Goal: Task Accomplishment & Management: Manage account settings

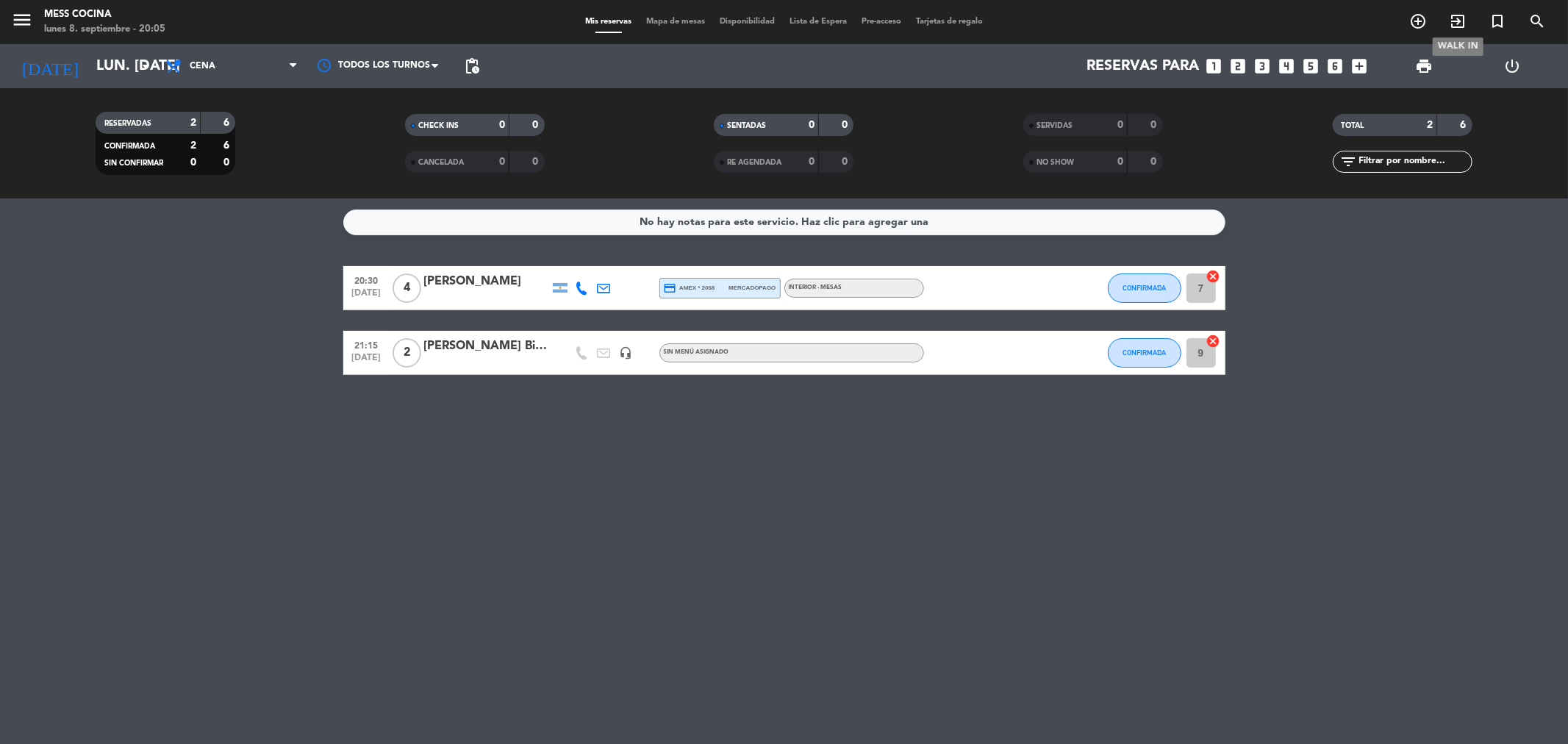
click at [1450, 20] on icon "exit_to_app" at bounding box center [1458, 21] width 18 height 18
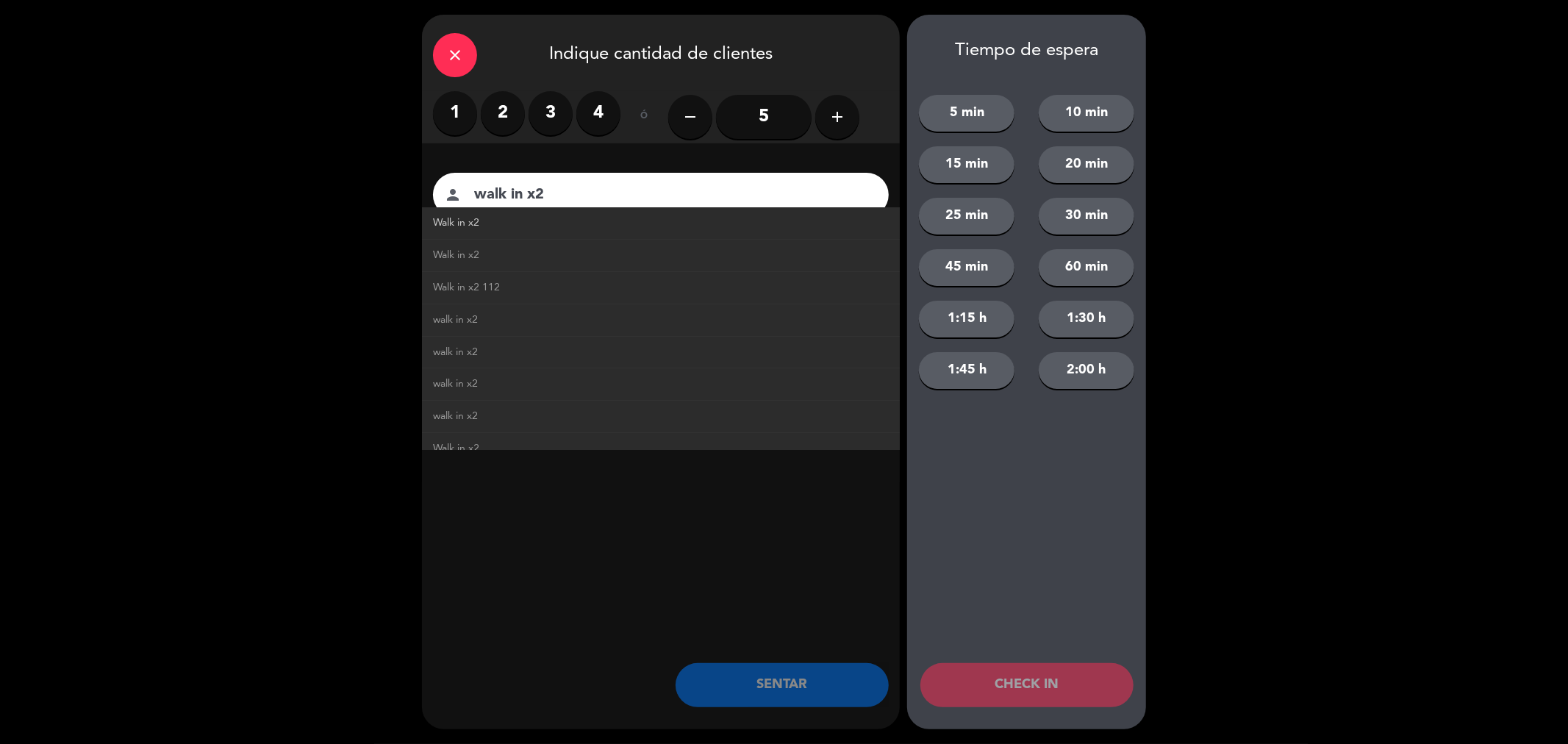
click at [450, 225] on span "Walk in x2" at bounding box center [456, 223] width 46 height 17
type input "Walk in x2"
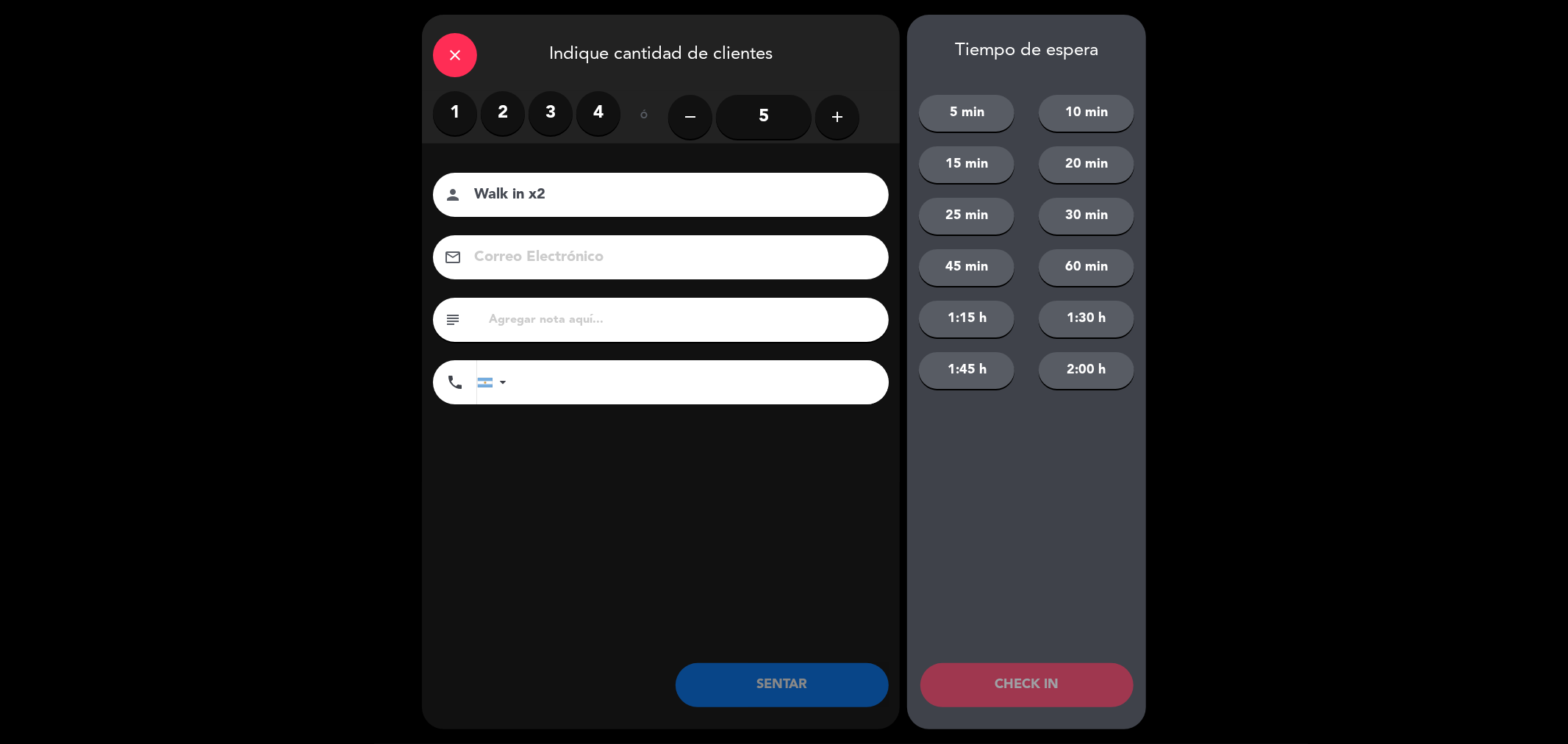
click at [501, 98] on label "2" at bounding box center [502, 113] width 44 height 44
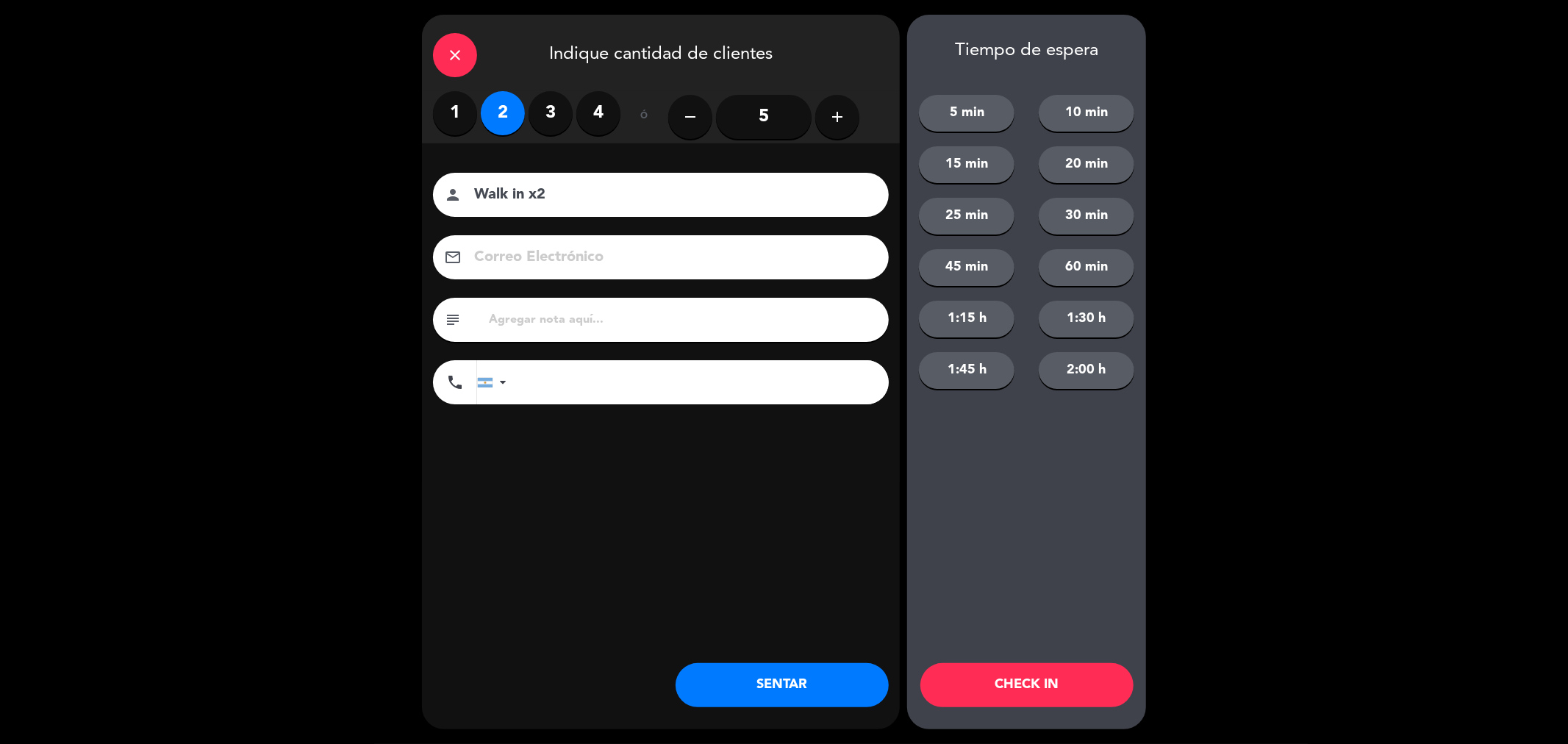
click at [796, 685] on button "SENTAR" at bounding box center [783, 685] width 213 height 44
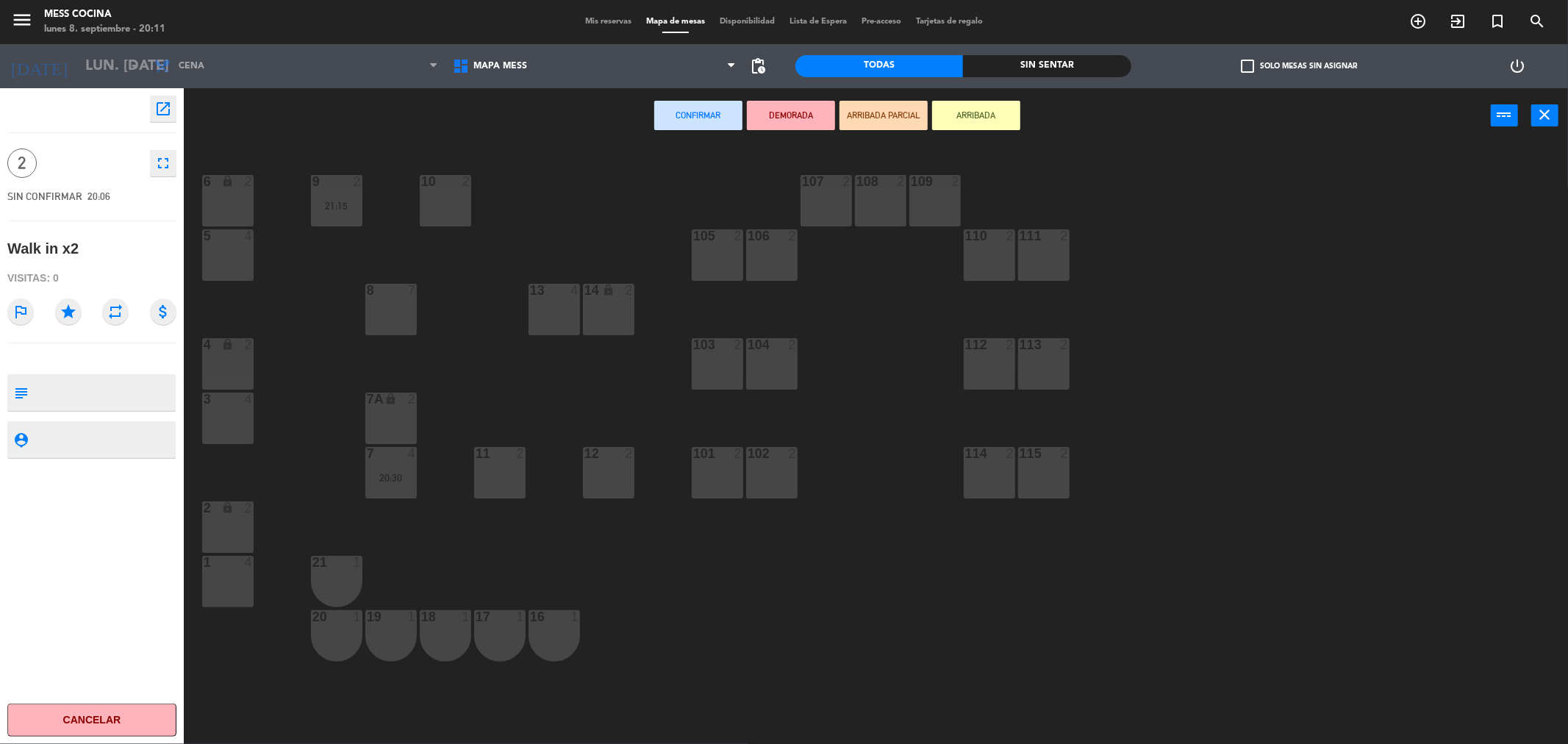
click at [443, 188] on div at bounding box center [446, 181] width 25 height 13
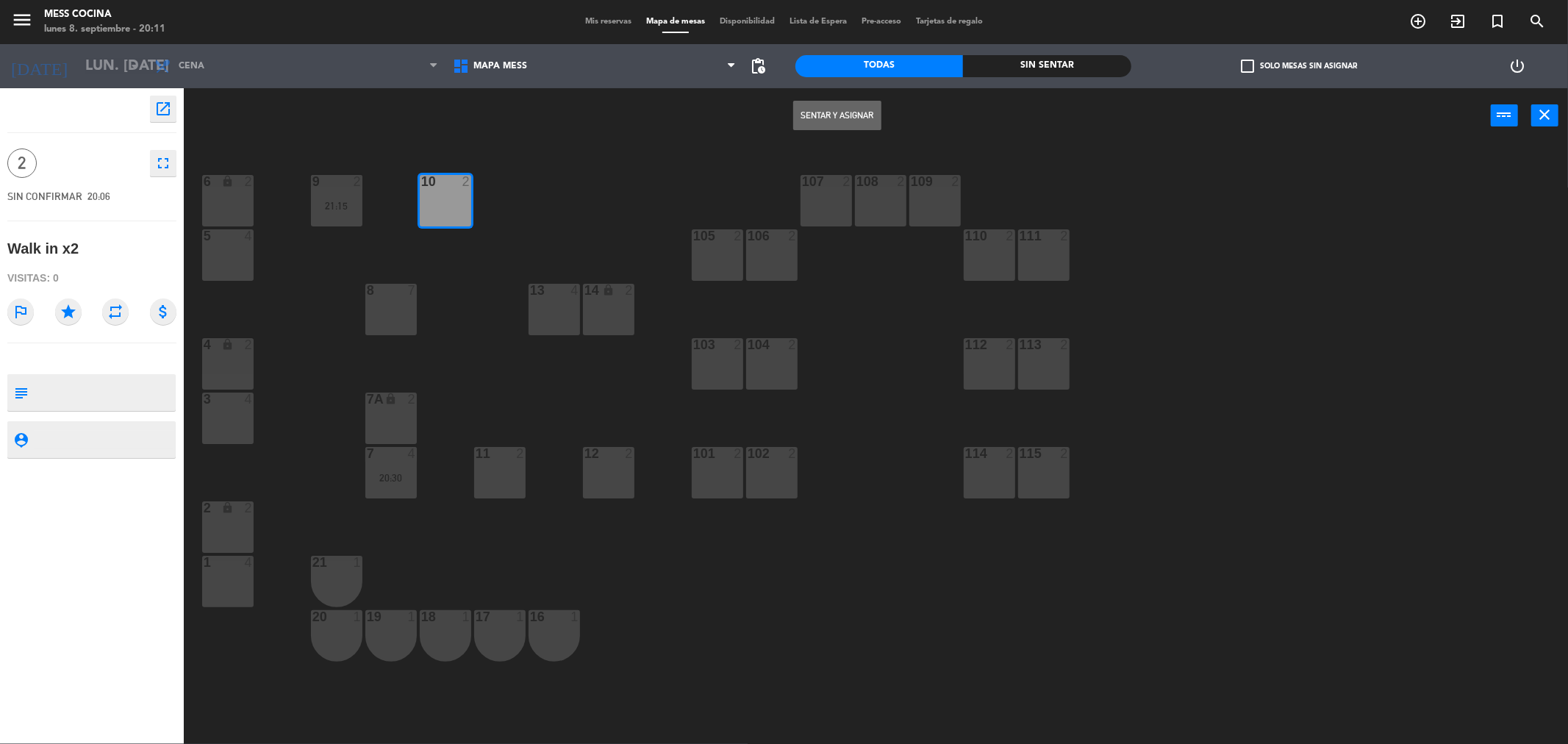
click at [854, 112] on button "Sentar y Asignar" at bounding box center [836, 115] width 88 height 29
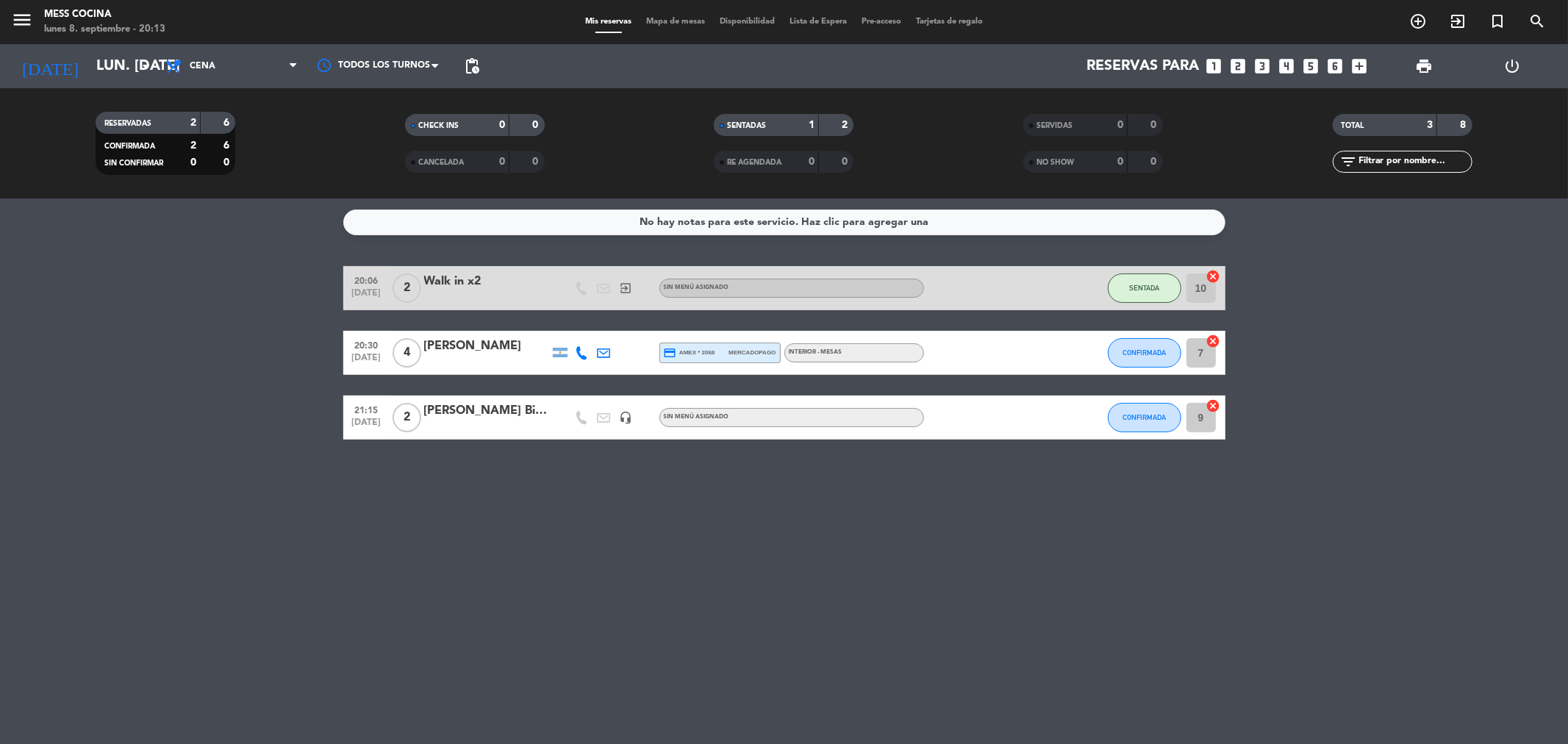
click at [403, 540] on div "No hay notas para este servicio. Haz clic para agregar una 20:06 [DATE] 2 Walk …" at bounding box center [784, 471] width 1568 height 546
click at [562, 688] on div "No hay notas para este servicio. Haz clic para agregar una 20:06 [DATE] 2 Walk …" at bounding box center [784, 471] width 1568 height 546
click at [531, 546] on div "No hay notas para este servicio. Haz clic para agregar una 20:06 [DATE] 2 Walk …" at bounding box center [784, 471] width 1568 height 546
click at [137, 72] on icon "arrow_drop_down" at bounding box center [145, 66] width 18 height 18
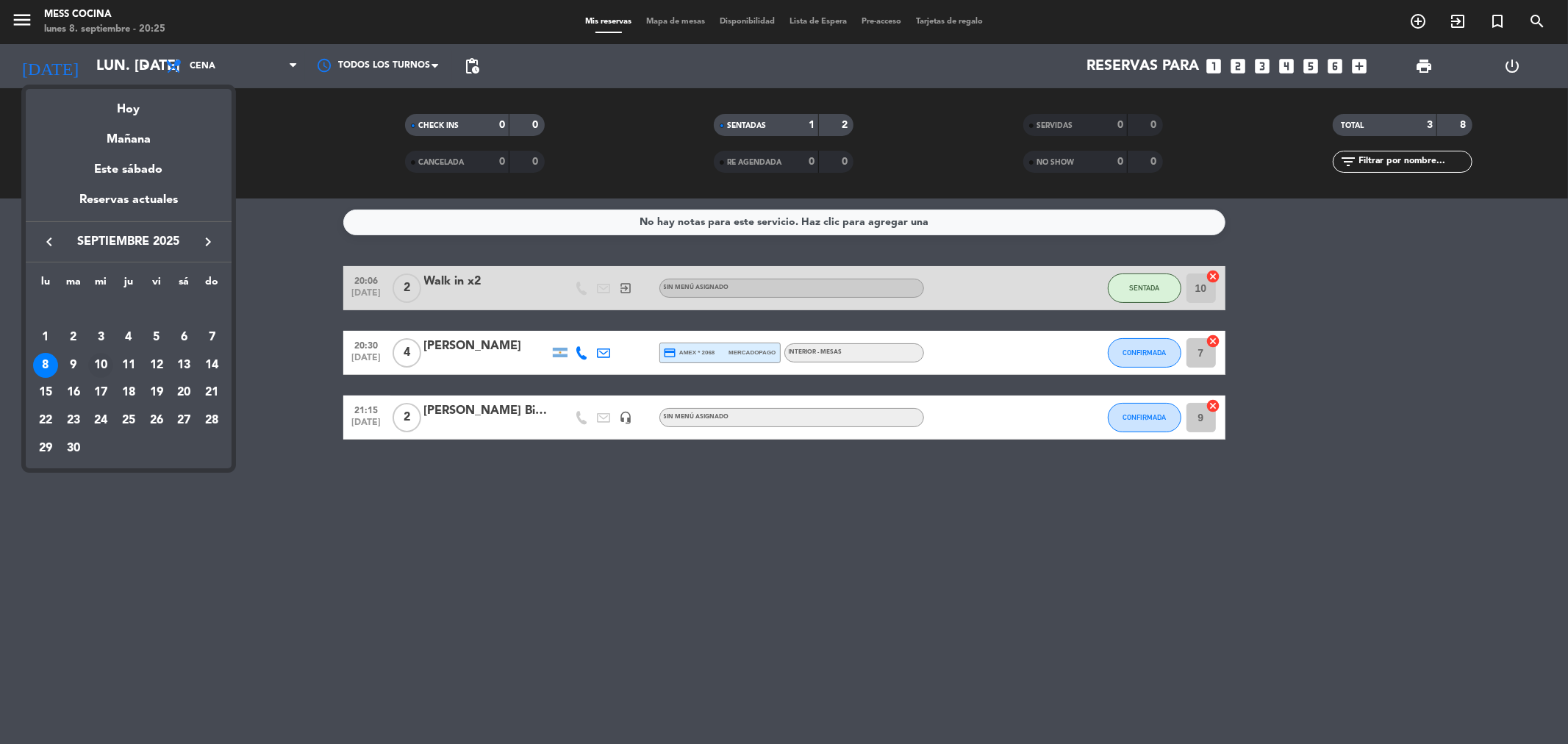
click at [97, 364] on div "10" at bounding box center [100, 365] width 25 height 25
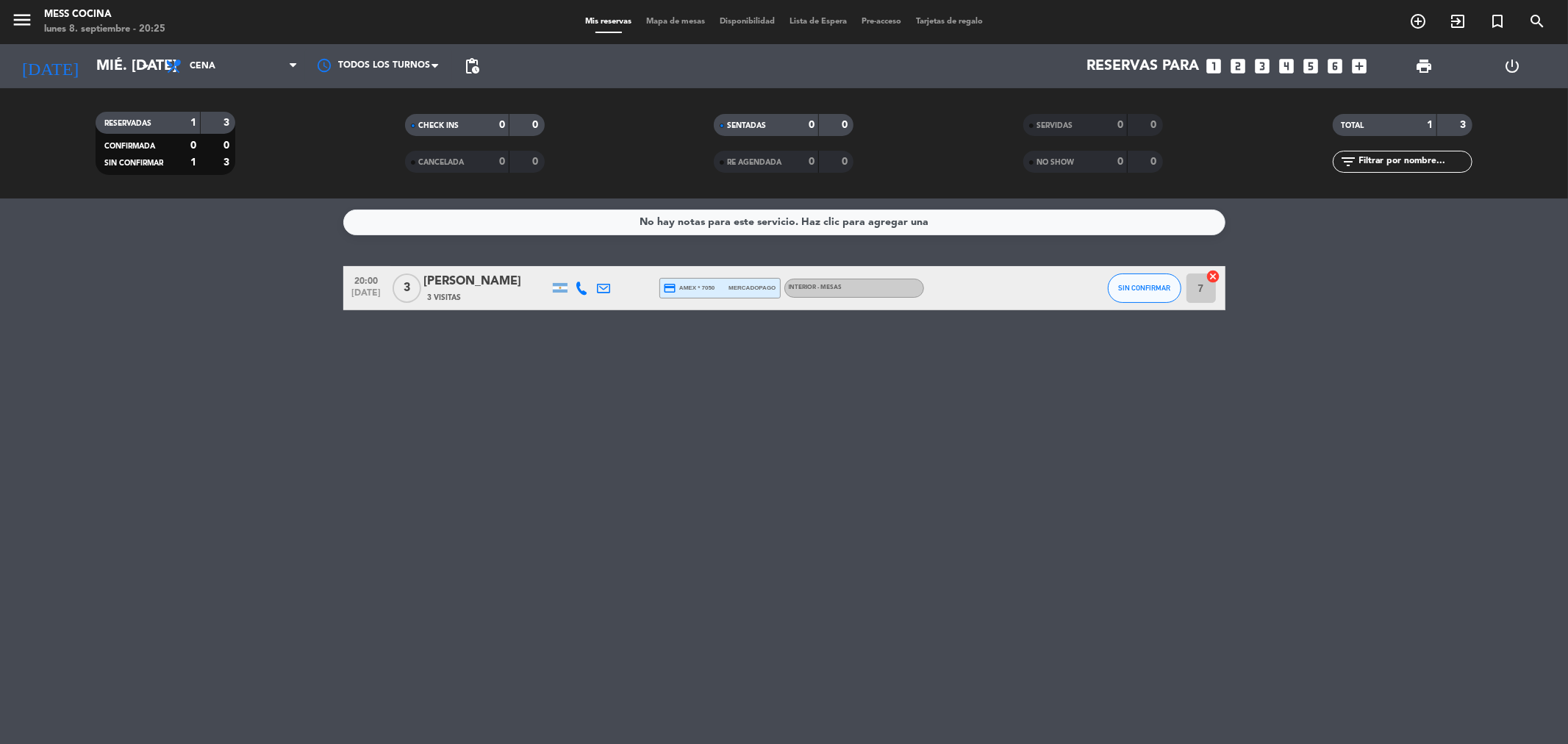
drag, startPoint x: 262, startPoint y: 317, endPoint x: 255, endPoint y: 310, distance: 9.9
click at [262, 317] on div "No hay notas para este servicio. Haz clic para agregar una 20:00 [DATE] 3 [PERS…" at bounding box center [784, 471] width 1568 height 546
click at [143, 77] on input "mié. [DATE]" at bounding box center [182, 66] width 187 height 32
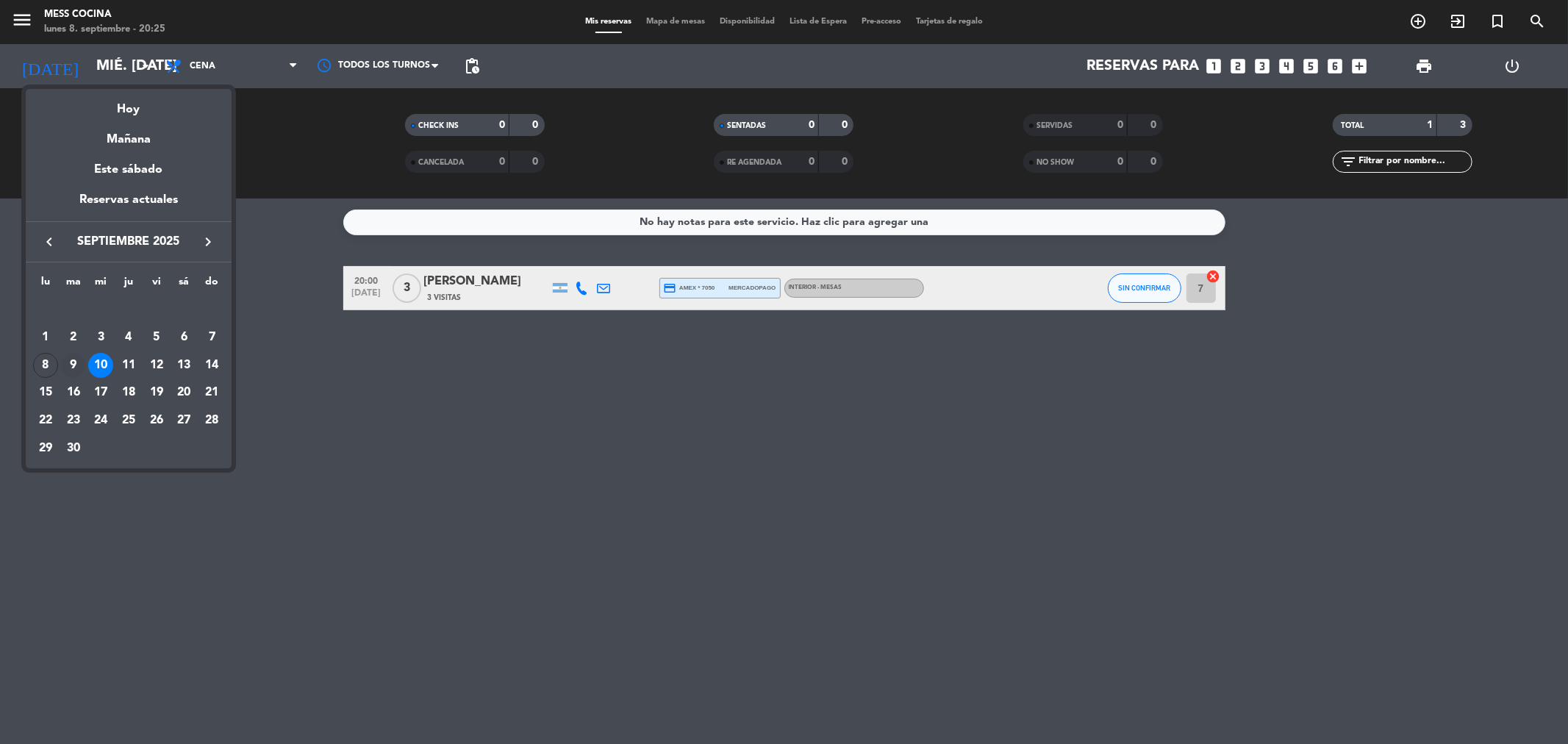
click at [78, 354] on div "9" at bounding box center [74, 365] width 25 height 25
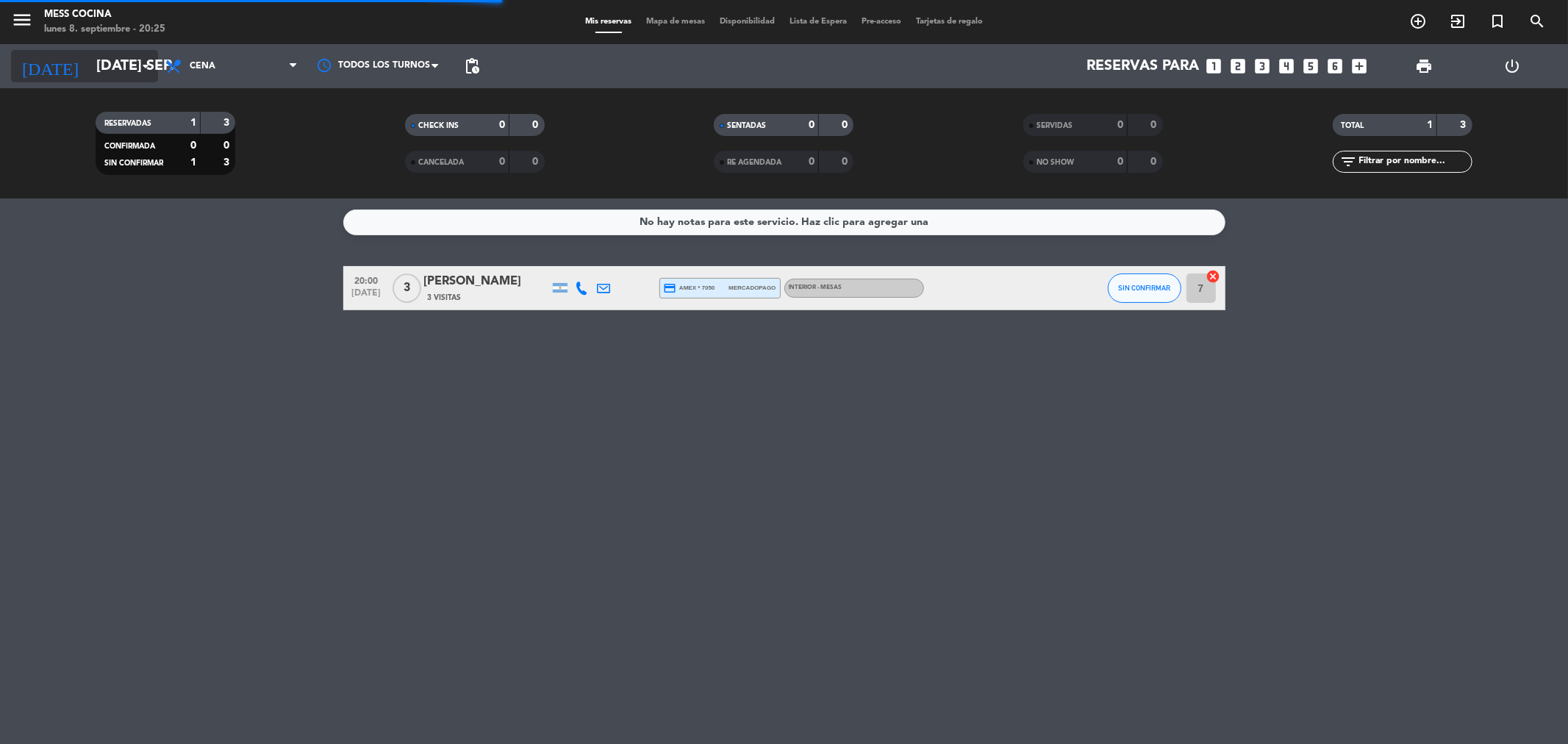
click at [101, 63] on input "[DATE] sep." at bounding box center [182, 66] width 187 height 32
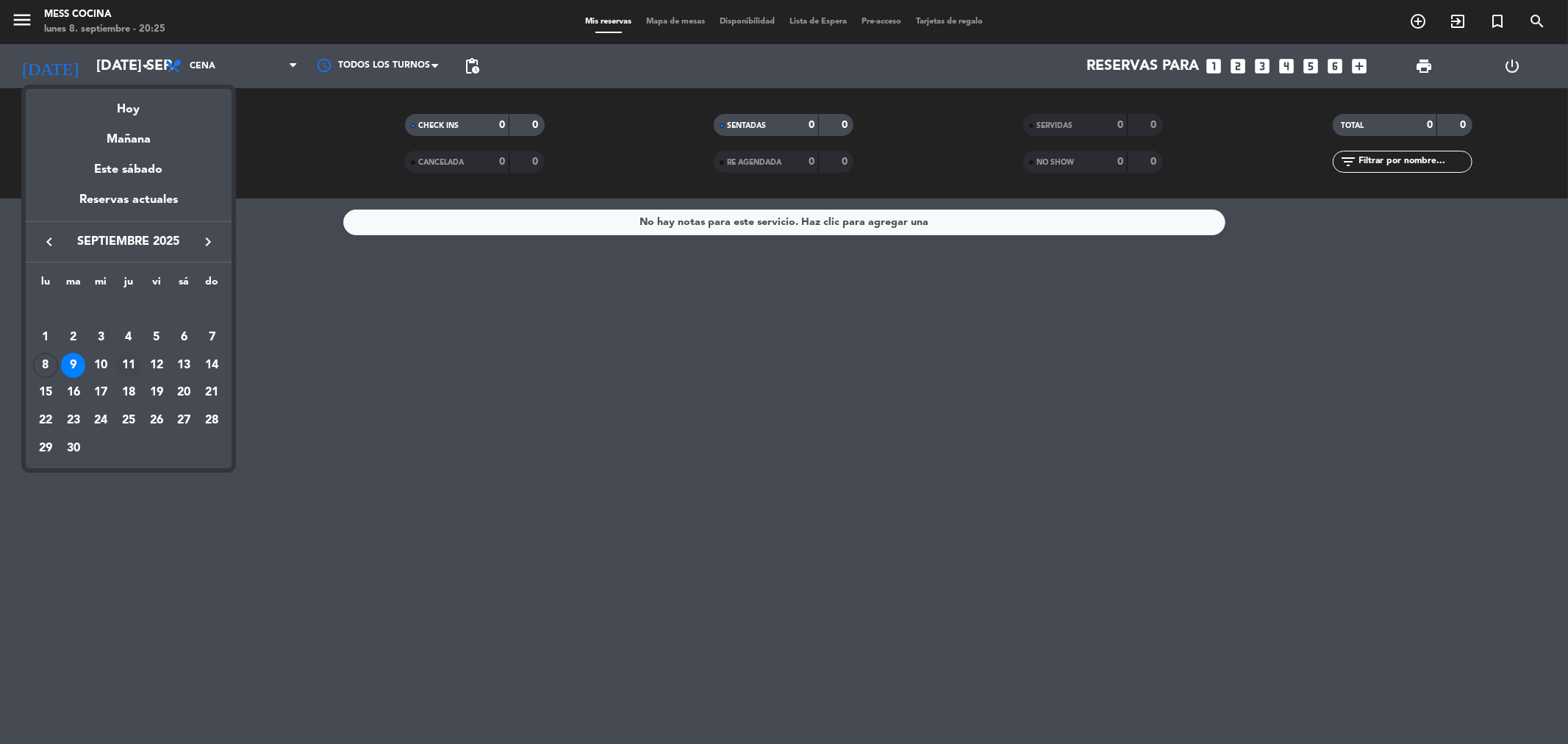
click at [130, 361] on div "11" at bounding box center [128, 365] width 25 height 25
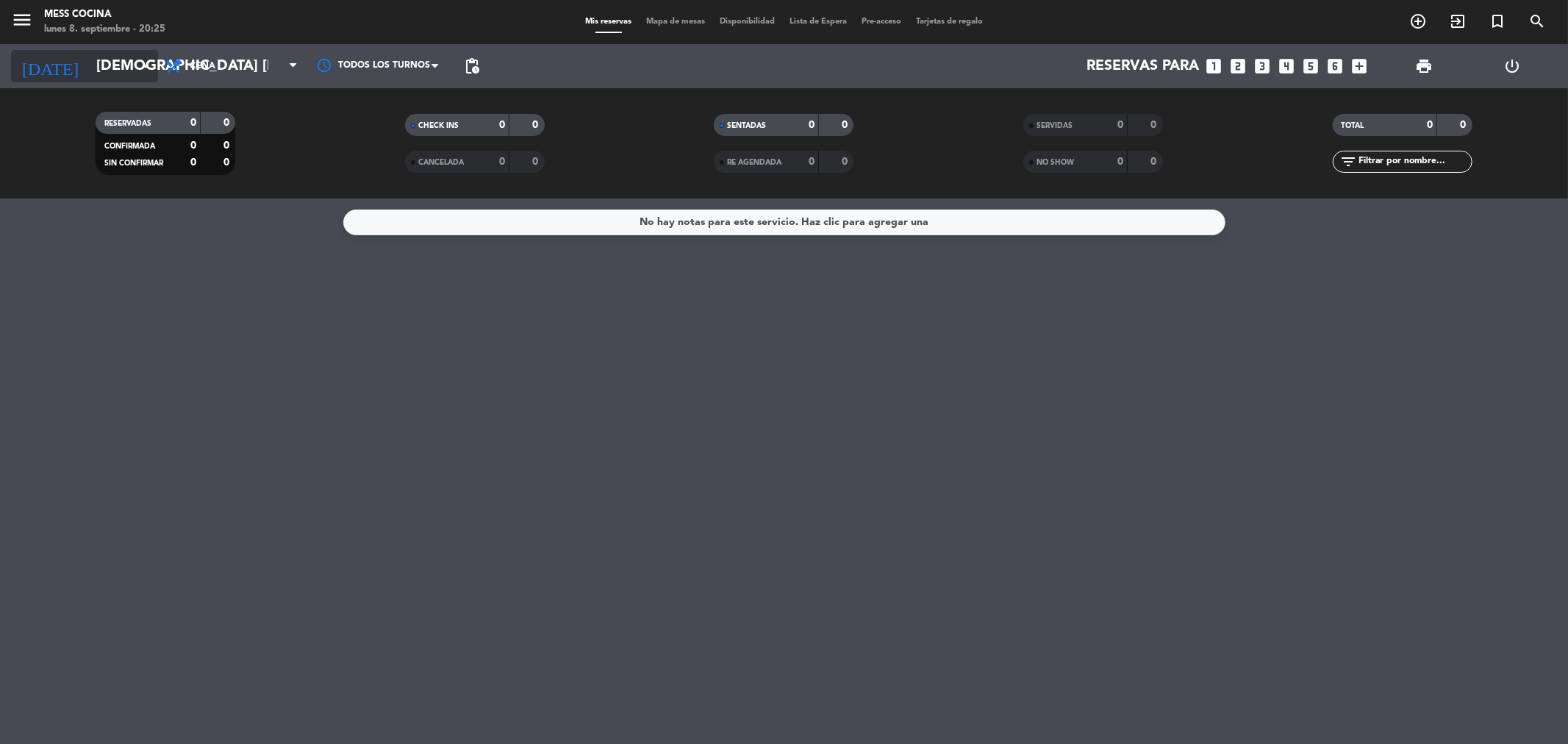
click at [109, 61] on input "[DEMOGRAPHIC_DATA] [DATE]" at bounding box center [182, 66] width 187 height 32
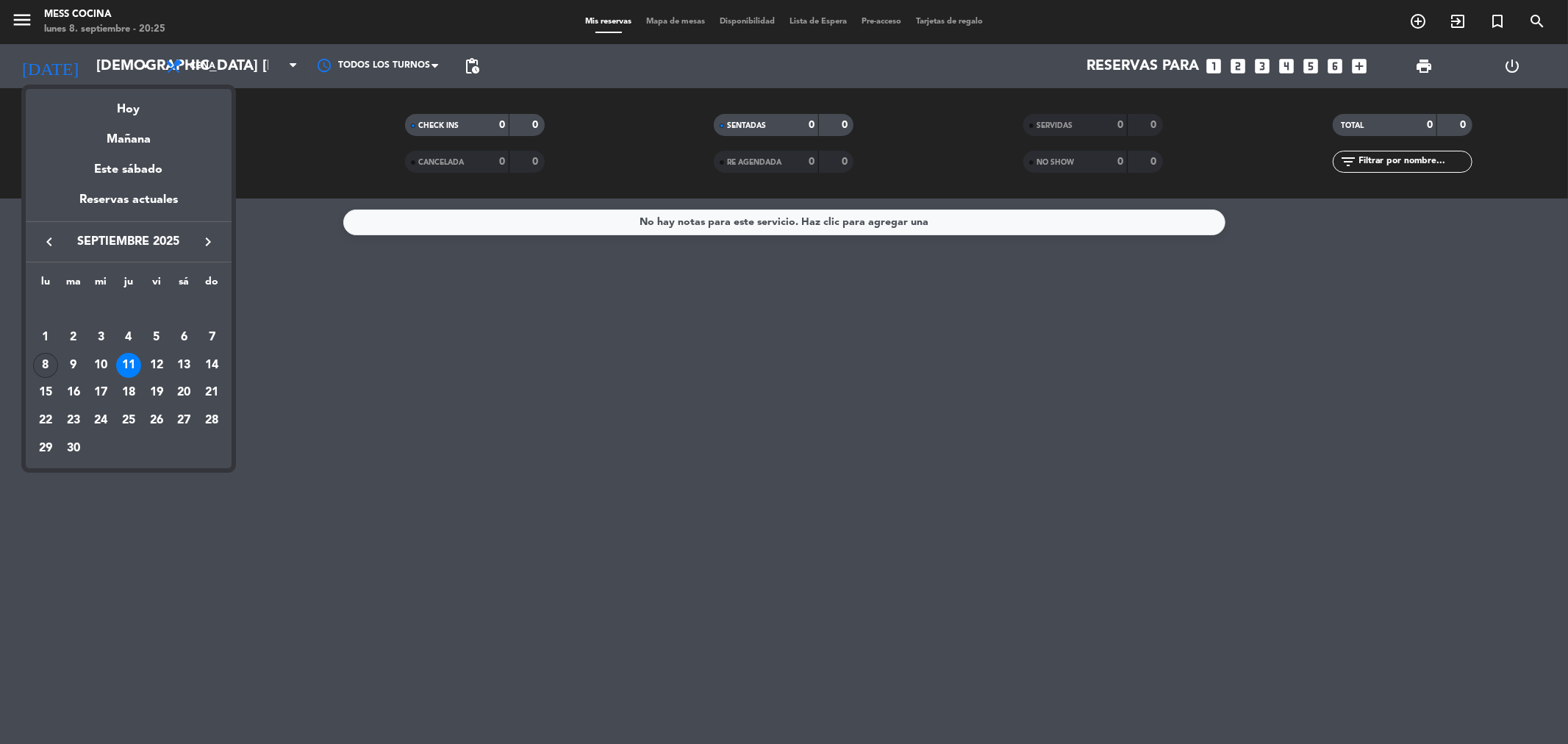
click at [49, 364] on div "8" at bounding box center [45, 365] width 25 height 25
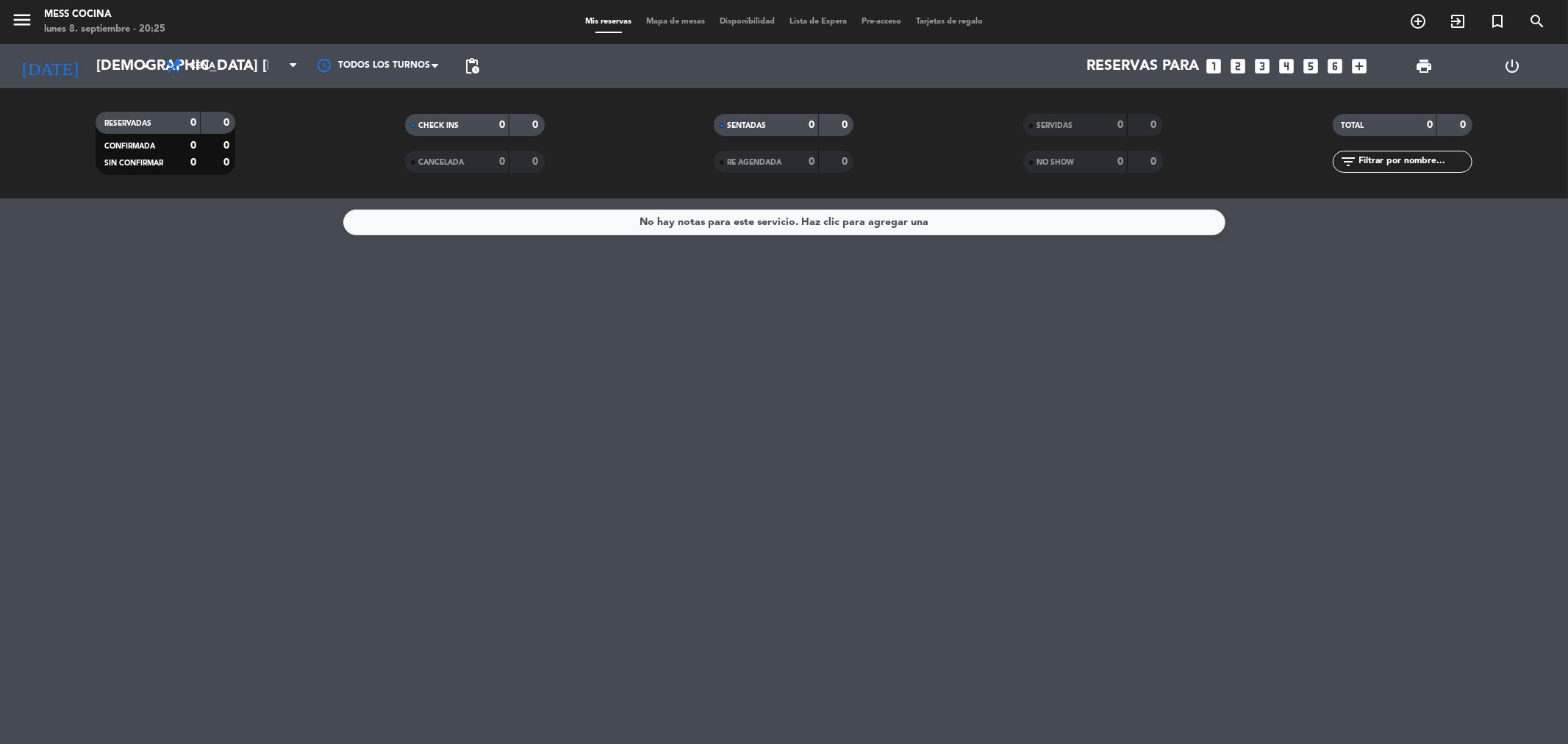
type input "lun. [DATE]"
click at [445, 464] on div "No hay notas para este servicio. Haz clic para agregar una" at bounding box center [784, 471] width 1568 height 546
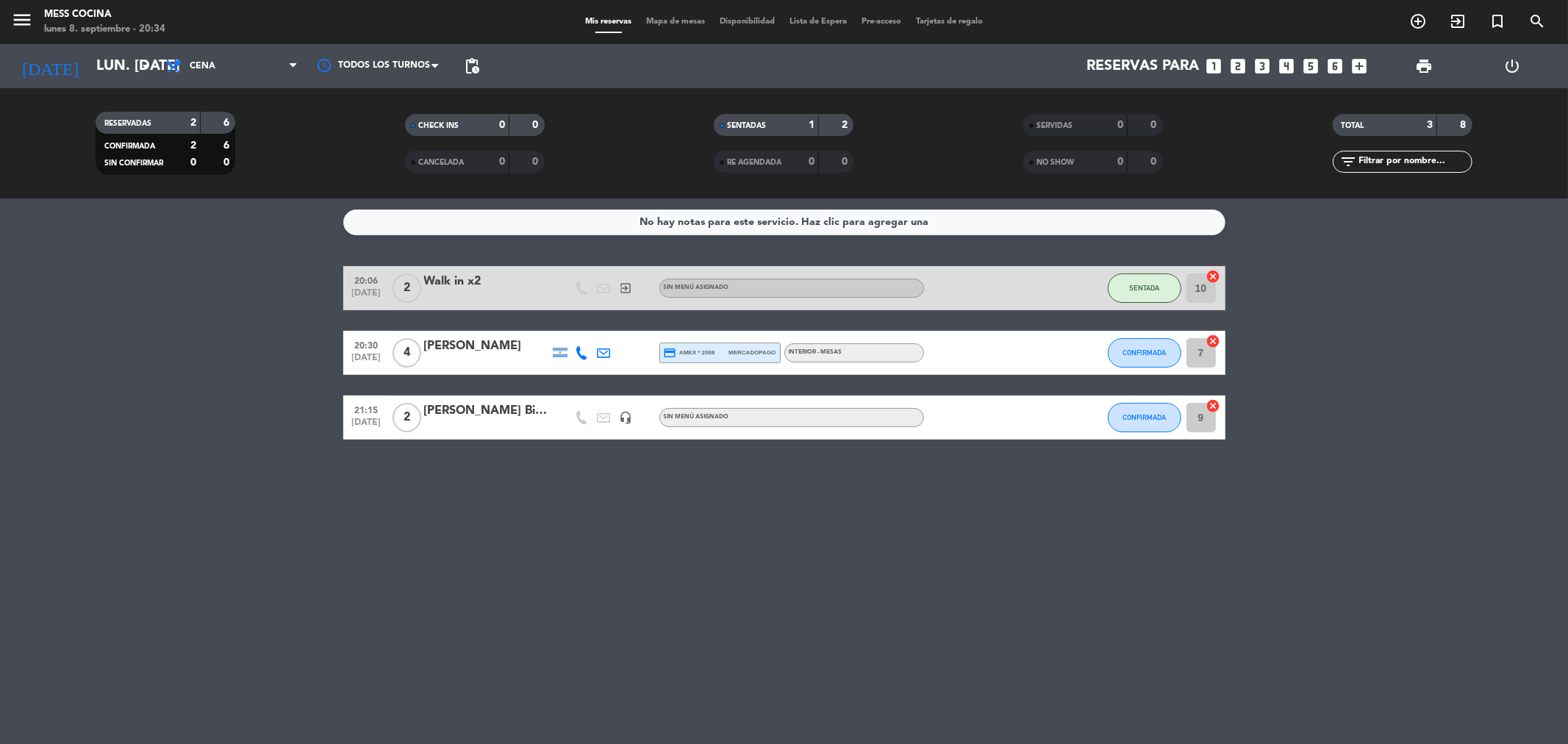
click at [364, 576] on div "No hay notas para este servicio. Haz clic para agregar una 20:06 [DATE] 2 Walk …" at bounding box center [784, 471] width 1568 height 546
click at [81, 382] on bookings-row "20:06 [DATE] 2 Walk in x2 exit_to_app Sin menú asignado SENTADA 10 cancel 20:30…" at bounding box center [784, 353] width 1568 height 174
click at [1138, 350] on span "CONFIRMADA" at bounding box center [1144, 352] width 43 height 8
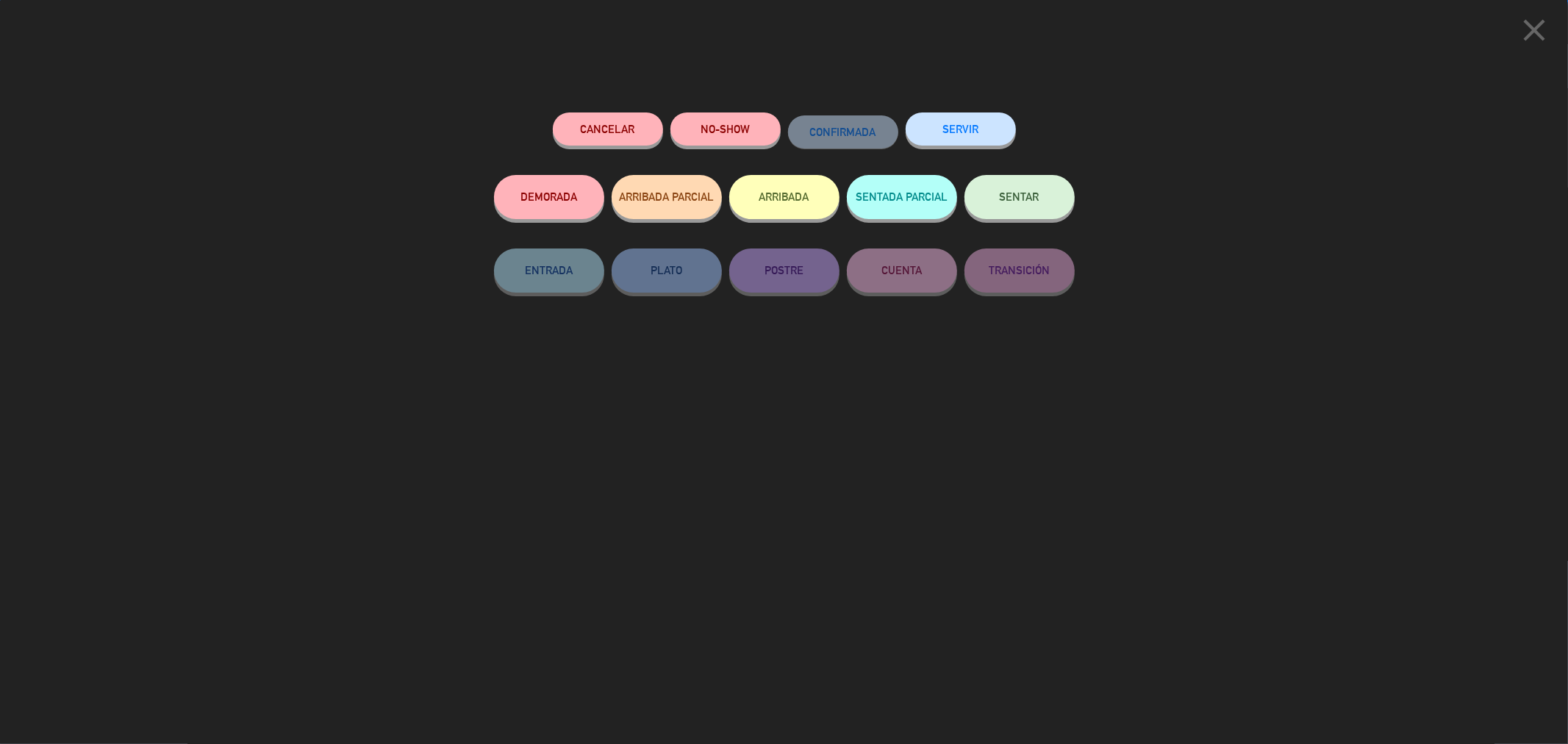
click at [942, 127] on button "SERVIR" at bounding box center [961, 128] width 110 height 33
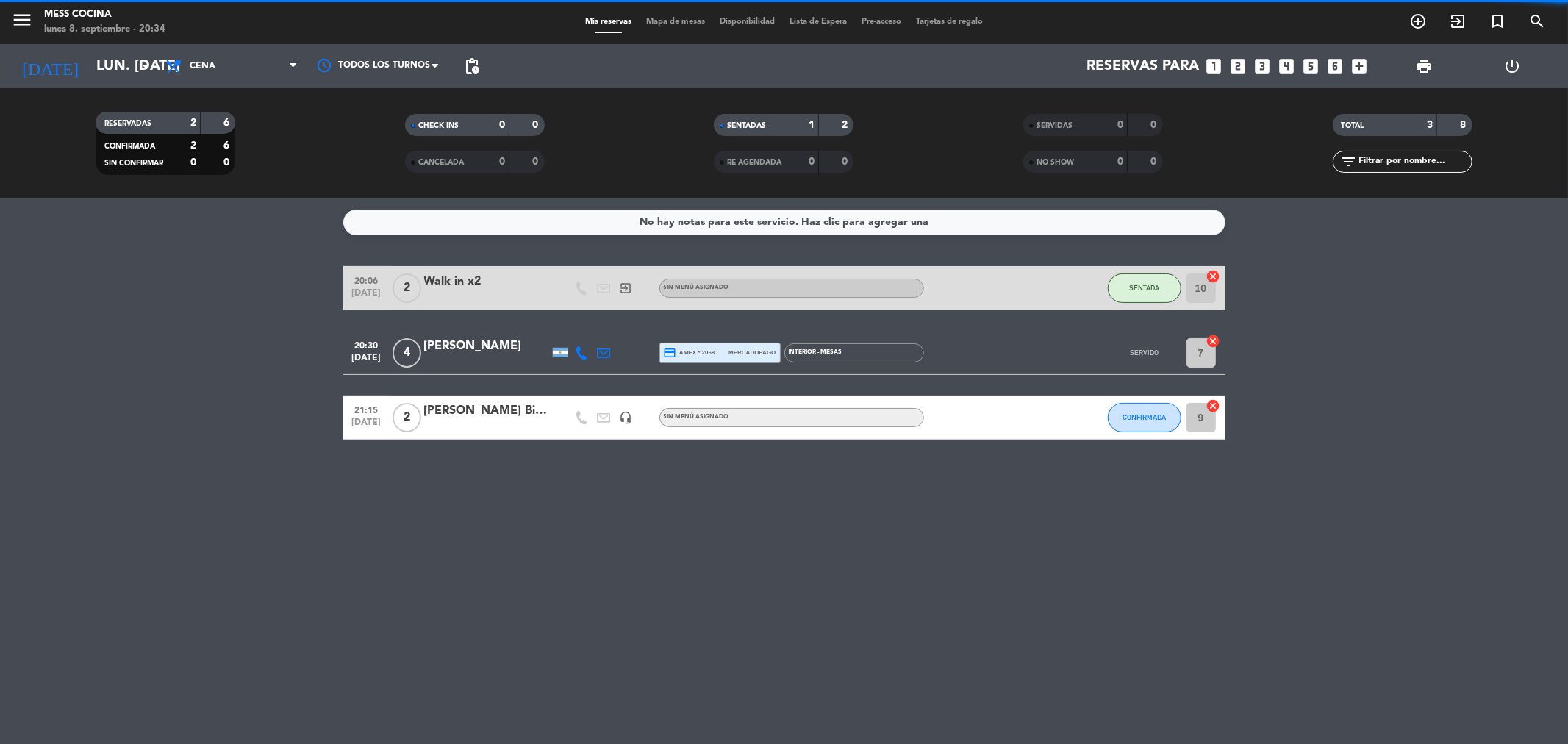
drag, startPoint x: 942, startPoint y: 127, endPoint x: 973, endPoint y: 127, distance: 31.0
click at [973, 127] on div "close Cancelar NO-SHOW CONFIRMADA SERVIR DEMORADA ARRIBADA PARCIAL ARRIBADA SEN…" at bounding box center [784, 372] width 1568 height 744
click at [973, 127] on filter-checkbox "SERVIDAS 0 0" at bounding box center [1094, 125] width 310 height 22
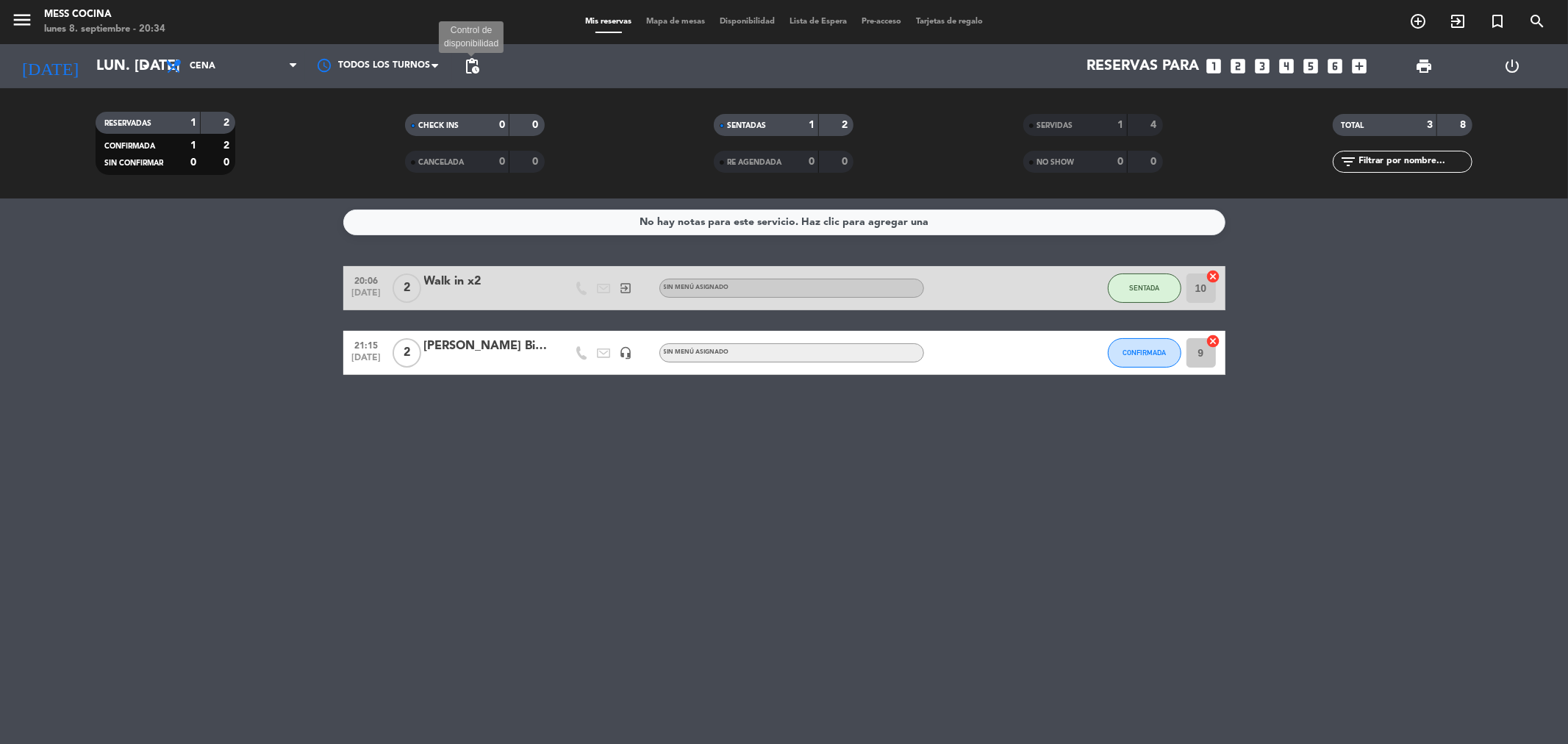
click at [470, 64] on span "pending_actions" at bounding box center [472, 66] width 18 height 18
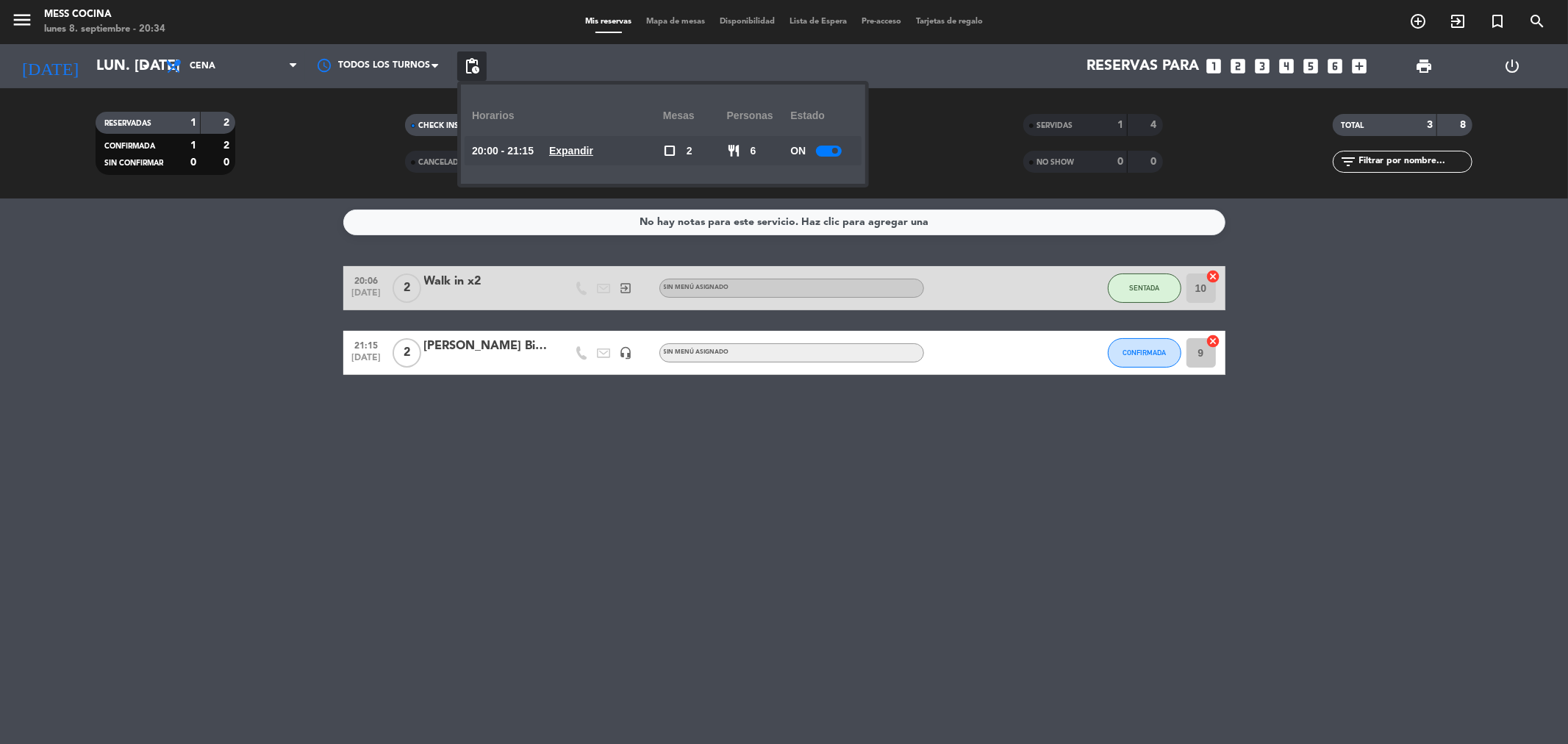
click at [656, 483] on div "No hay notas para este servicio. Haz clic para agregar una 20:06 [DATE] 2 Walk …" at bounding box center [784, 471] width 1568 height 546
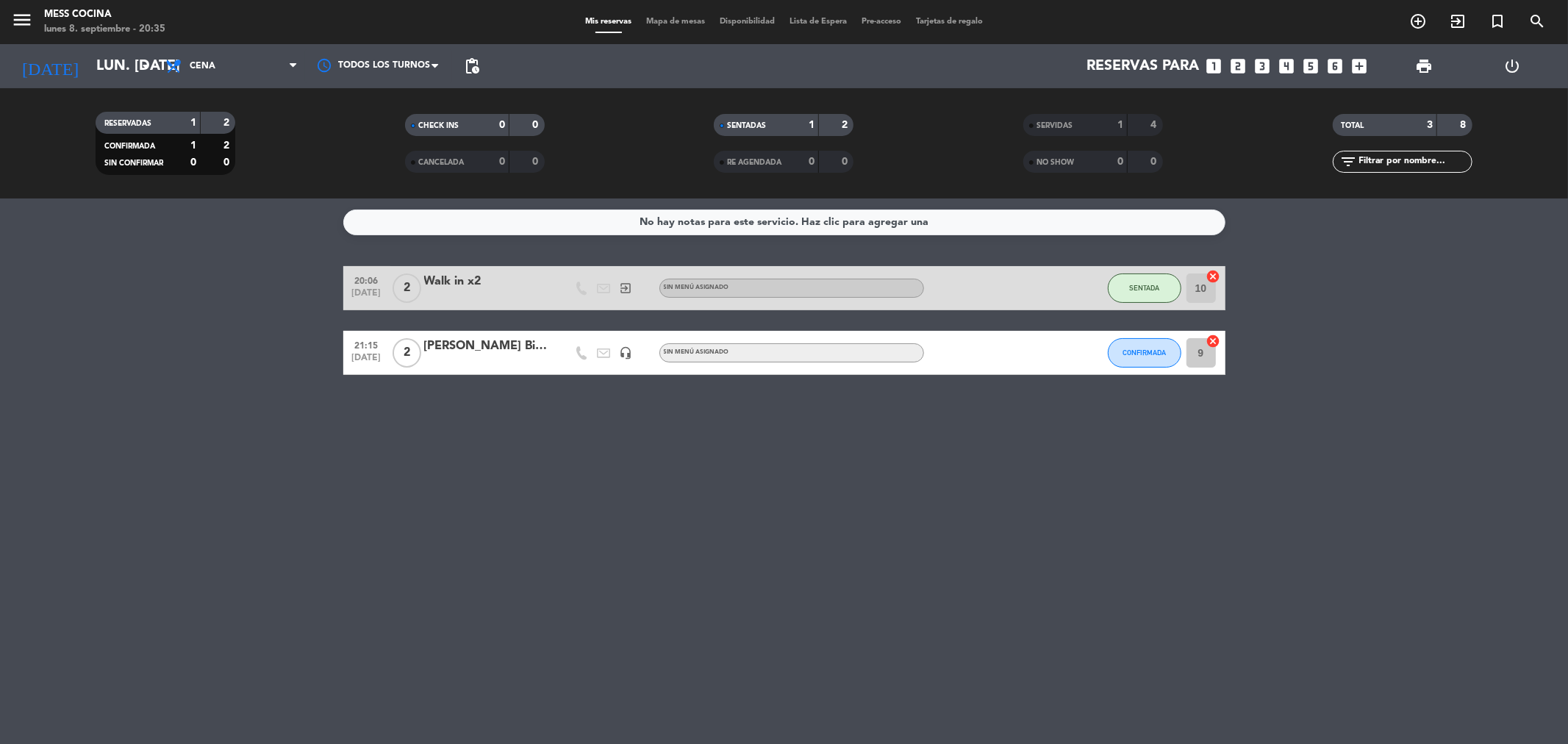
click at [680, 18] on span "Mapa de mesas" at bounding box center [676, 22] width 74 height 8
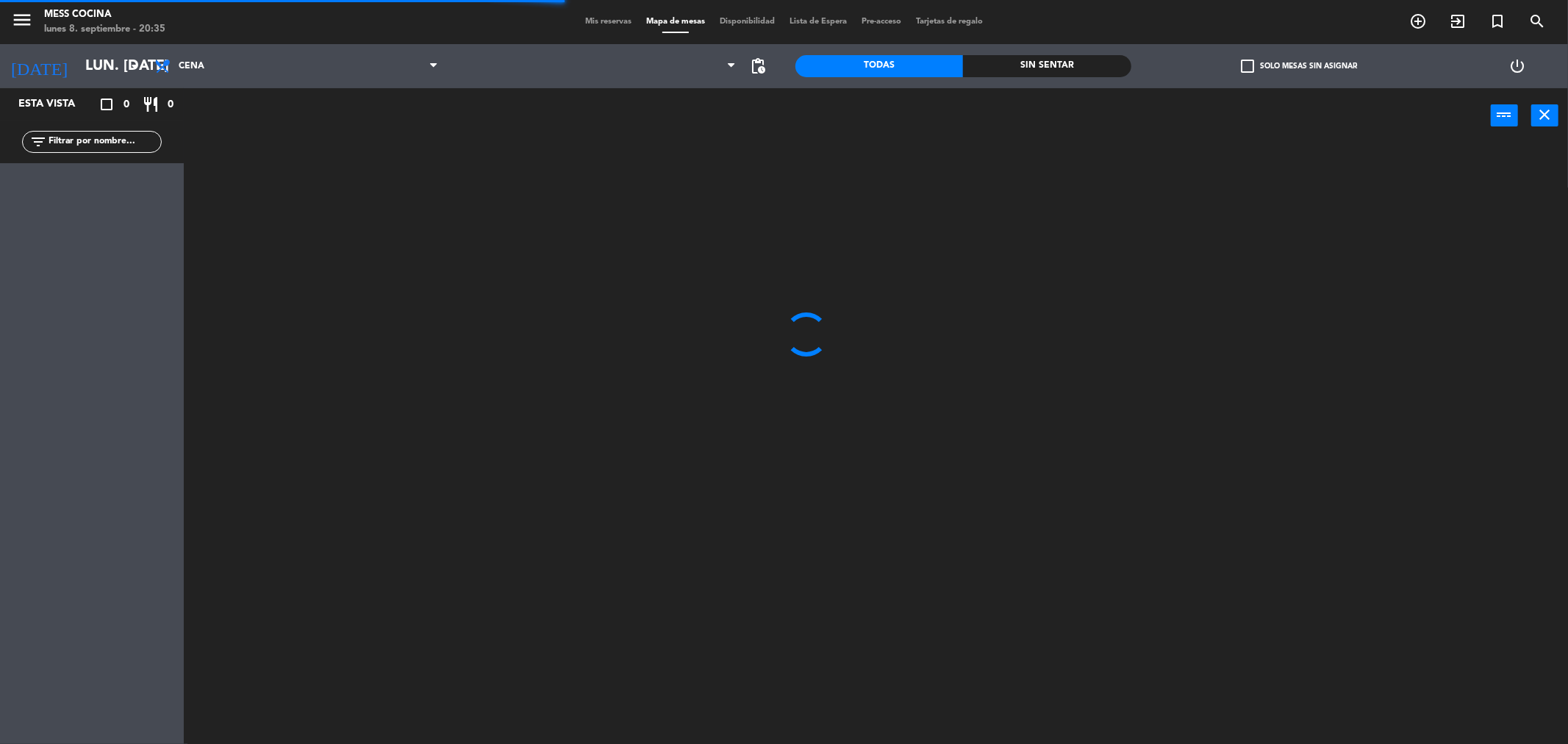
click at [794, 25] on span "Lista de Espera" at bounding box center [818, 22] width 72 height 8
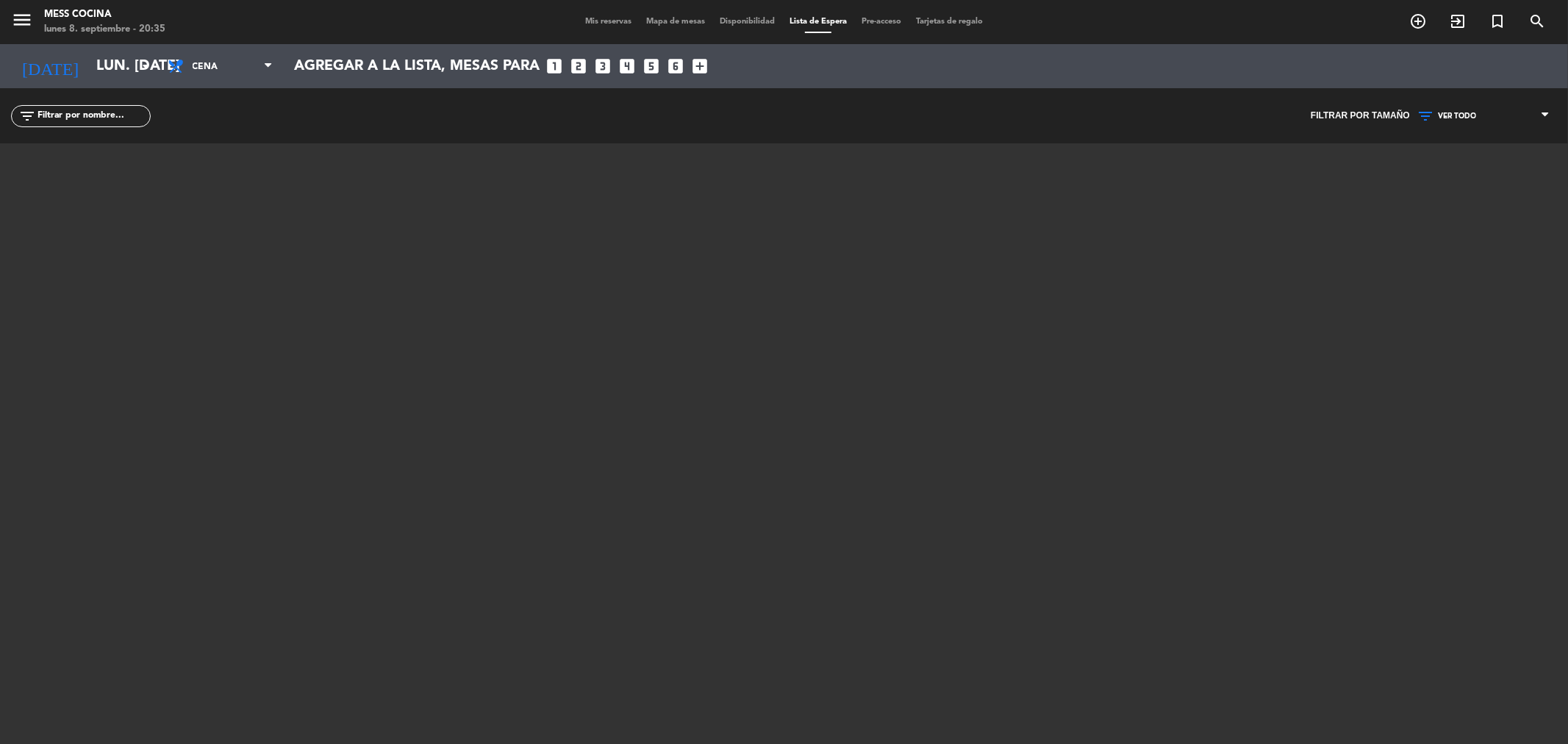
click at [665, 18] on span "Mapa de mesas" at bounding box center [676, 22] width 74 height 8
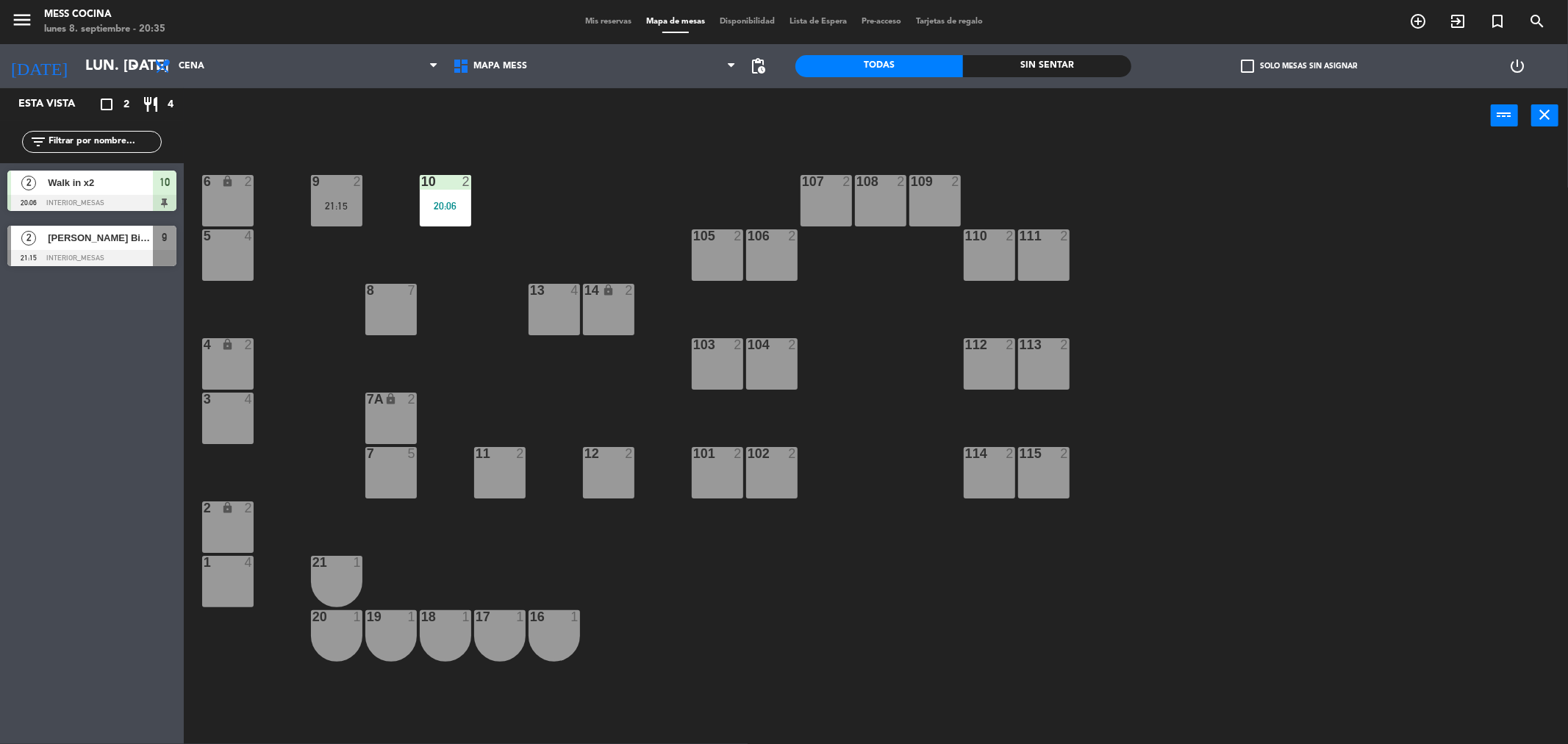
click at [107, 325] on div "Esta vista crop_square 2 restaurant 4 filter_list 2 Walk in x2 20:06 INTERIOR_M…" at bounding box center [92, 415] width 184 height 656
click at [1039, 61] on div "Sin sentar" at bounding box center [1047, 65] width 168 height 22
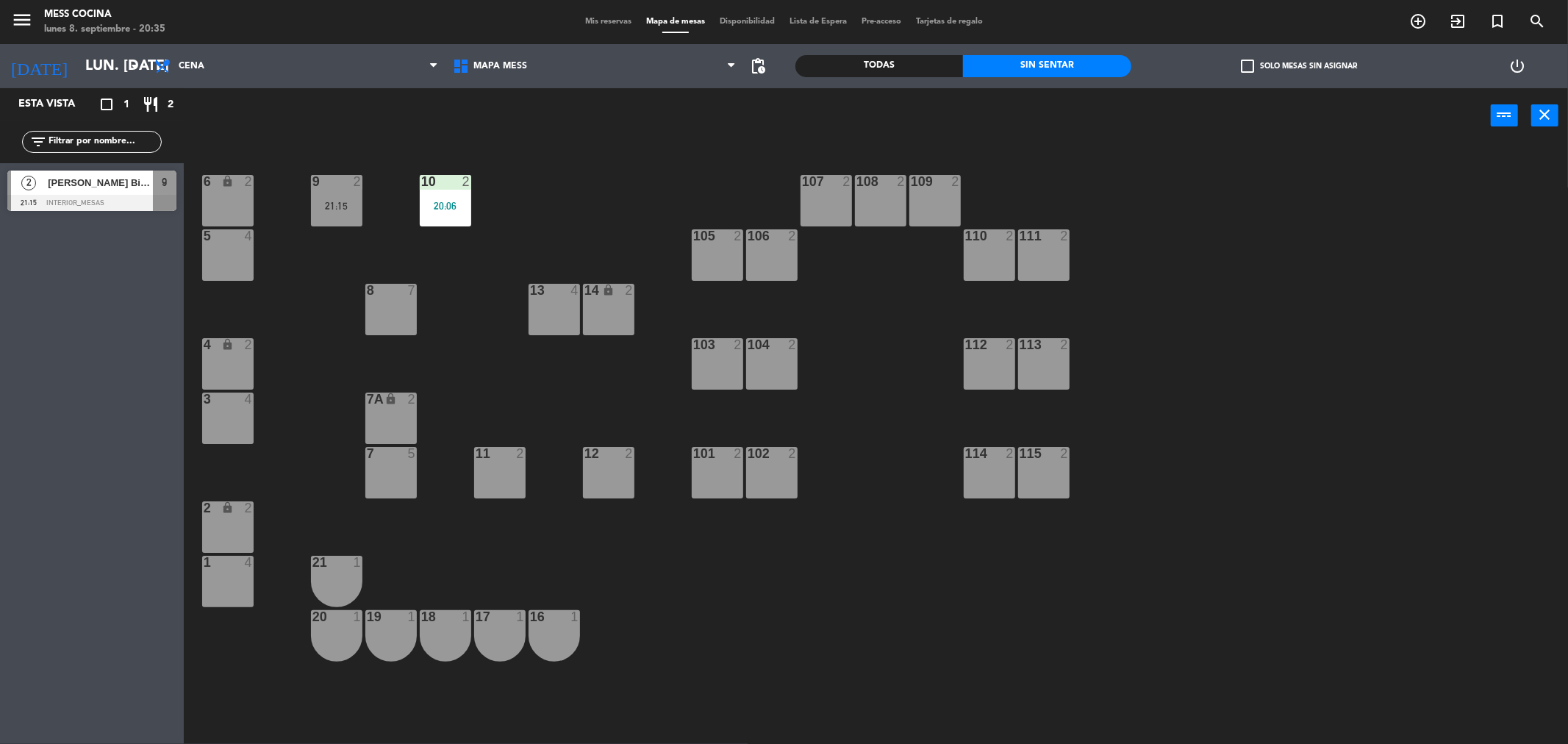
click at [907, 69] on div "Todas" at bounding box center [880, 65] width 168 height 22
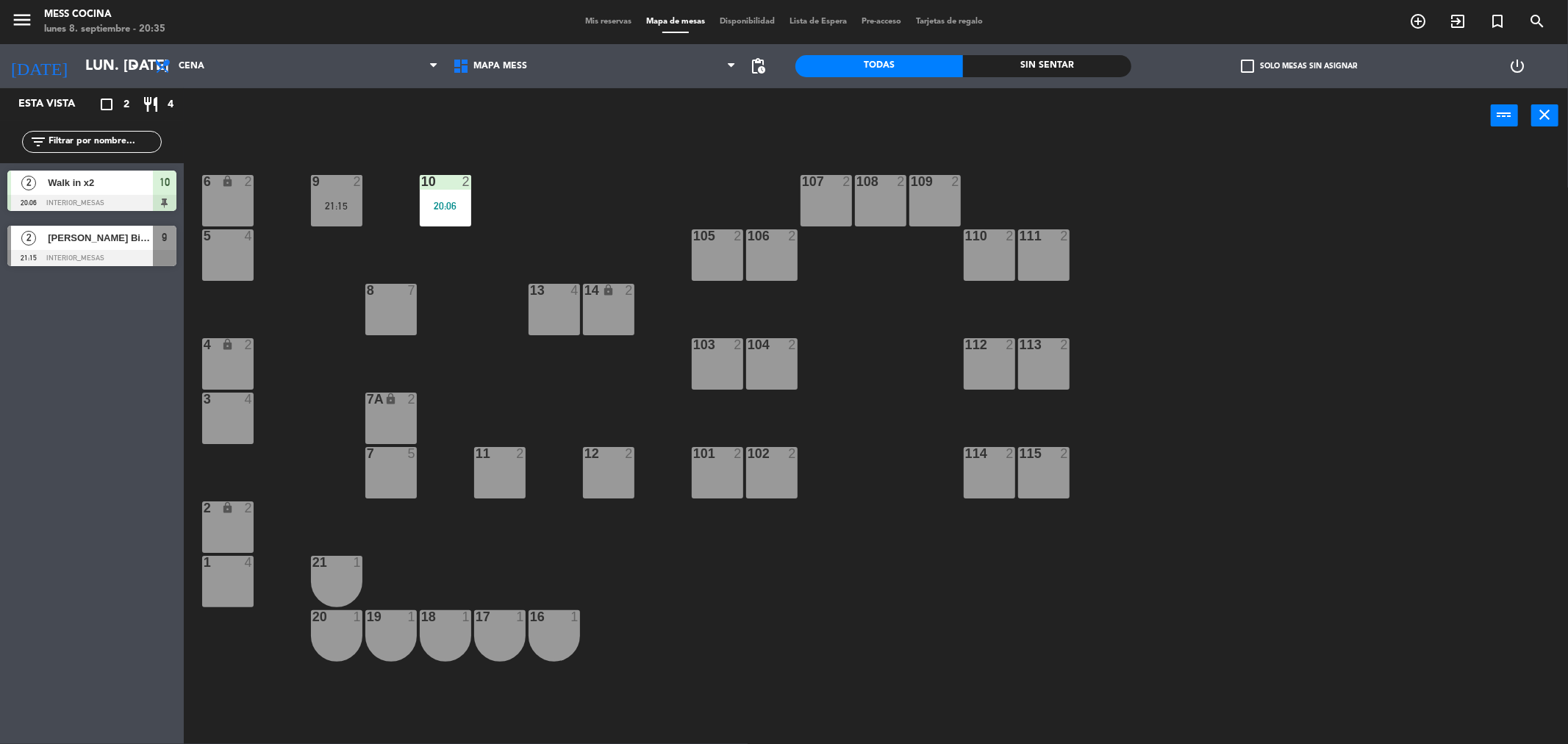
click at [580, 18] on span "Mis reservas" at bounding box center [608, 22] width 61 height 8
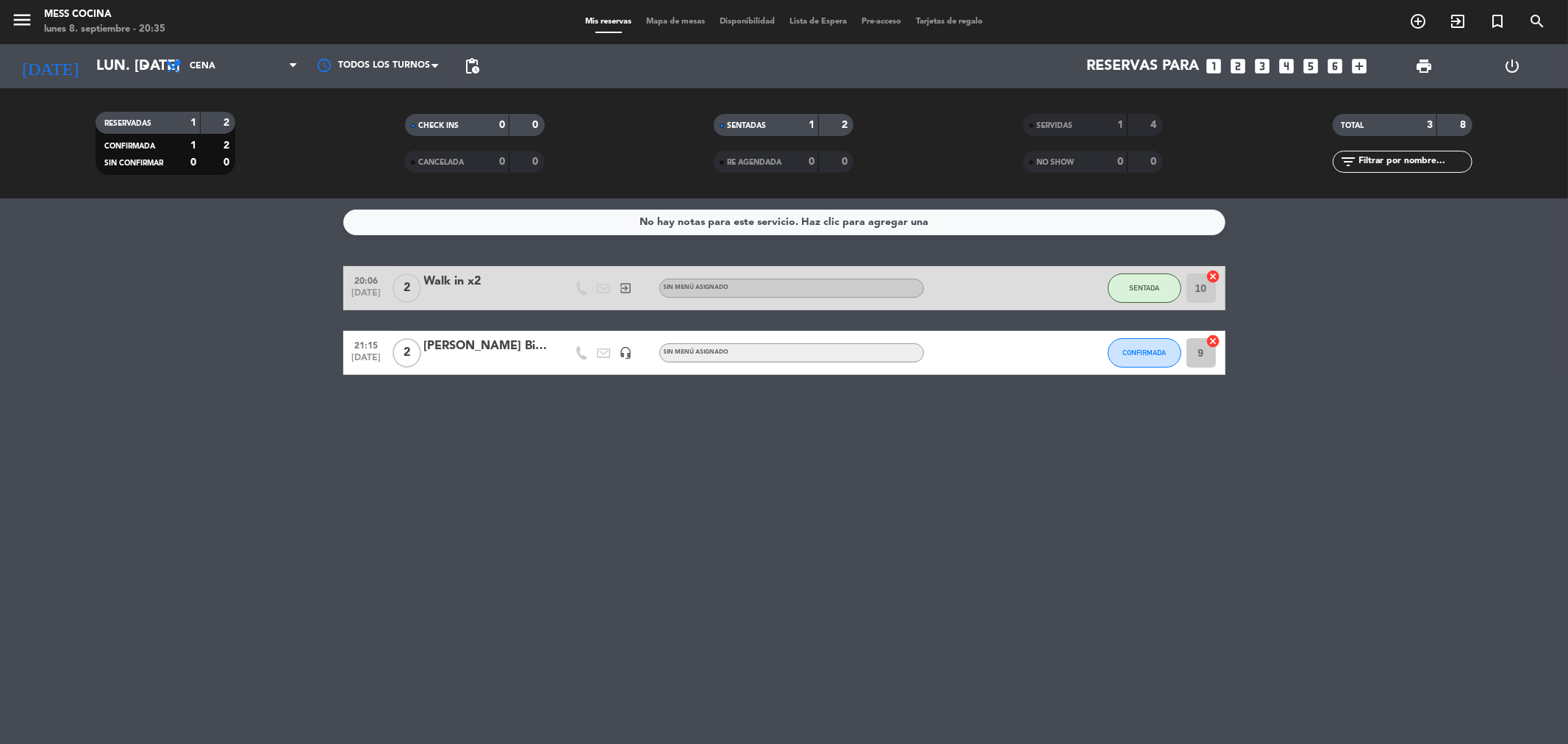
click at [430, 124] on span "CHECK INS" at bounding box center [438, 126] width 41 height 8
click at [766, 127] on span "SENTADAS" at bounding box center [746, 126] width 39 height 8
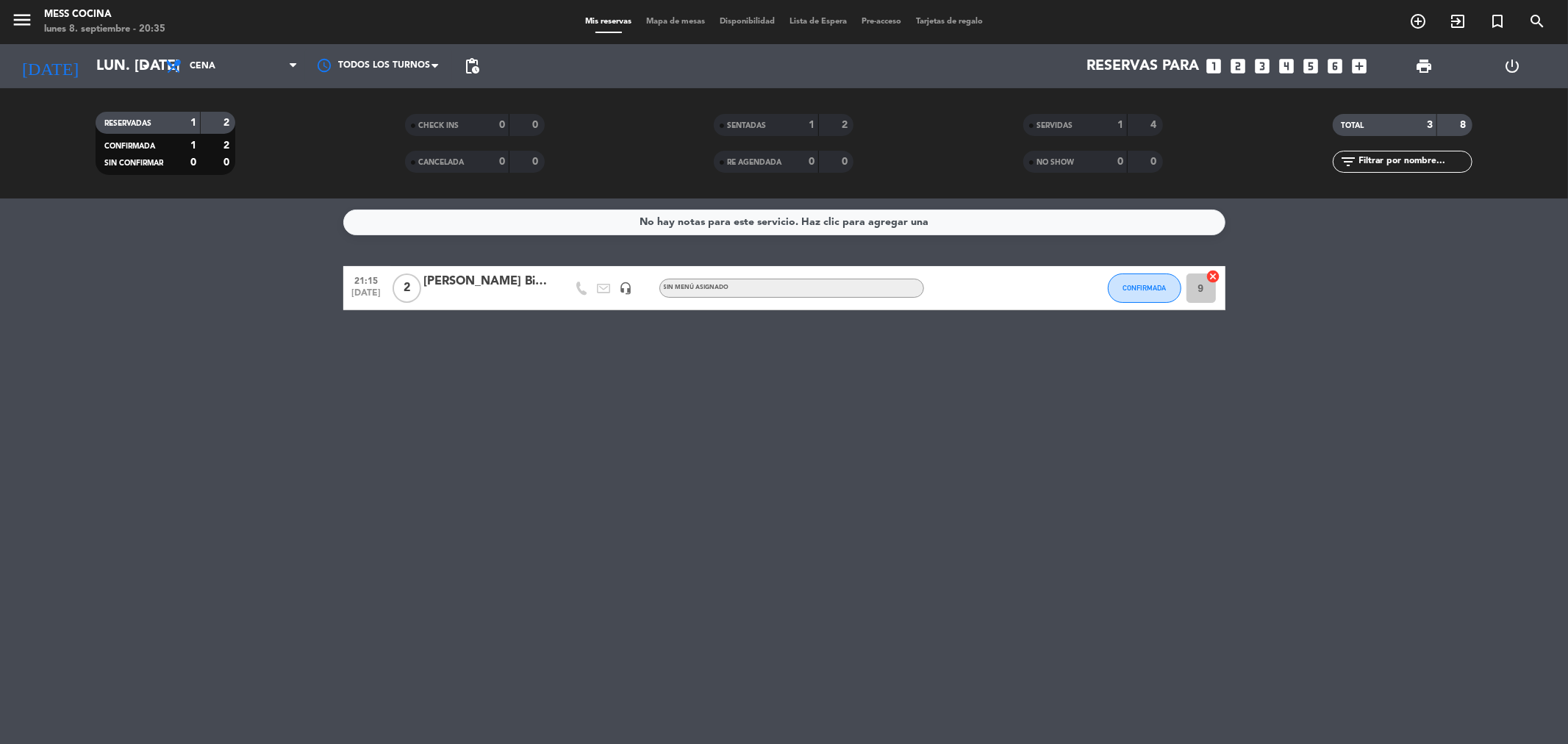
click at [834, 123] on div "2" at bounding box center [837, 126] width 28 height 17
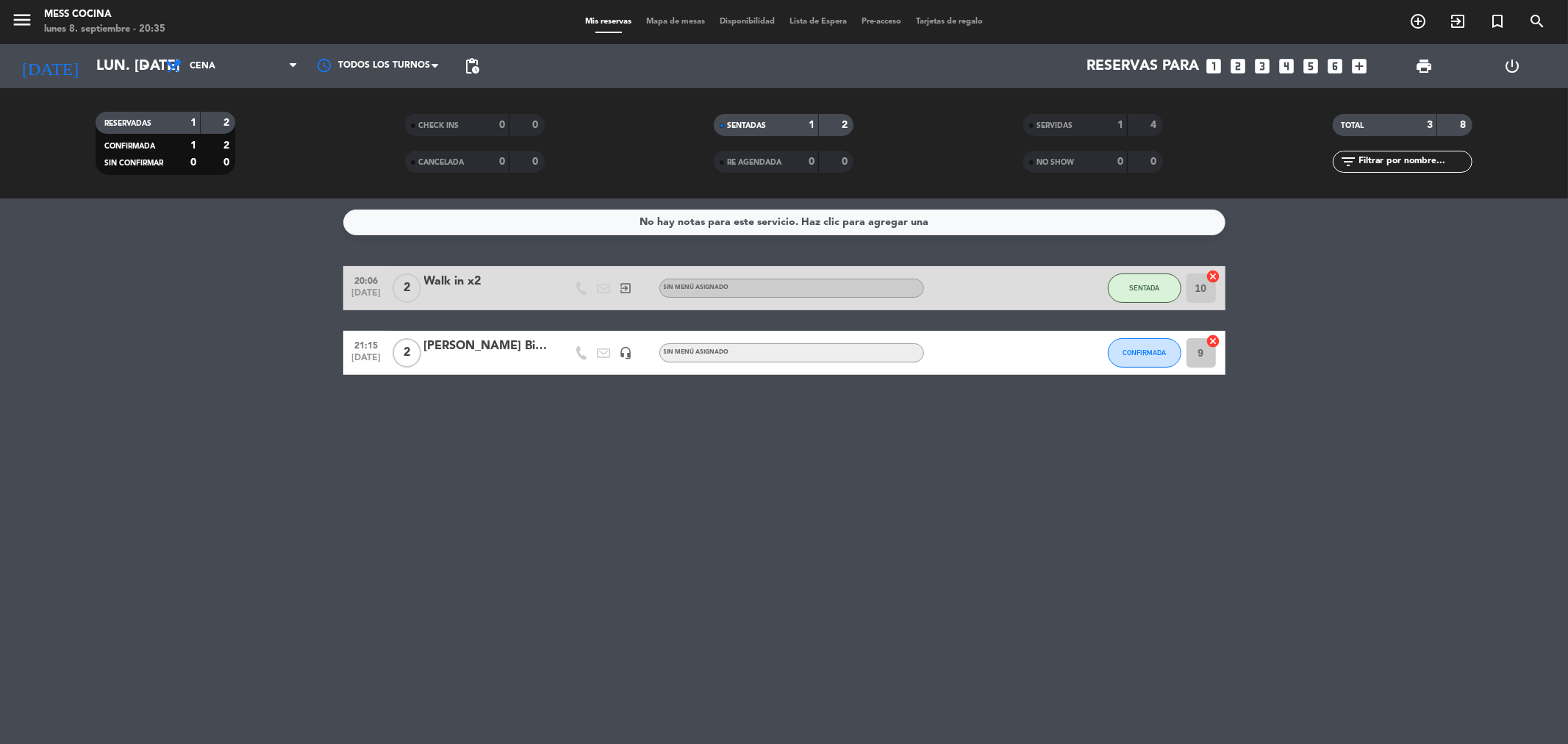
click at [846, 121] on strong "2" at bounding box center [846, 125] width 8 height 10
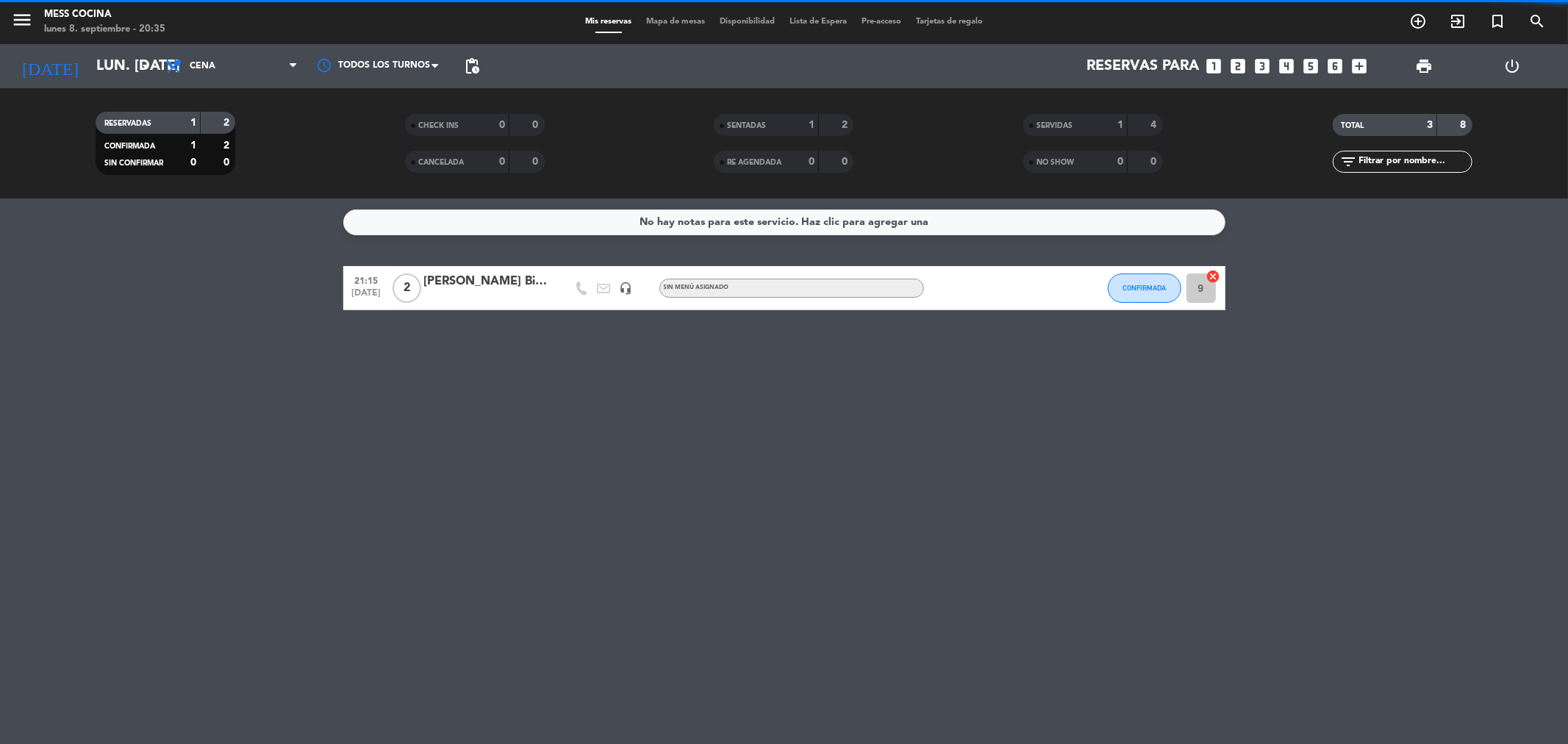
click at [1125, 122] on div "SERVIDAS 1 4" at bounding box center [1093, 125] width 140 height 22
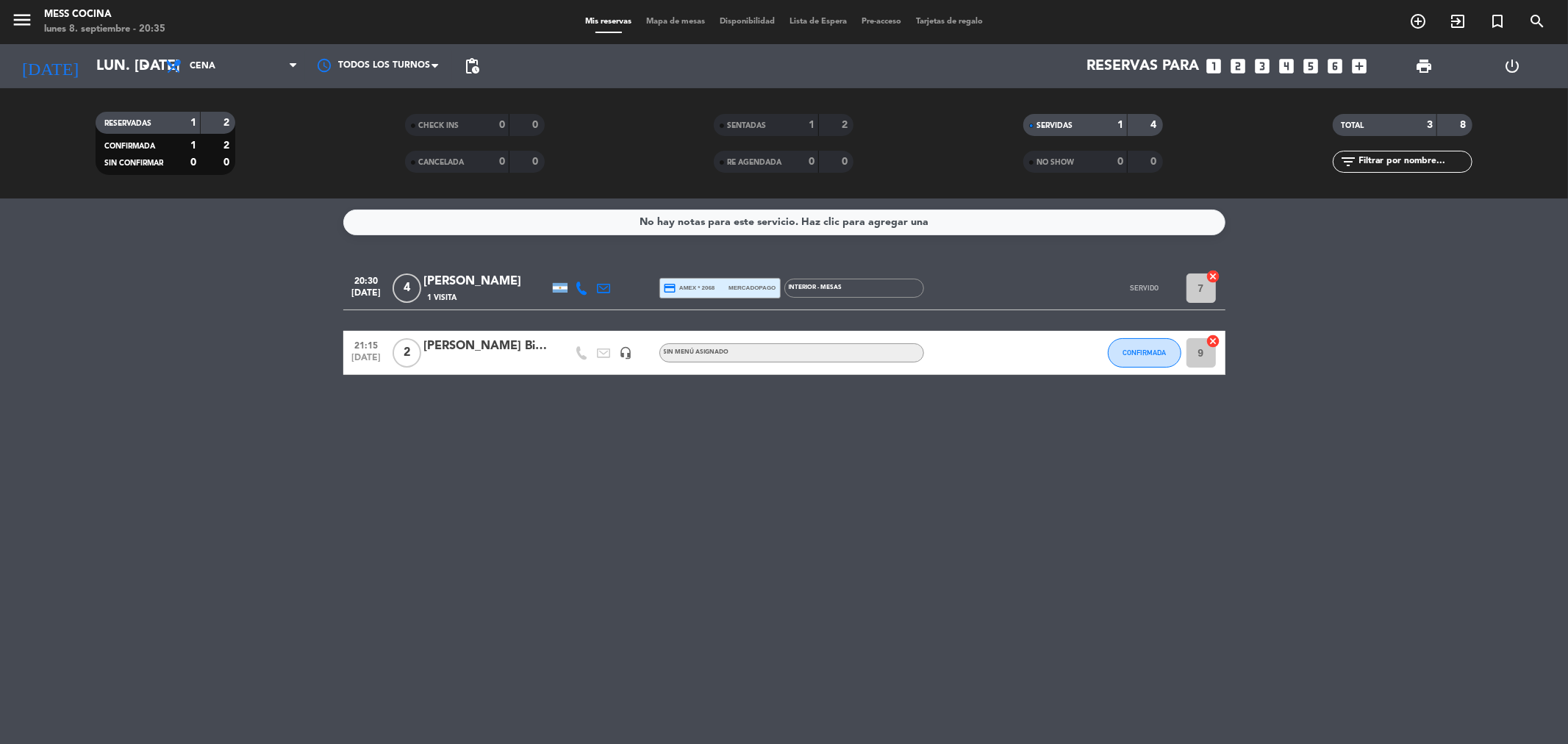
click at [504, 284] on div "[PERSON_NAME]" at bounding box center [486, 281] width 125 height 19
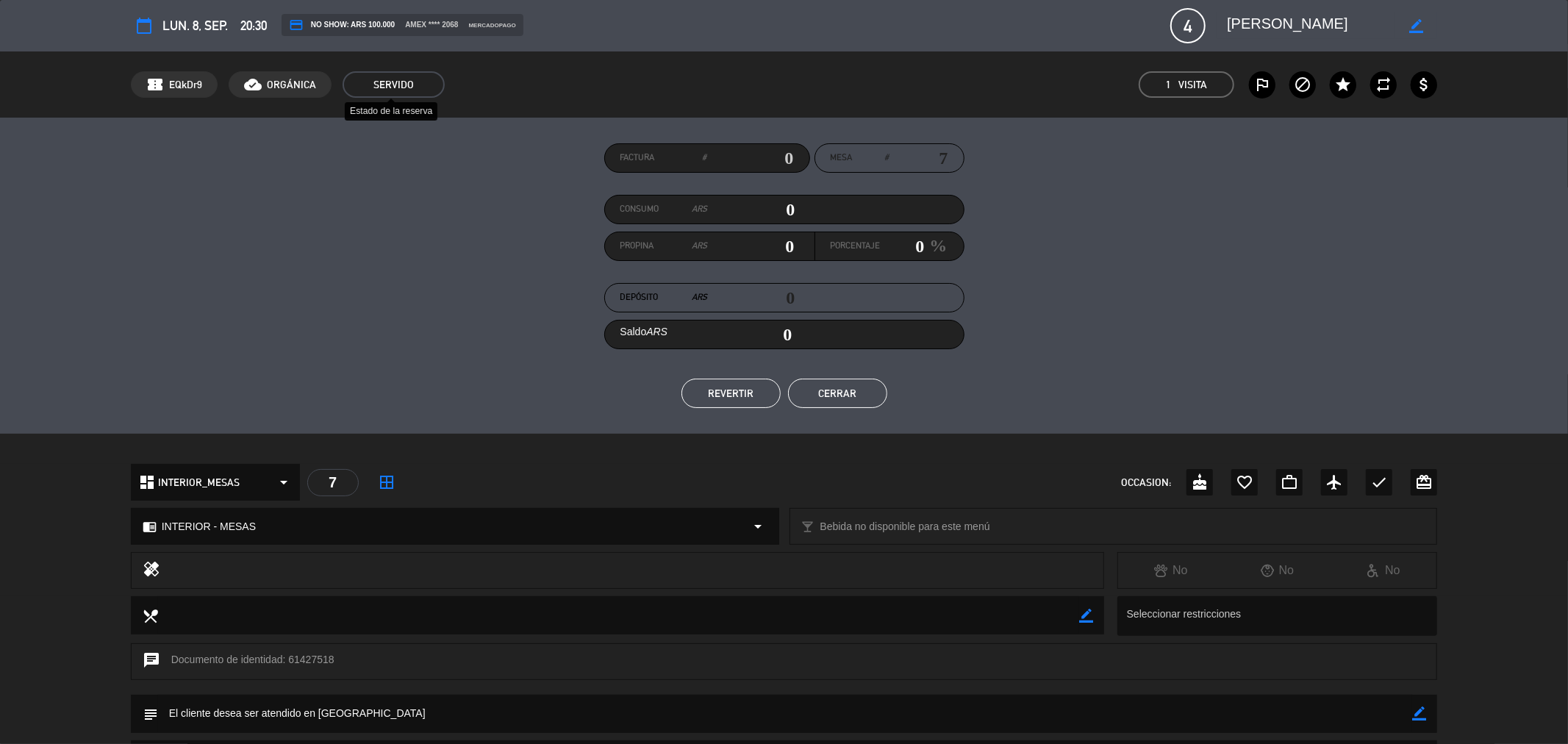
click at [374, 84] on span "SERVIDO" at bounding box center [394, 85] width 102 height 26
click at [392, 84] on span "SERVIDO" at bounding box center [394, 85] width 102 height 26
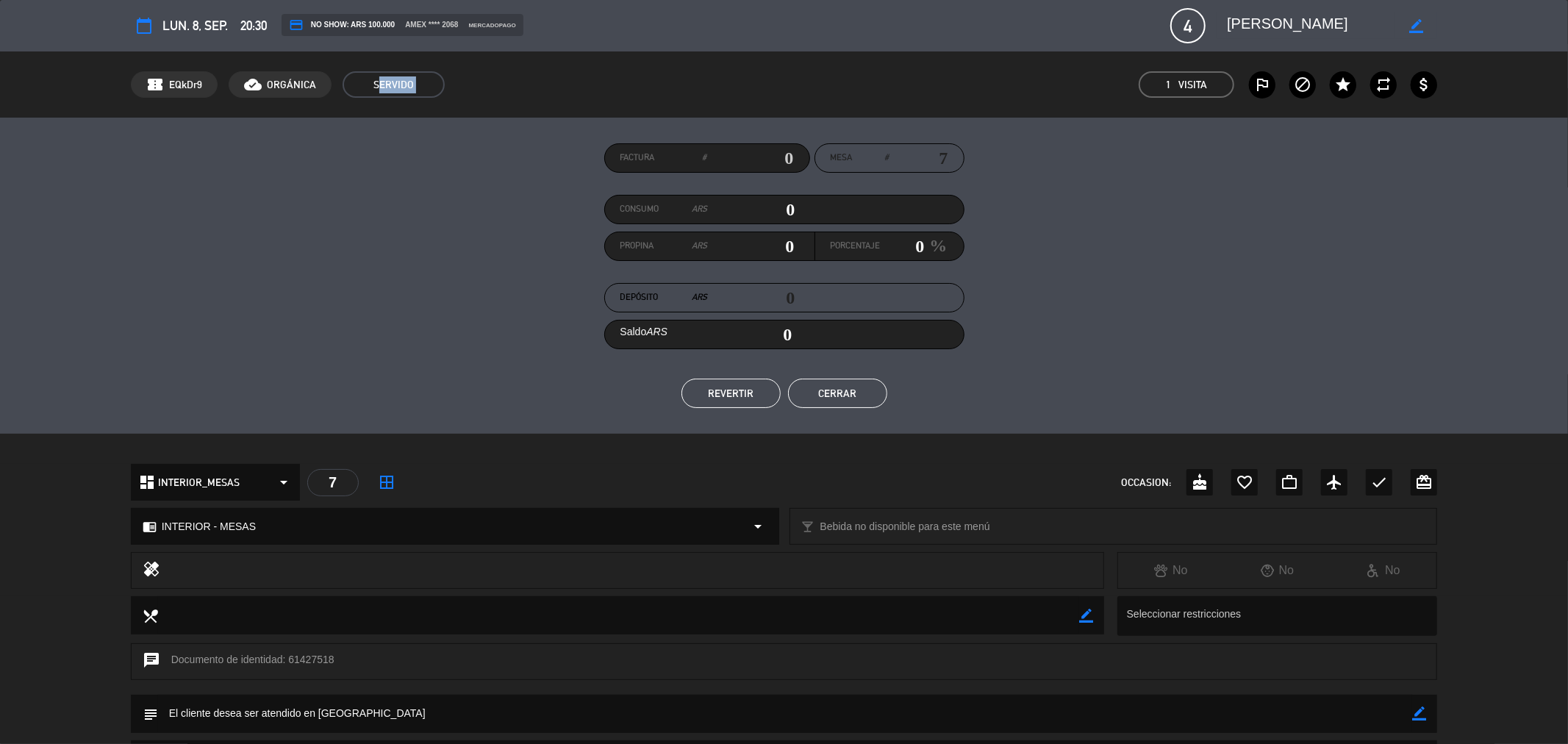
click at [583, 76] on div "confirmation_number EQkDr9 cloud_done ORGÁNICA SERVIDO 1 Visita outlined_flag b…" at bounding box center [784, 85] width 1307 height 26
click at [472, 72] on div "confirmation_number EQkDr9 cloud_done ORGÁNICA SERVIDO Estado de la reserva 1 V…" at bounding box center [784, 85] width 1307 height 26
click at [438, 76] on div "SERVIDO" at bounding box center [394, 85] width 102 height 26
click at [392, 81] on span "SERVIDO" at bounding box center [394, 85] width 102 height 26
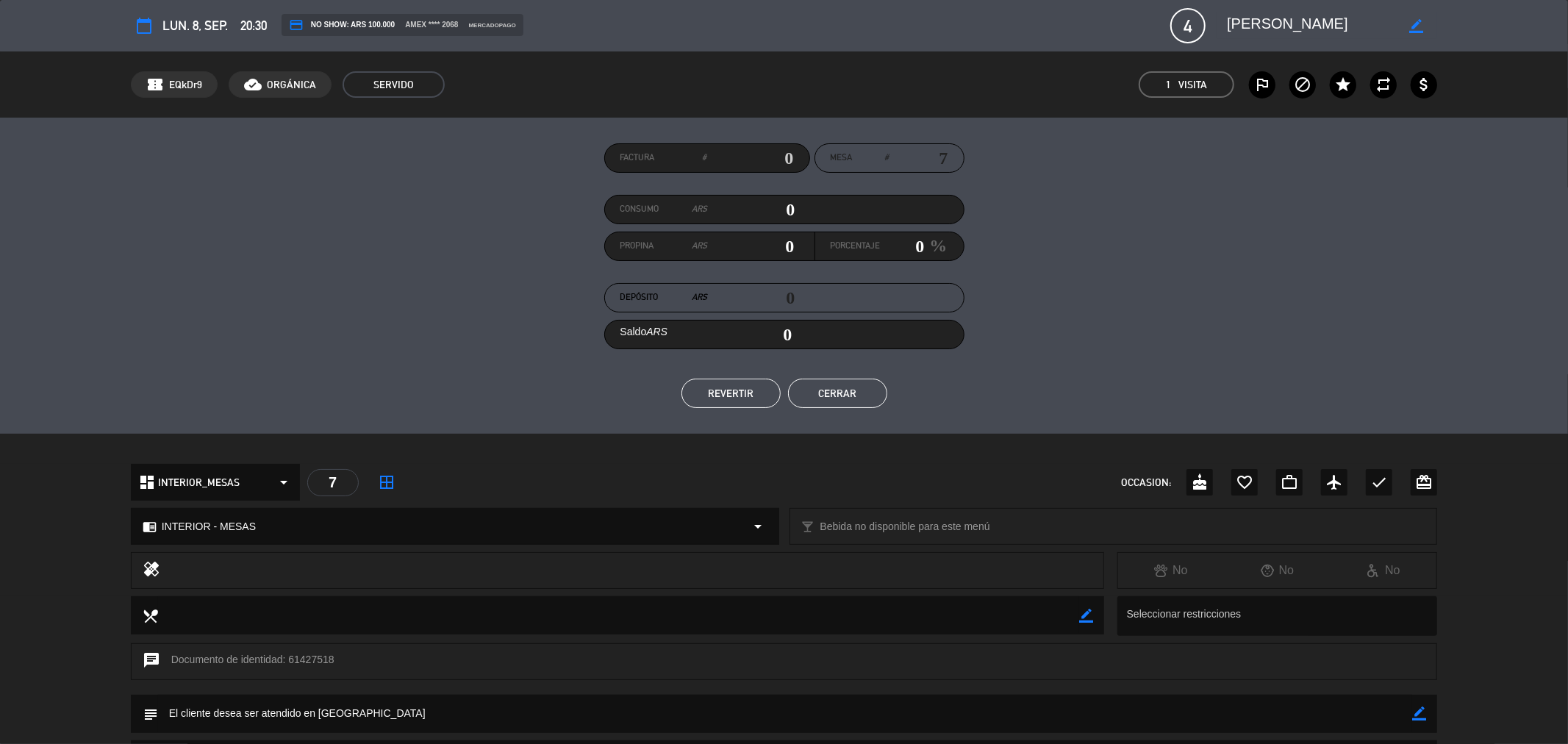
click at [392, 81] on span "SERVIDO" at bounding box center [394, 85] width 102 height 26
click at [723, 392] on button "REVERTIR" at bounding box center [731, 393] width 99 height 29
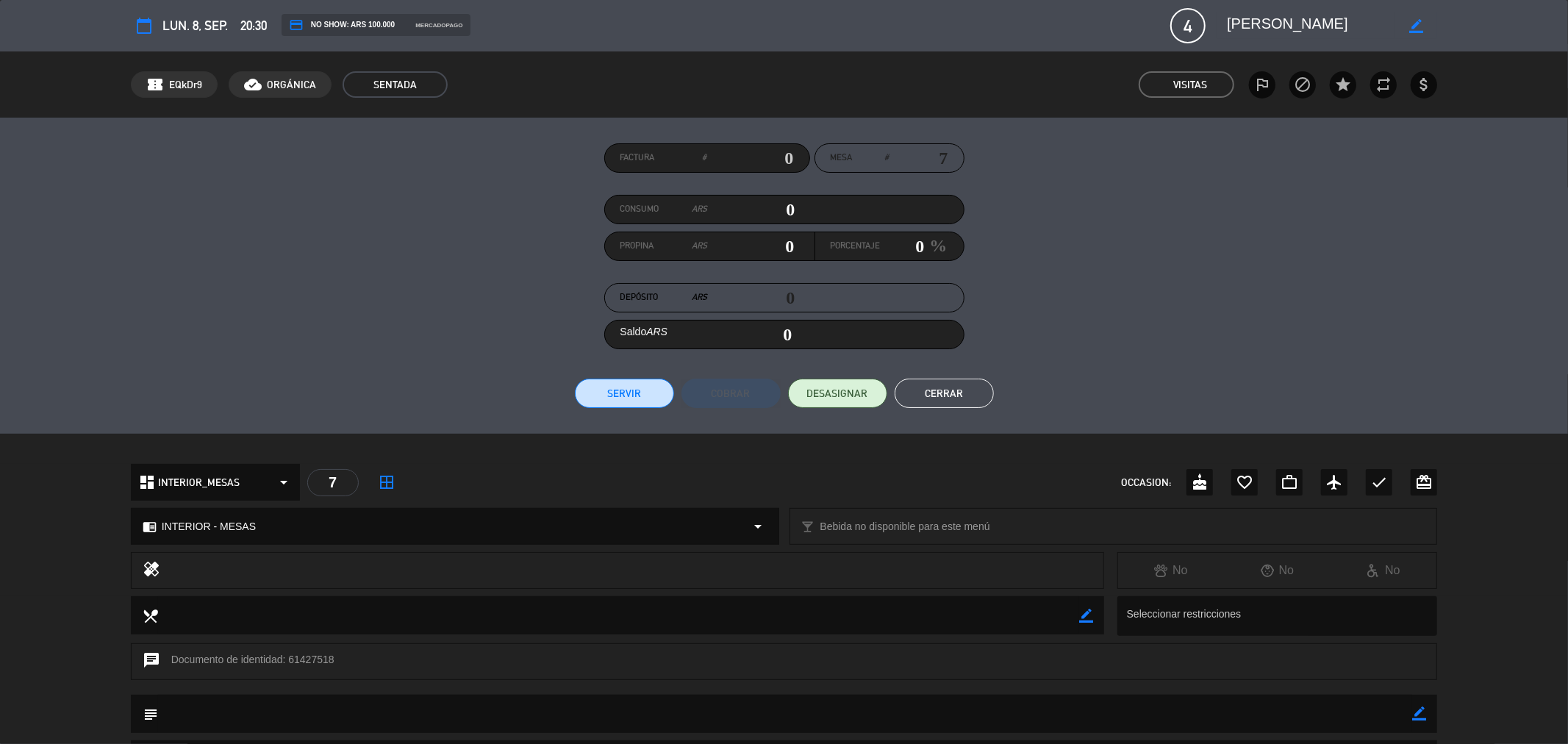
click at [942, 390] on button "Cerrar" at bounding box center [944, 393] width 99 height 29
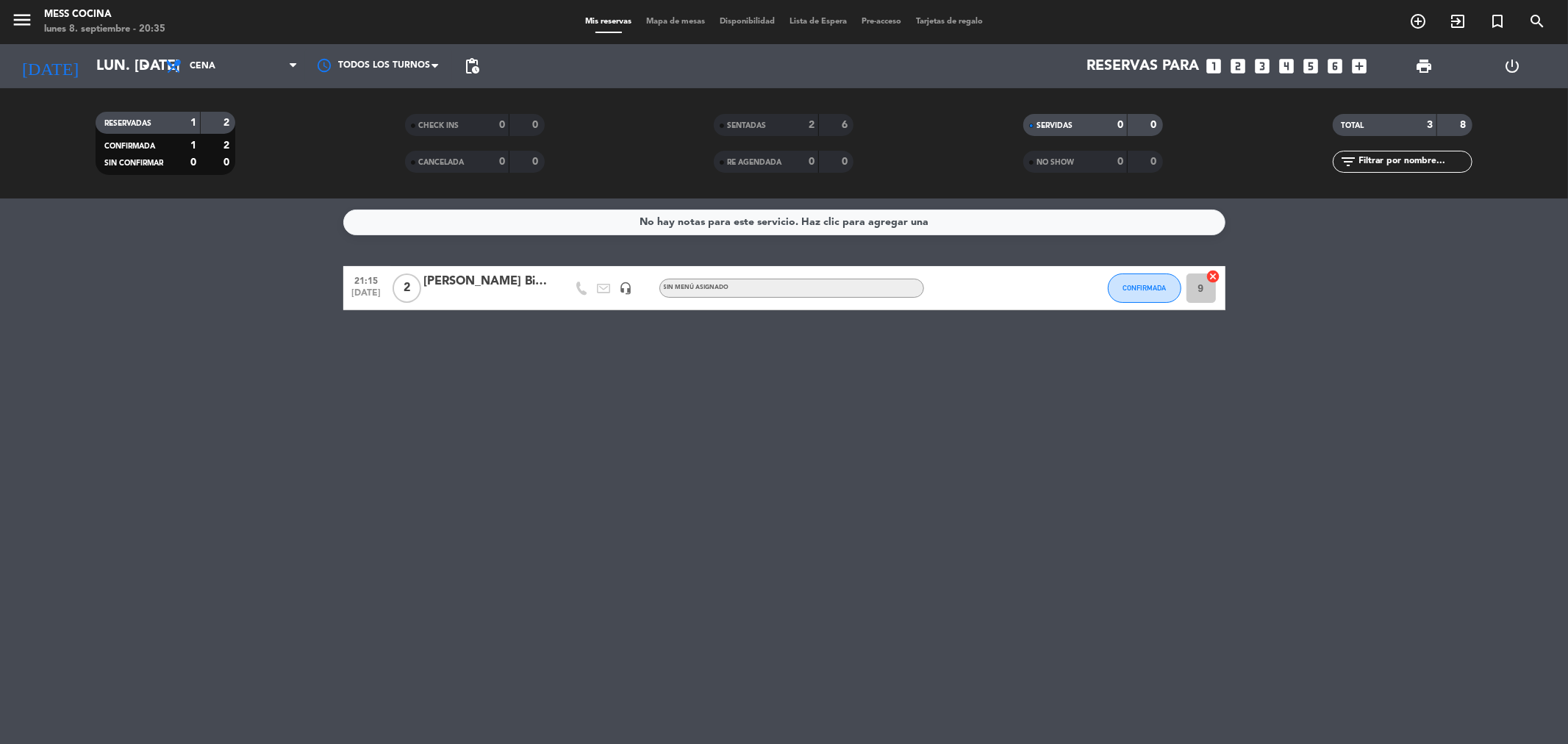
click at [843, 125] on strong "6" at bounding box center [846, 125] width 8 height 10
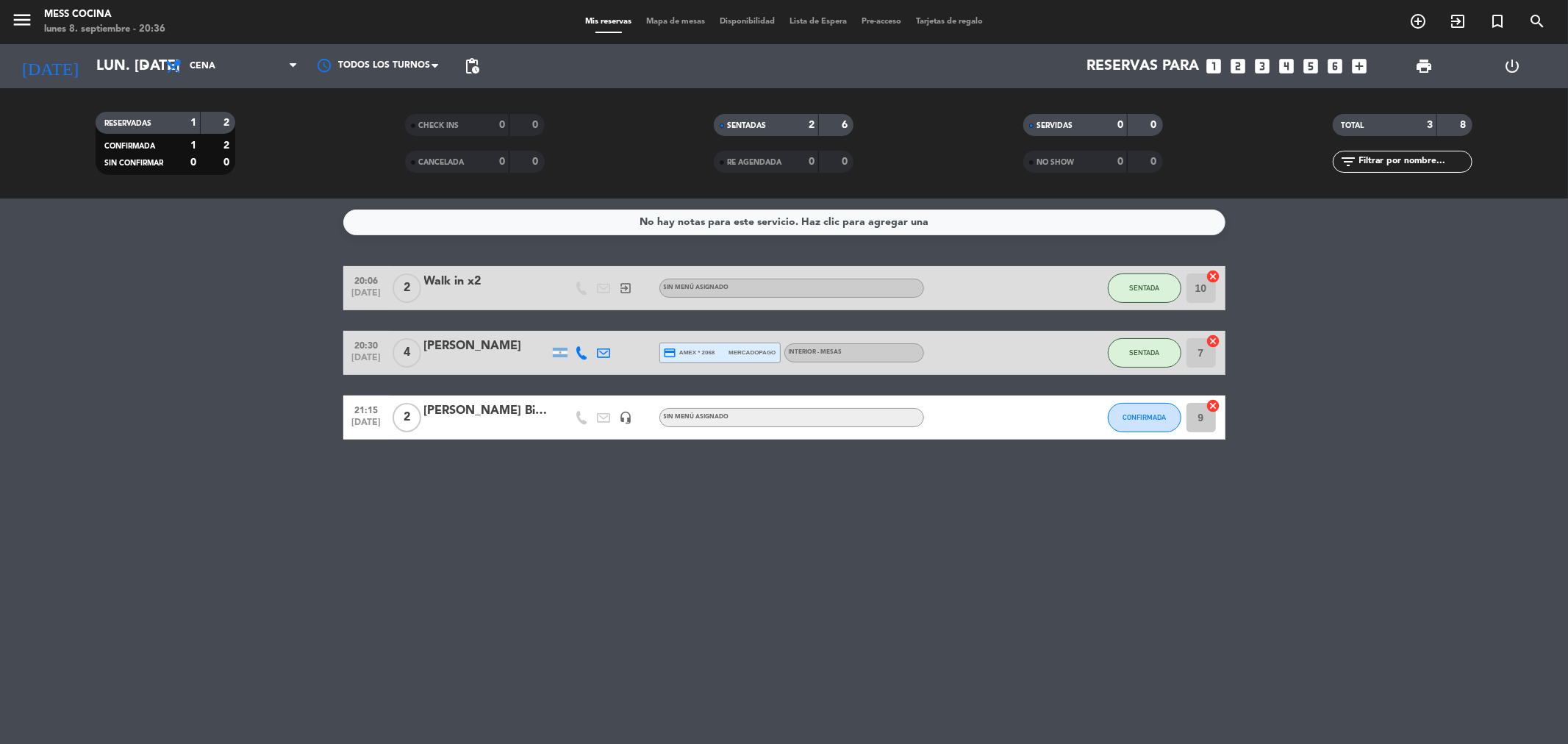
click at [608, 18] on span "Mis reservas" at bounding box center [608, 22] width 61 height 8
click at [663, 20] on span "Mapa de mesas" at bounding box center [676, 22] width 74 height 8
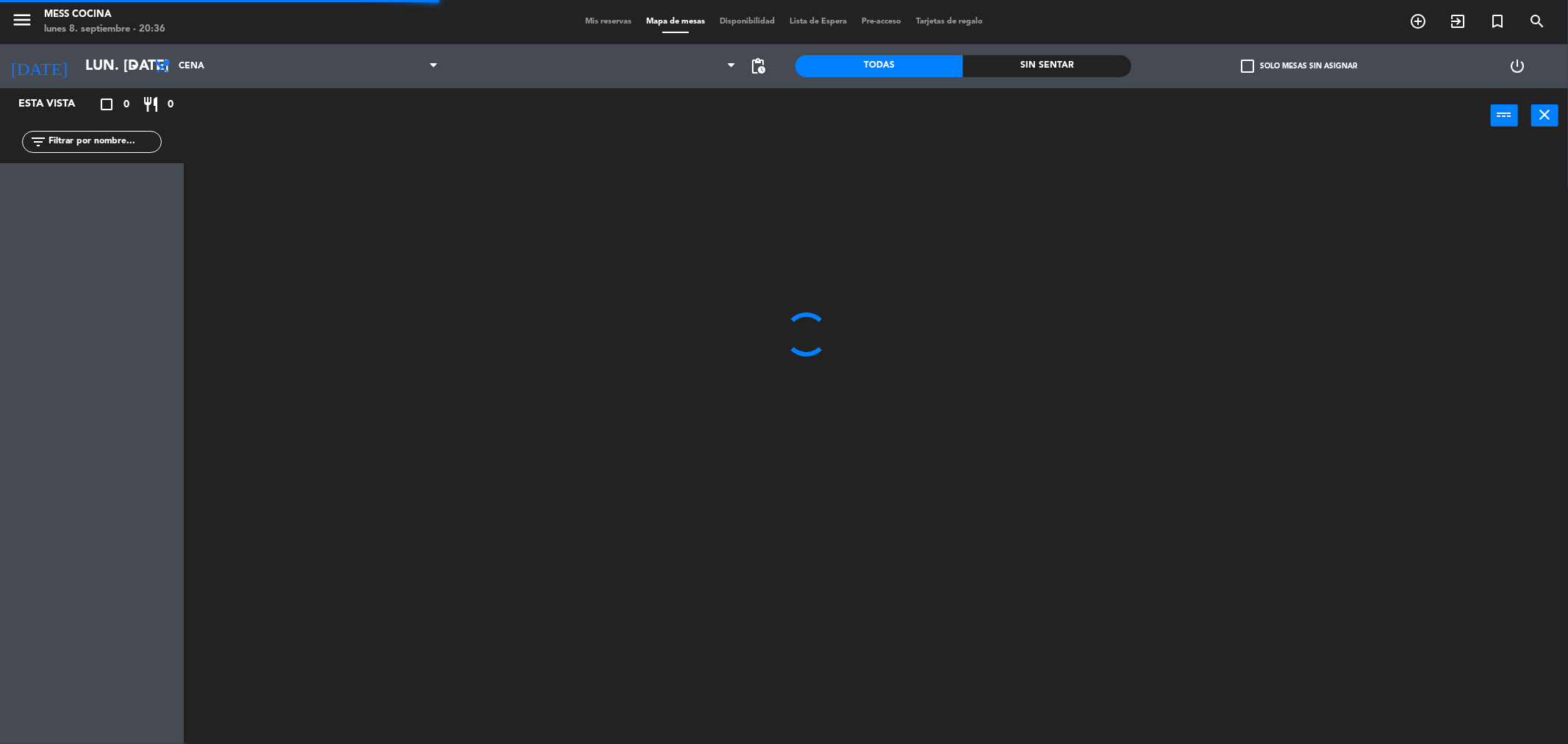
click at [605, 23] on span "Mis reservas" at bounding box center [608, 22] width 61 height 8
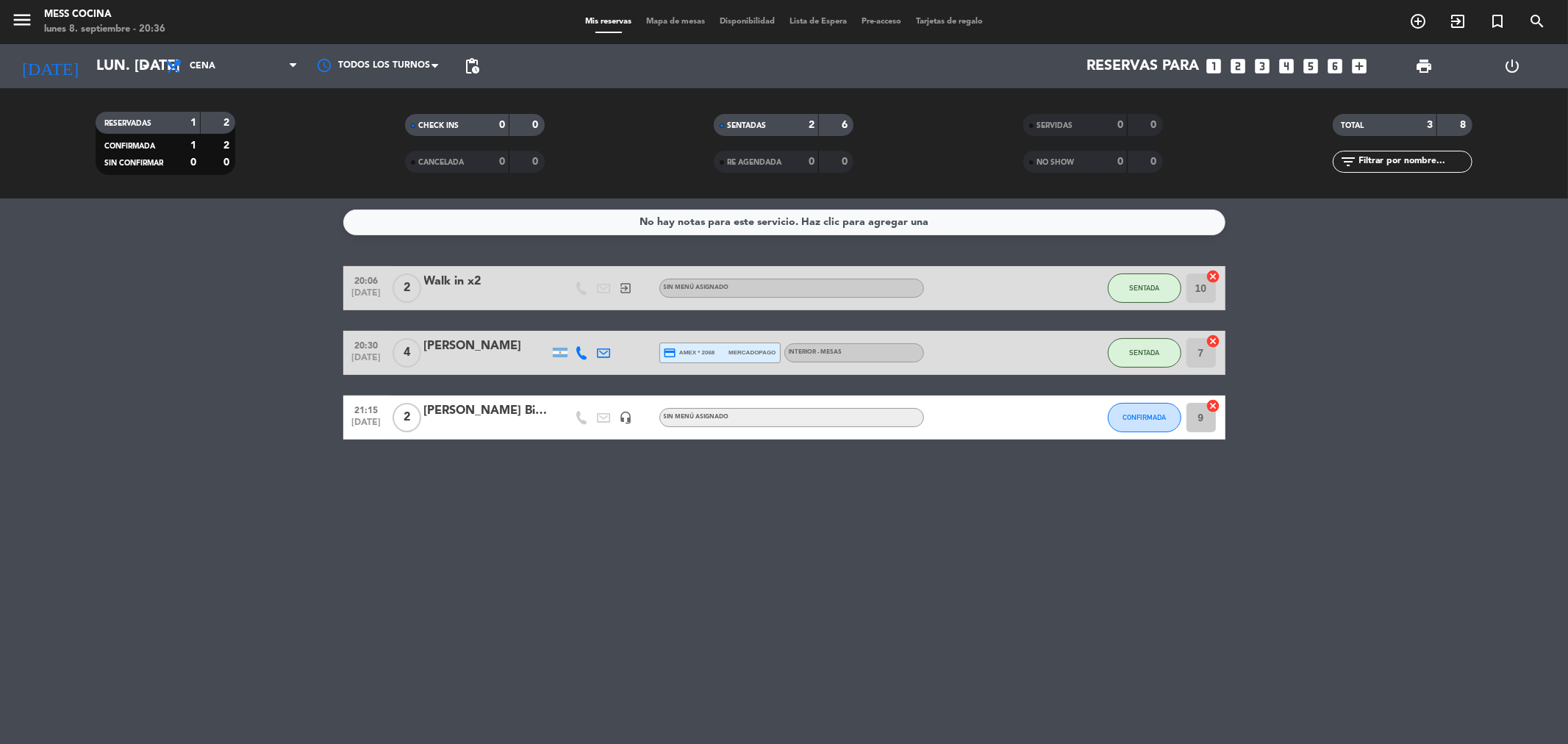
click at [1133, 472] on div "No hay notas para este servicio. Haz clic para agregar una 20:06 [DATE] 2 Walk …" at bounding box center [784, 471] width 1568 height 546
click at [998, 647] on div "No hay notas para este servicio. Haz clic para agregar una 20:06 [DATE] 2 Walk …" at bounding box center [784, 471] width 1568 height 546
click at [227, 493] on div "No hay notas para este servicio. Haz clic para agregar una 20:06 [DATE] 2 Walk …" at bounding box center [784, 471] width 1568 height 546
click at [969, 700] on div "No hay notas para este servicio. Haz clic para agregar una 20:06 [DATE] 2 Walk …" at bounding box center [784, 471] width 1568 height 546
click at [1457, 15] on icon "exit_to_app" at bounding box center [1458, 21] width 18 height 18
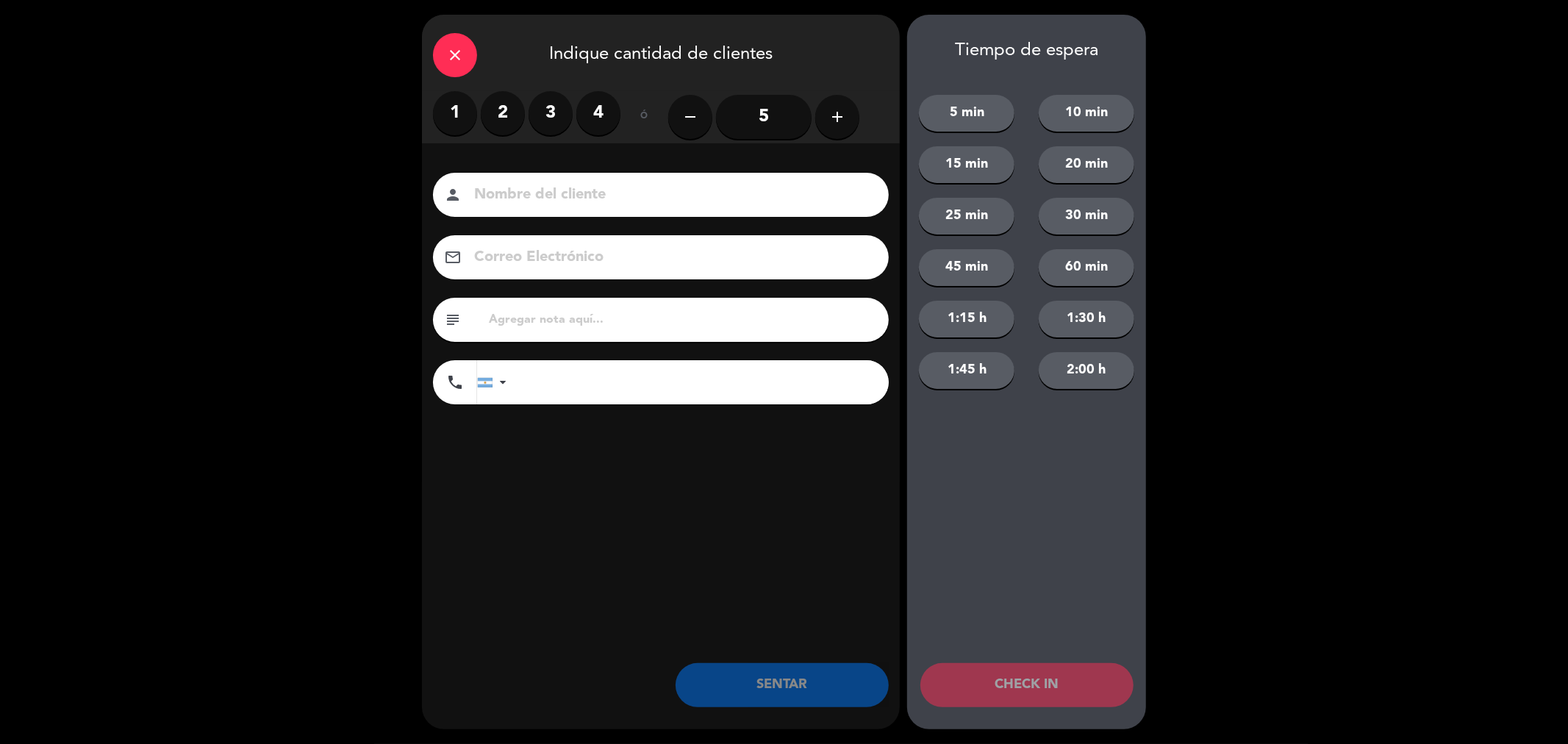
click at [775, 115] on input "5" at bounding box center [764, 116] width 95 height 44
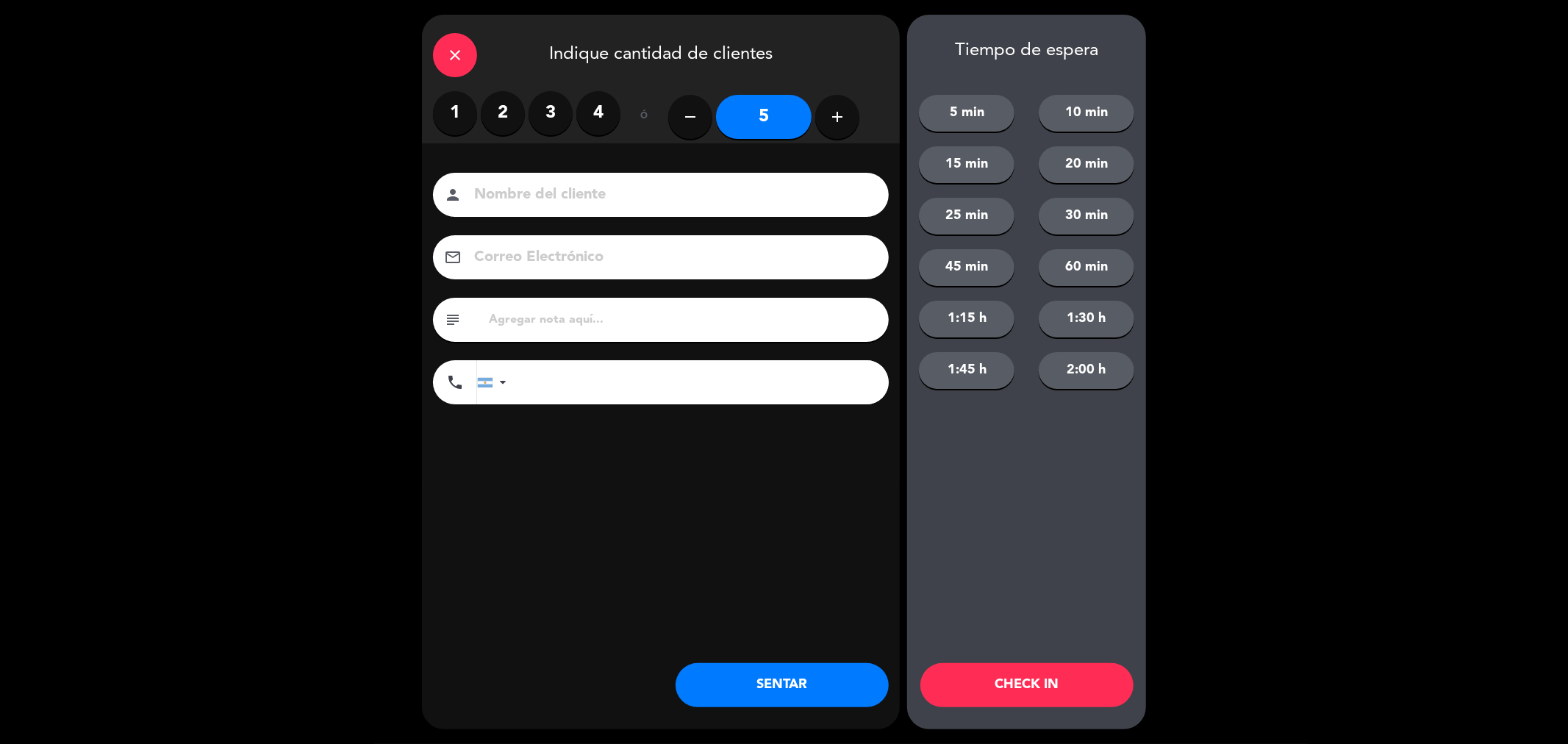
click at [636, 208] on input at bounding box center [671, 194] width 397 height 25
type input "walk in x5"
click at [777, 691] on button "SENTAR" at bounding box center [783, 685] width 213 height 44
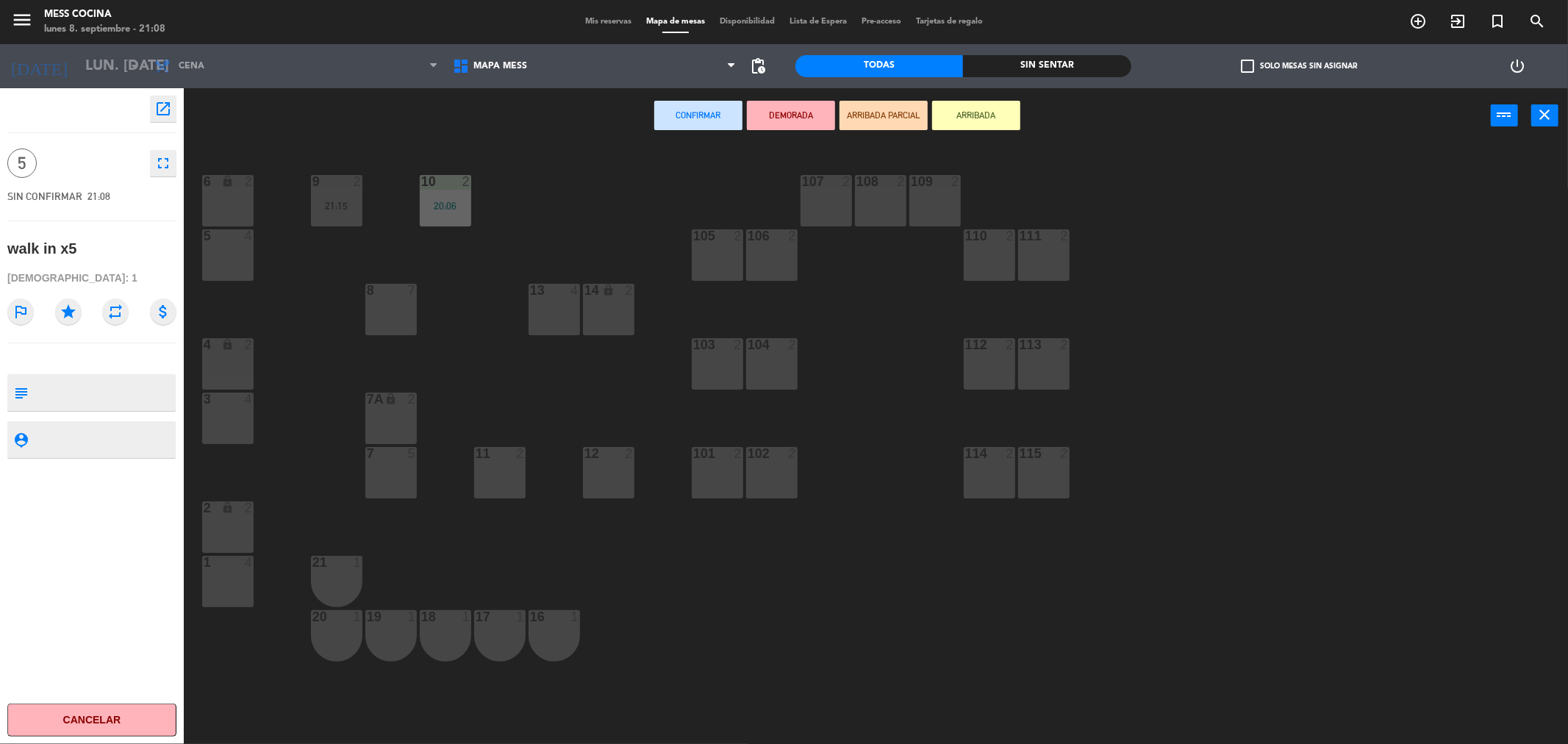
click at [395, 287] on div at bounding box center [391, 291] width 25 height 13
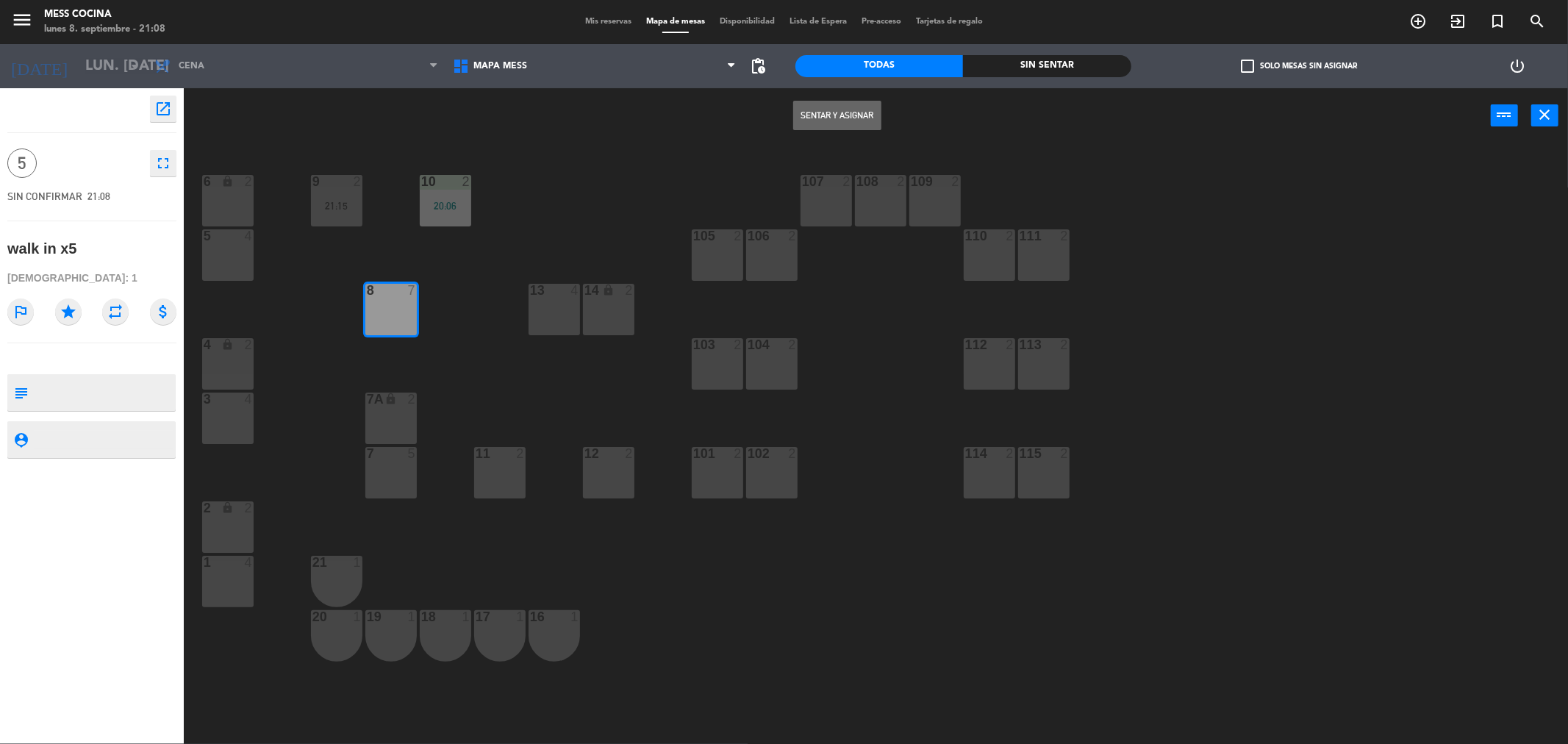
click at [831, 118] on button "Sentar y Asignar" at bounding box center [836, 115] width 88 height 29
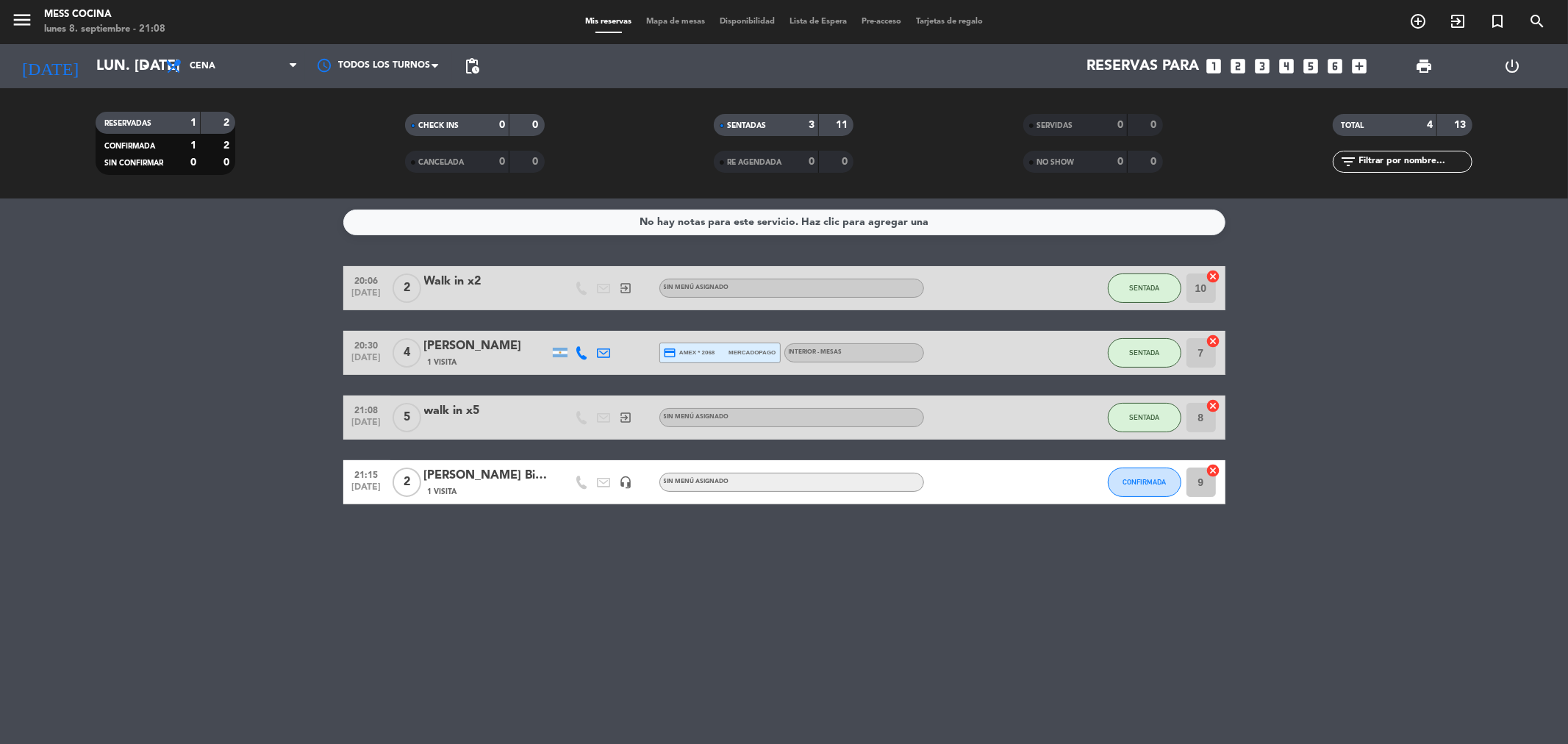
click at [1186, 664] on div "No hay notas para este servicio. Haz clic para agregar una 20:06 [DATE] 2 Walk …" at bounding box center [784, 471] width 1568 height 546
click at [198, 428] on bookings-row "20:06 [DATE] 2 Walk in x2 exit_to_app Sin menú asignado SENTADA 10 cancel 20:30…" at bounding box center [784, 385] width 1568 height 238
click at [283, 413] on bookings-row "20:06 [DATE] 2 Walk in x2 exit_to_app Sin menú asignado SENTADA 10 cancel 20:30…" at bounding box center [784, 385] width 1568 height 238
click at [1418, 553] on div "No hay notas para este servicio. Haz clic para agregar una 20:06 [DATE] 2 Walk …" at bounding box center [784, 471] width 1568 height 546
click at [1152, 474] on button "CONFIRMADA" at bounding box center [1145, 482] width 74 height 29
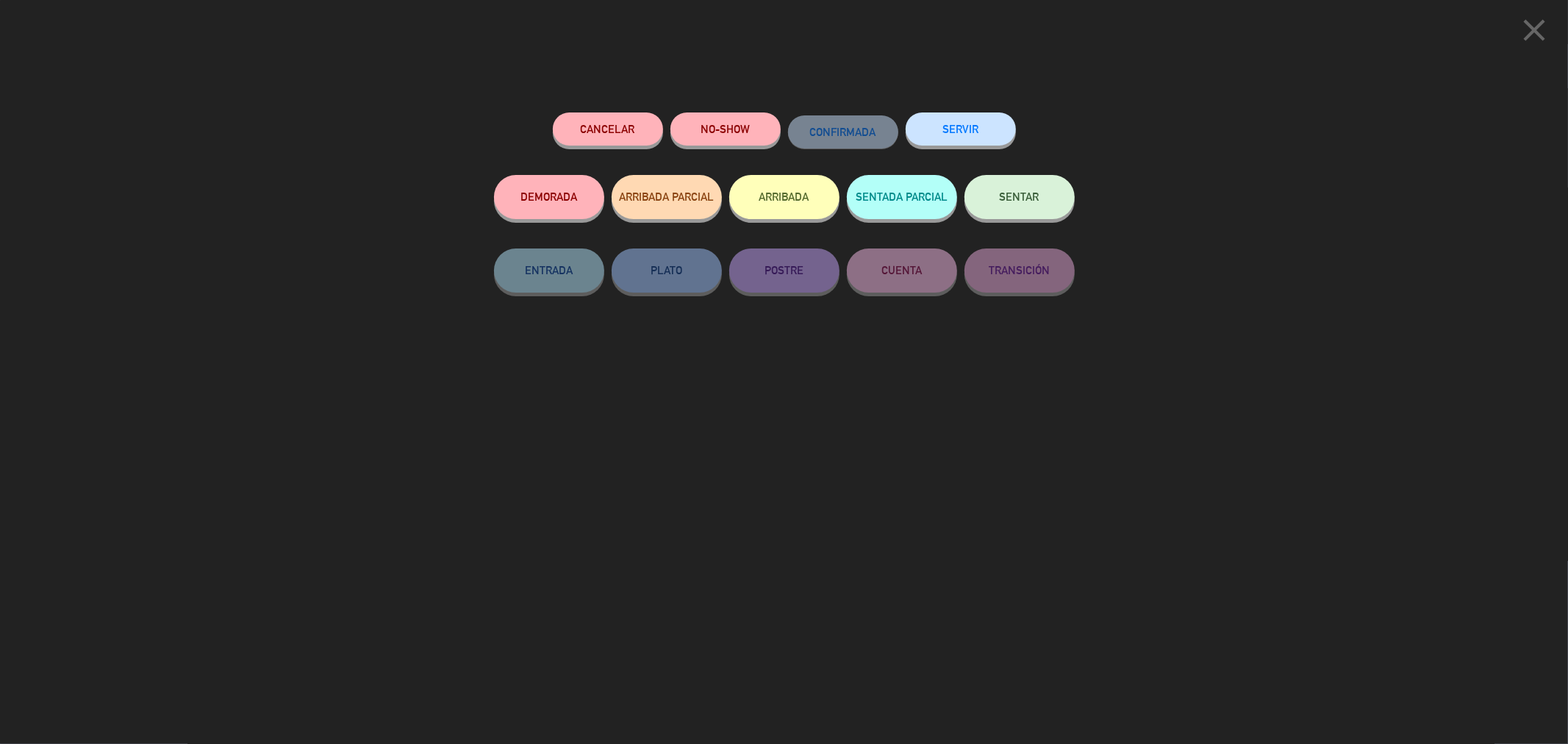
click at [1015, 206] on button "SENTAR" at bounding box center [1020, 196] width 110 height 44
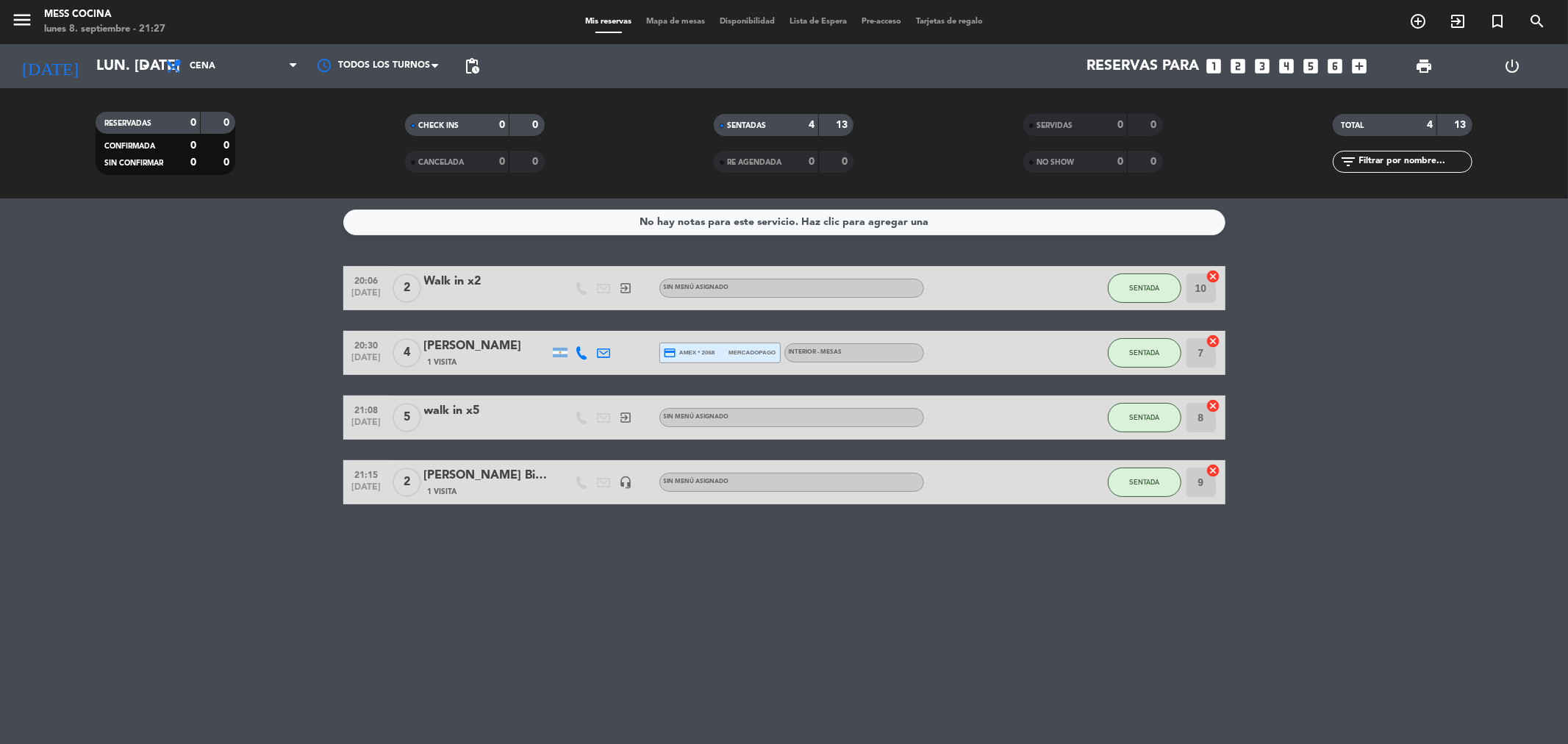
click at [108, 585] on div "No hay notas para este servicio. Haz clic para agregar una 20:06 [DATE] 2 Walk …" at bounding box center [784, 471] width 1568 height 546
drag, startPoint x: 138, startPoint y: 288, endPoint x: 763, endPoint y: 540, distance: 673.9
click at [763, 540] on div "No hay notas para este servicio. Haz clic para agregar una 20:06 [DATE] 2 Walk …" at bounding box center [784, 471] width 1568 height 546
drag, startPoint x: 763, startPoint y: 540, endPoint x: 132, endPoint y: 299, distance: 675.5
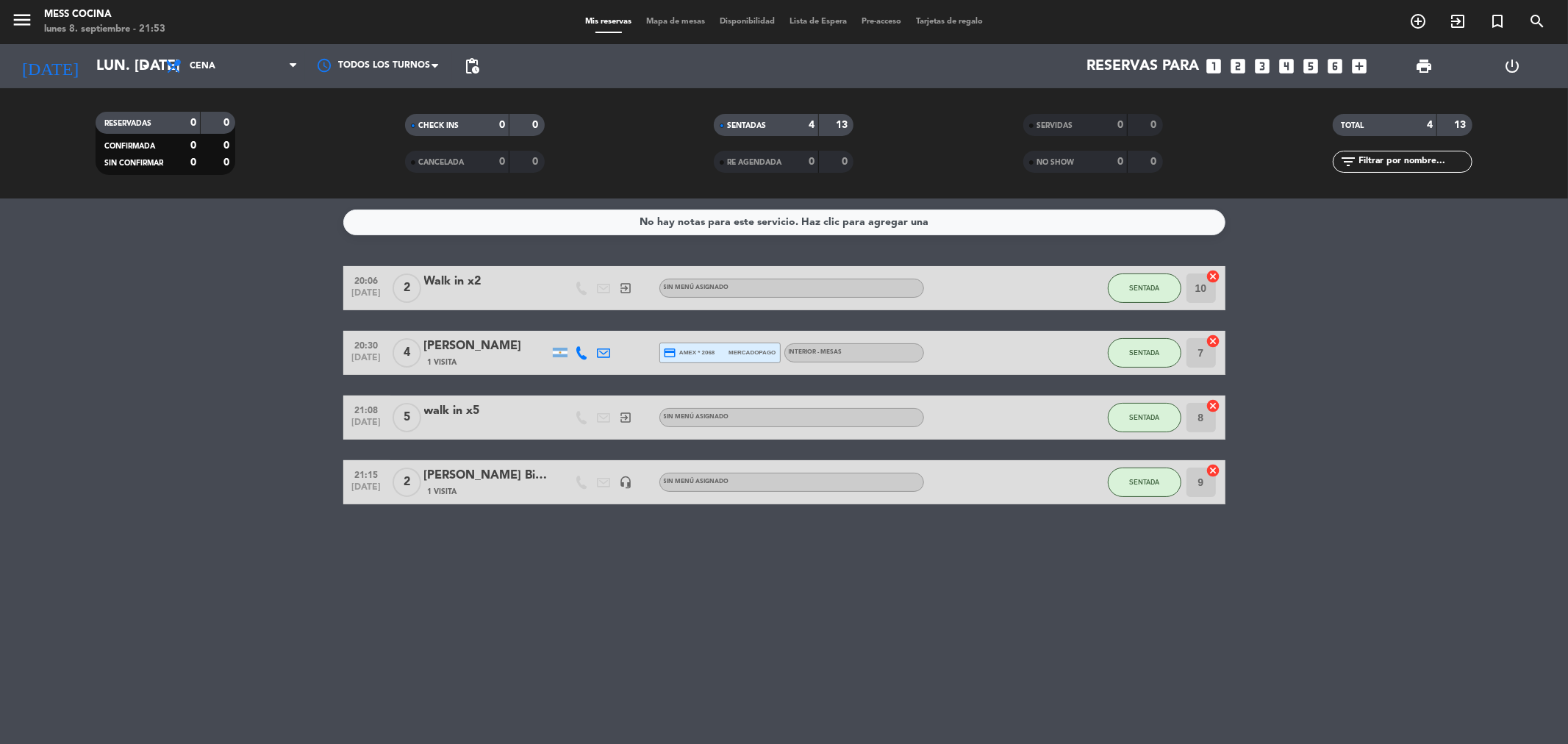
click at [132, 299] on div "No hay notas para este servicio. Haz clic para agregar una 20:06 [DATE] 2 Walk …" at bounding box center [784, 471] width 1568 height 546
click at [132, 299] on bookings-row "20:06 [DATE] 2 Walk in x2 exit_to_app Sin menú asignado SENTADA 10 cancel 20:30…" at bounding box center [784, 385] width 1568 height 238
drag, startPoint x: 132, startPoint y: 299, endPoint x: 834, endPoint y: 596, distance: 762.2
click at [834, 596] on div "No hay notas para este servicio. Haz clic para agregar una 20:06 [DATE] 2 Walk …" at bounding box center [784, 471] width 1568 height 546
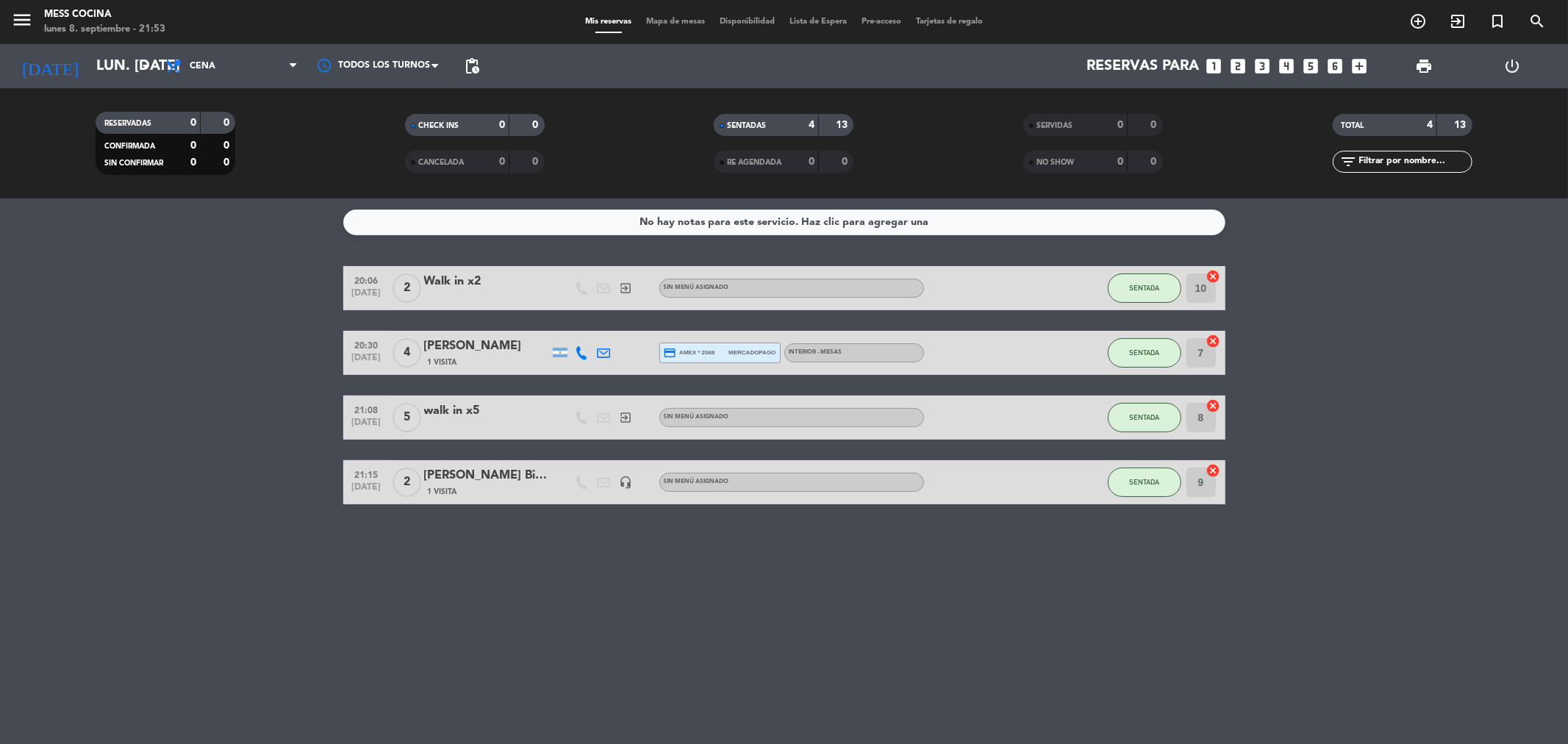
drag, startPoint x: 834, startPoint y: 596, endPoint x: 354, endPoint y: 343, distance: 542.6
click at [540, 379] on div "No hay notas para este servicio. Haz clic para agregar una 20:06 [DATE] 2 Walk …" at bounding box center [784, 471] width 1568 height 546
click at [0, 331] on bookings-row "20:06 [DATE] 2 Walk in x2 exit_to_app Sin menú asignado SENTADA 10 cancel 20:30…" at bounding box center [784, 385] width 1568 height 238
drag, startPoint x: 0, startPoint y: 331, endPoint x: 1039, endPoint y: 610, distance: 1075.8
click at [1039, 610] on div "No hay notas para este servicio. Haz clic para agregar una 20:06 [DATE] 2 Walk …" at bounding box center [784, 471] width 1568 height 546
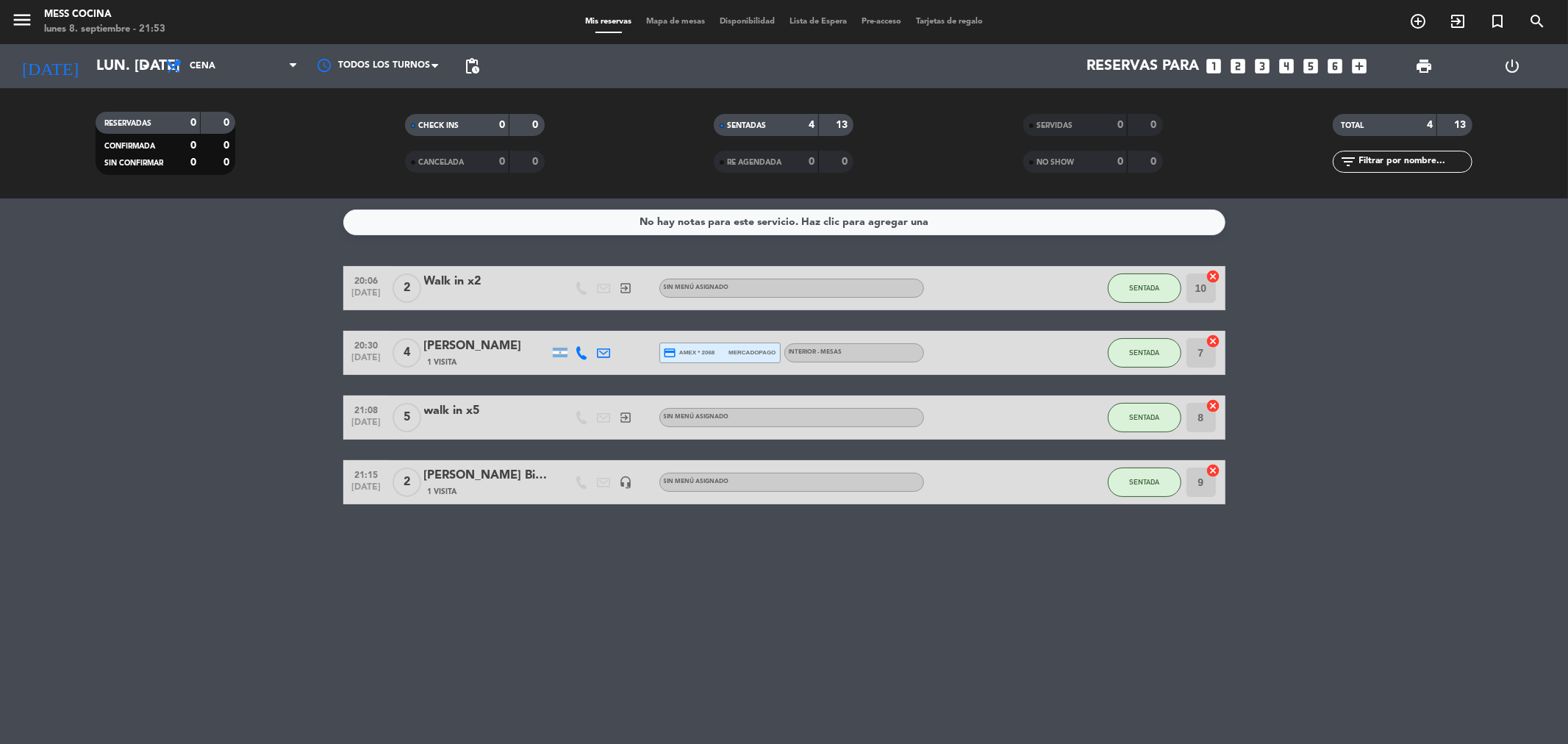
drag, startPoint x: 1039, startPoint y: 610, endPoint x: 158, endPoint y: 314, distance: 929.4
click at [158, 314] on div "No hay notas para este servicio. Haz clic para agregar una 20:06 [DATE] 2 Walk …" at bounding box center [784, 471] width 1568 height 546
click at [90, 284] on bookings-row "20:06 [DATE] 2 Walk in x2 exit_to_app Sin menú asignado SENTADA 10 cancel 20:30…" at bounding box center [784, 385] width 1568 height 238
click at [259, 351] on bookings-row "20:06 [DATE] 2 Walk in x2 exit_to_app Sin menú asignado SENTADA 10 cancel 20:30…" at bounding box center [784, 385] width 1568 height 238
click at [456, 364] on span "1 Visita" at bounding box center [442, 363] width 29 height 11
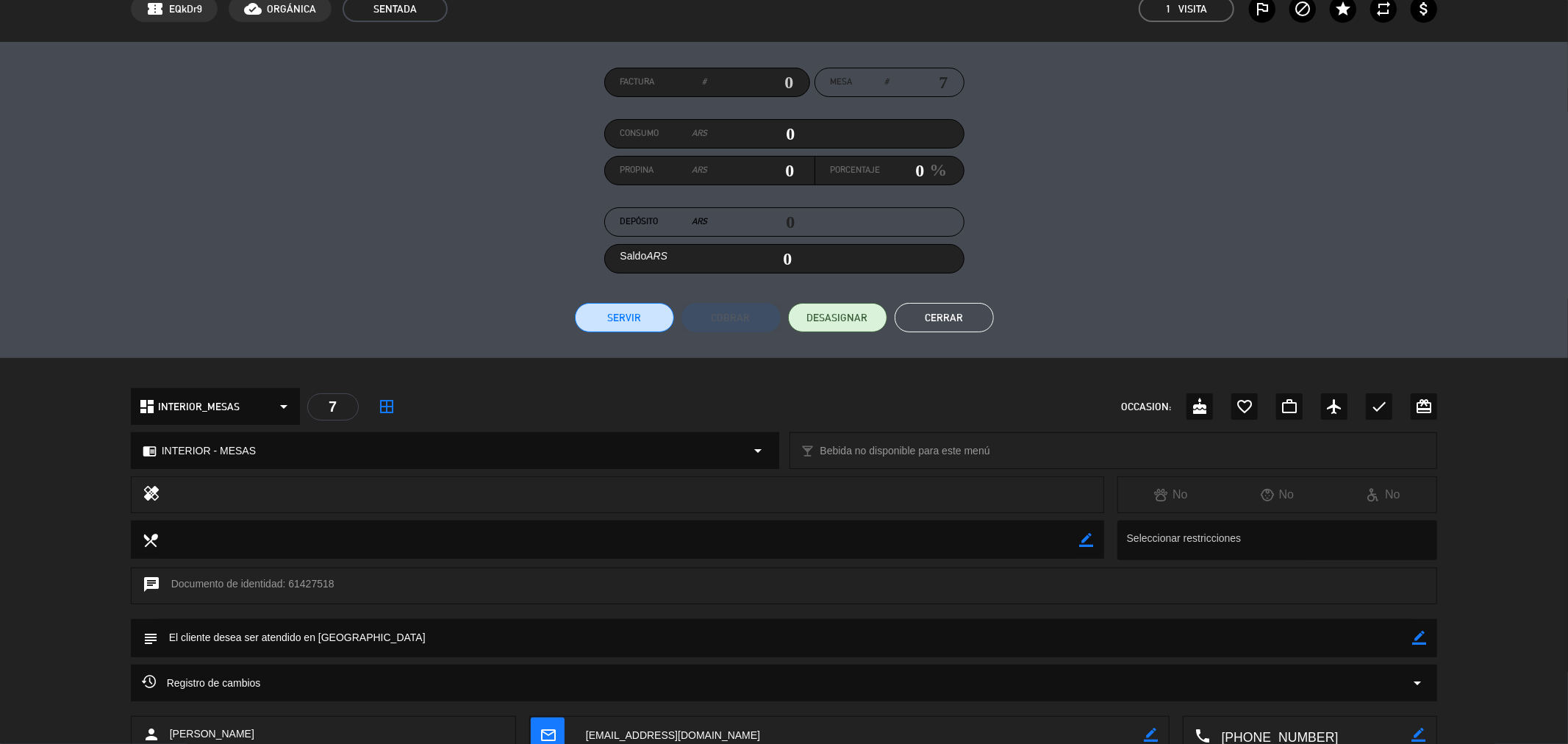
scroll to position [163, 0]
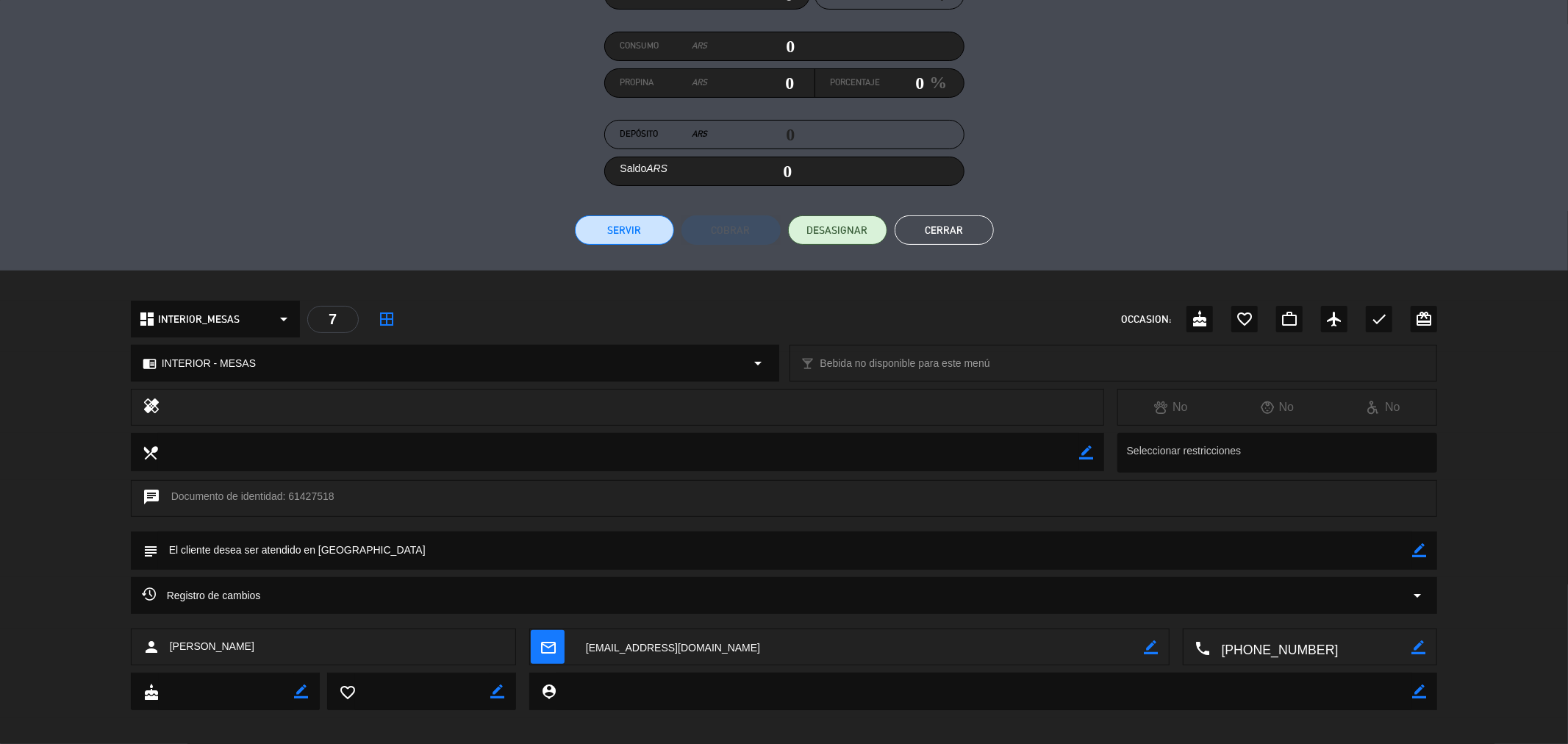
click at [910, 241] on button "Cerrar" at bounding box center [944, 229] width 99 height 29
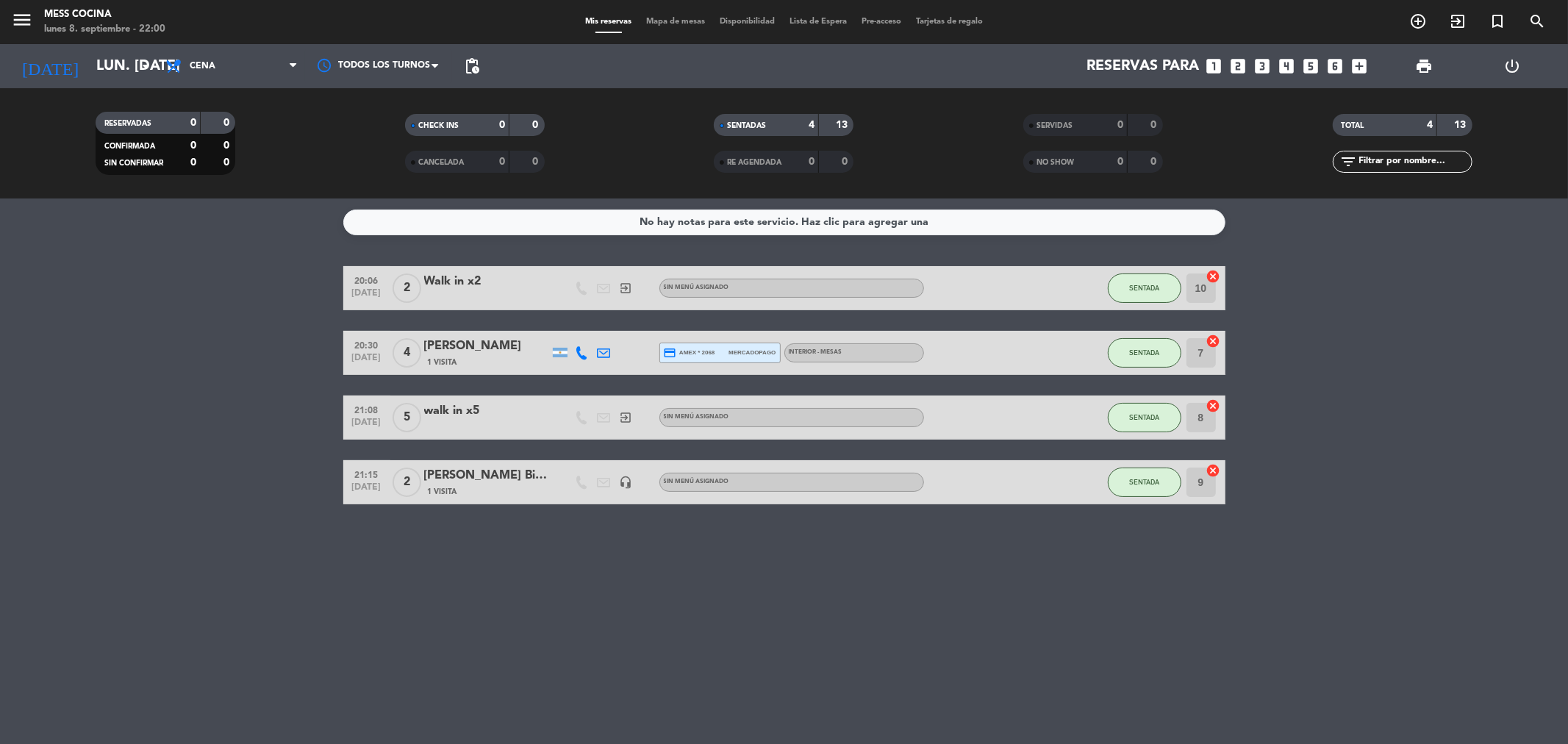
drag, startPoint x: 25, startPoint y: 358, endPoint x: 110, endPoint y: 188, distance: 190.1
click at [25, 358] on bookings-row "20:06 [DATE] 2 Walk in x2 exit_to_app Sin menú asignado SENTADA 10 cancel 20:30…" at bounding box center [784, 385] width 1568 height 238
click at [112, 72] on input "lun. [DATE]" at bounding box center [182, 66] width 187 height 32
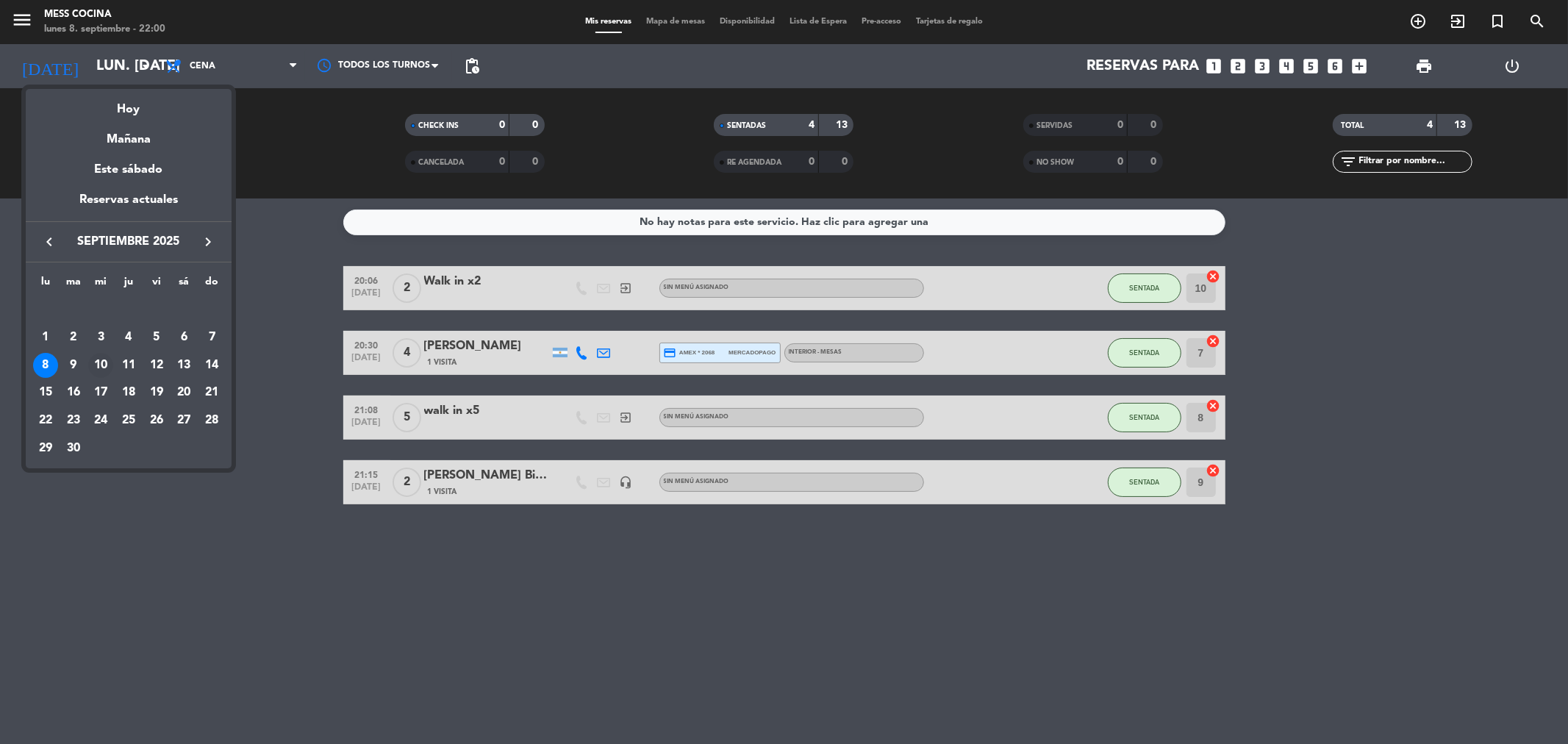
click at [90, 366] on div "10" at bounding box center [100, 365] width 25 height 25
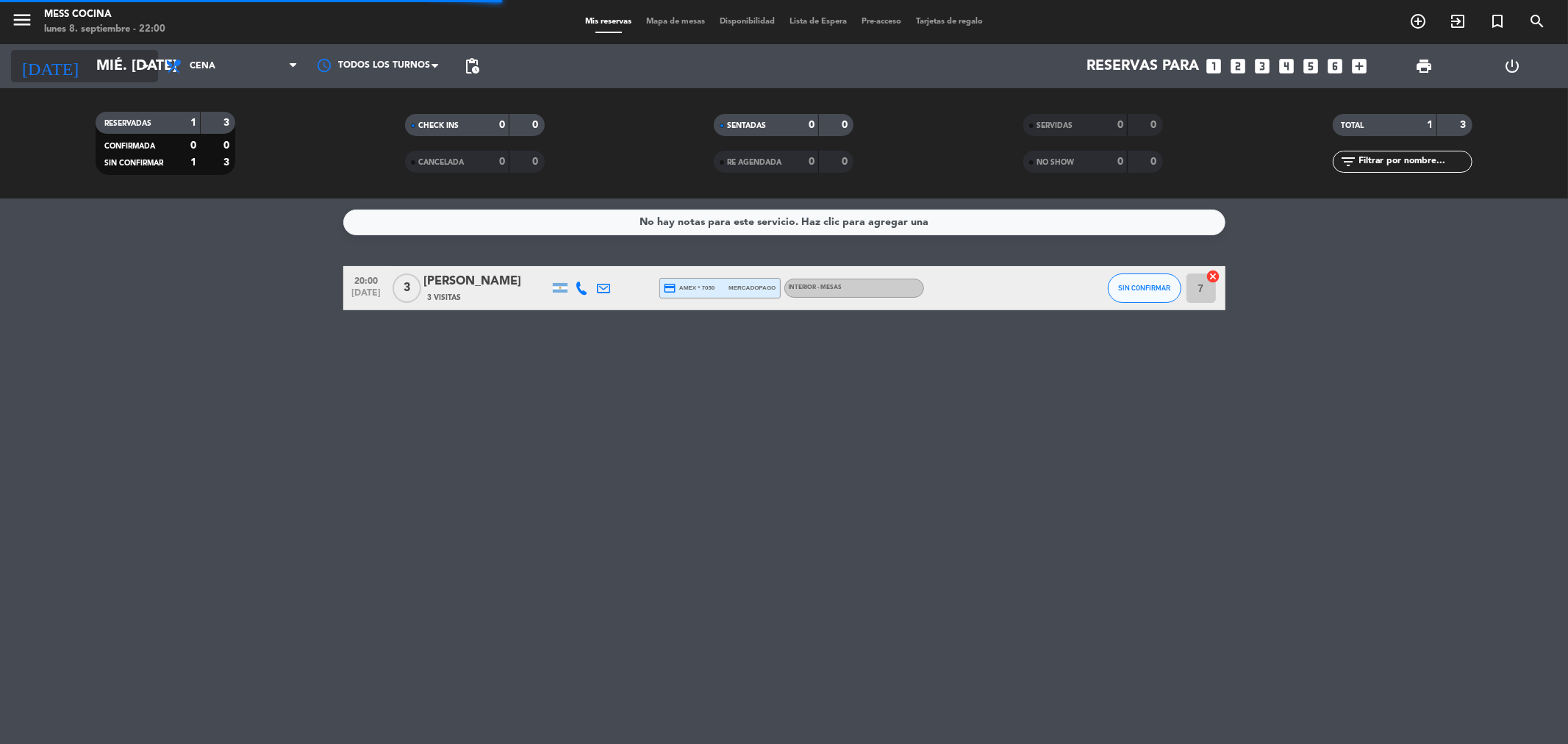
click at [89, 71] on input "mié. [DATE]" at bounding box center [182, 66] width 187 height 32
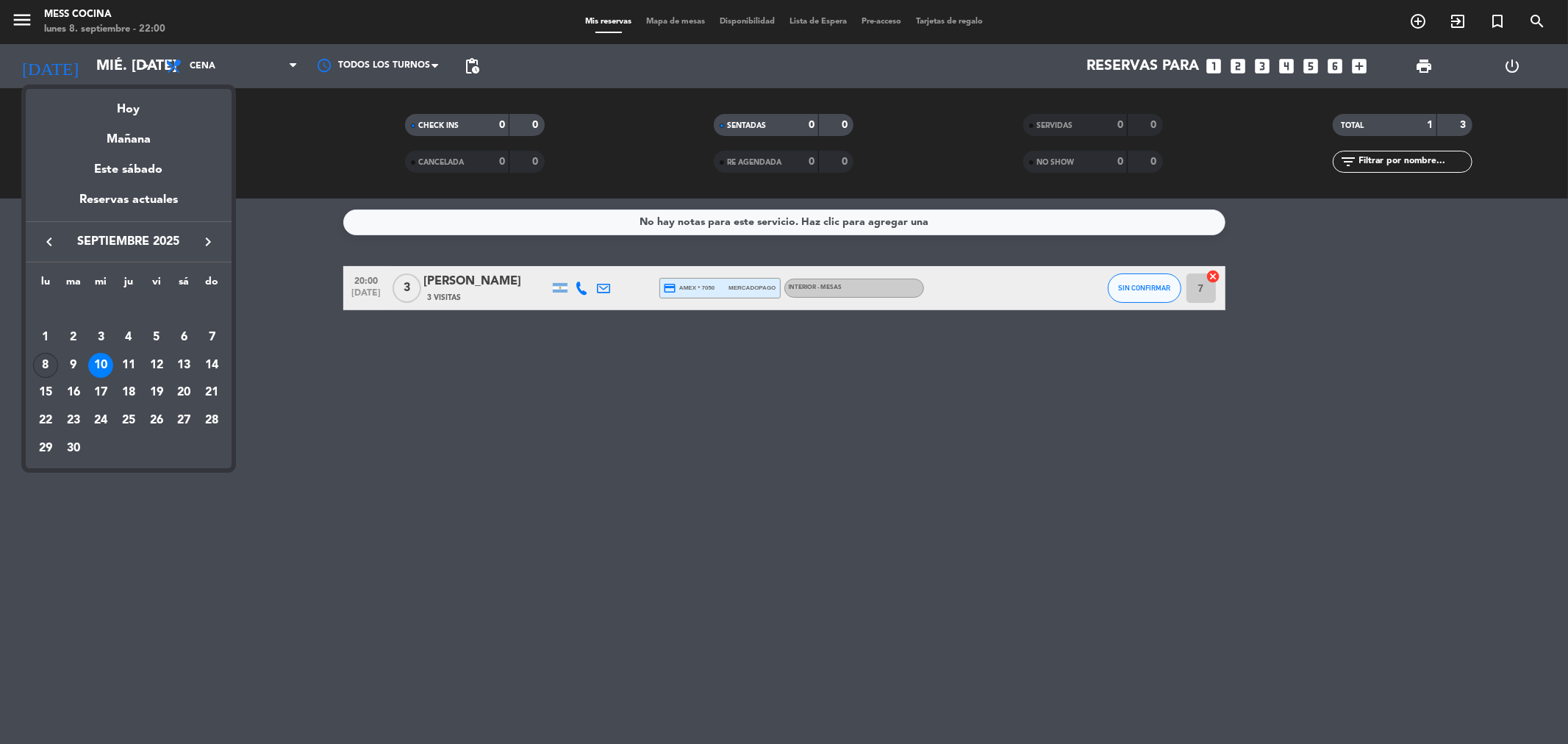
click at [58, 354] on td "8" at bounding box center [45, 365] width 28 height 28
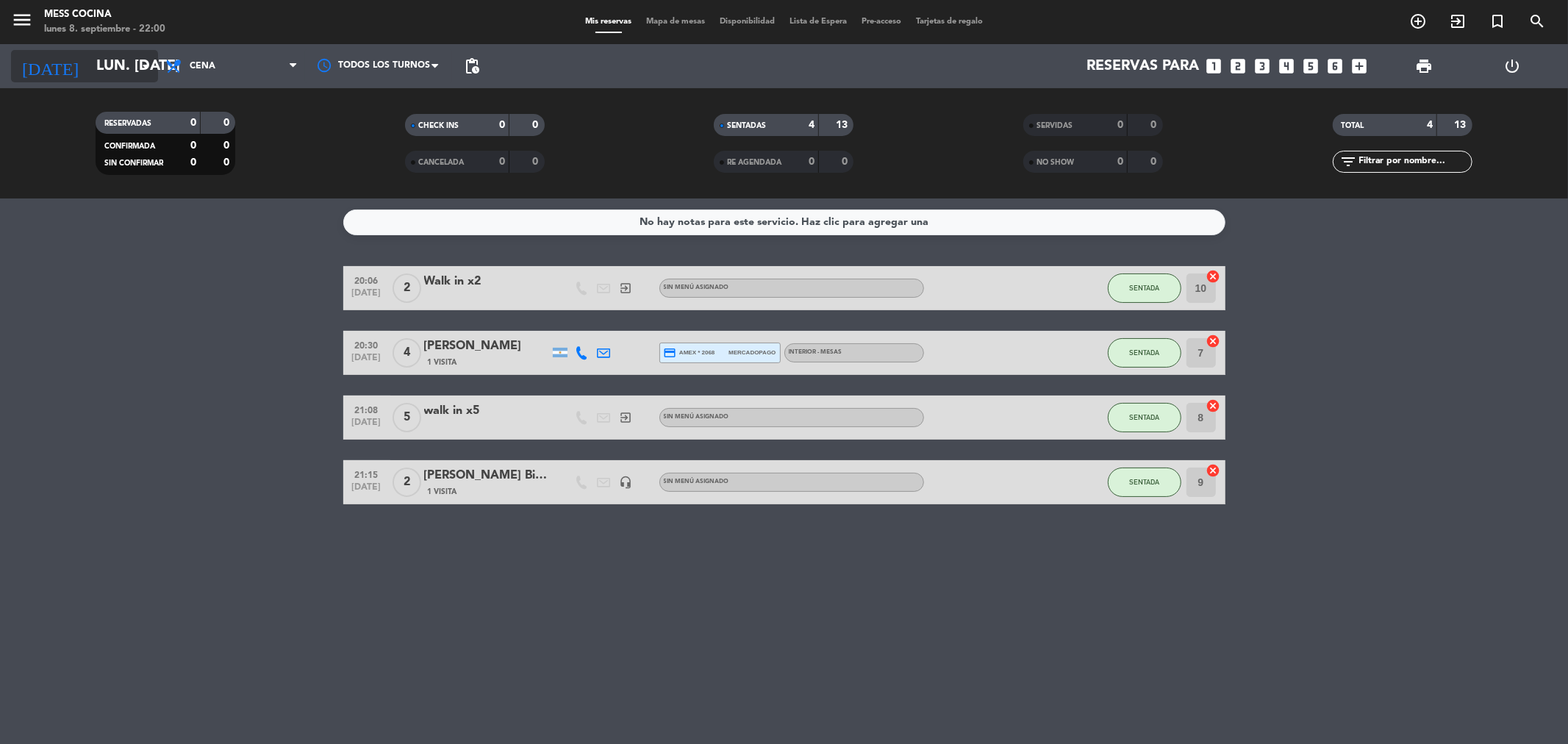
click at [113, 69] on input "lun. [DATE]" at bounding box center [182, 66] width 187 height 32
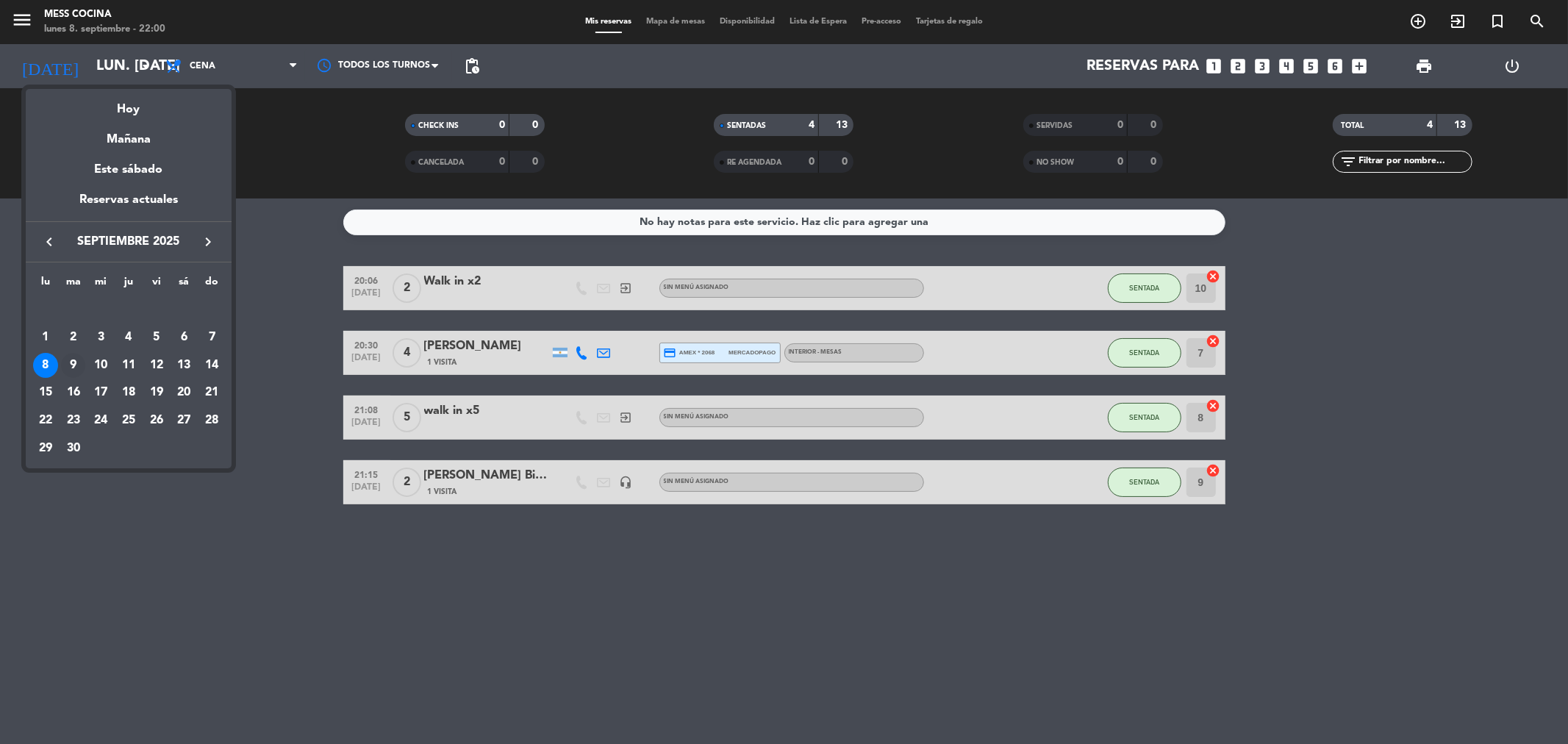
click at [74, 364] on div "9" at bounding box center [74, 365] width 25 height 25
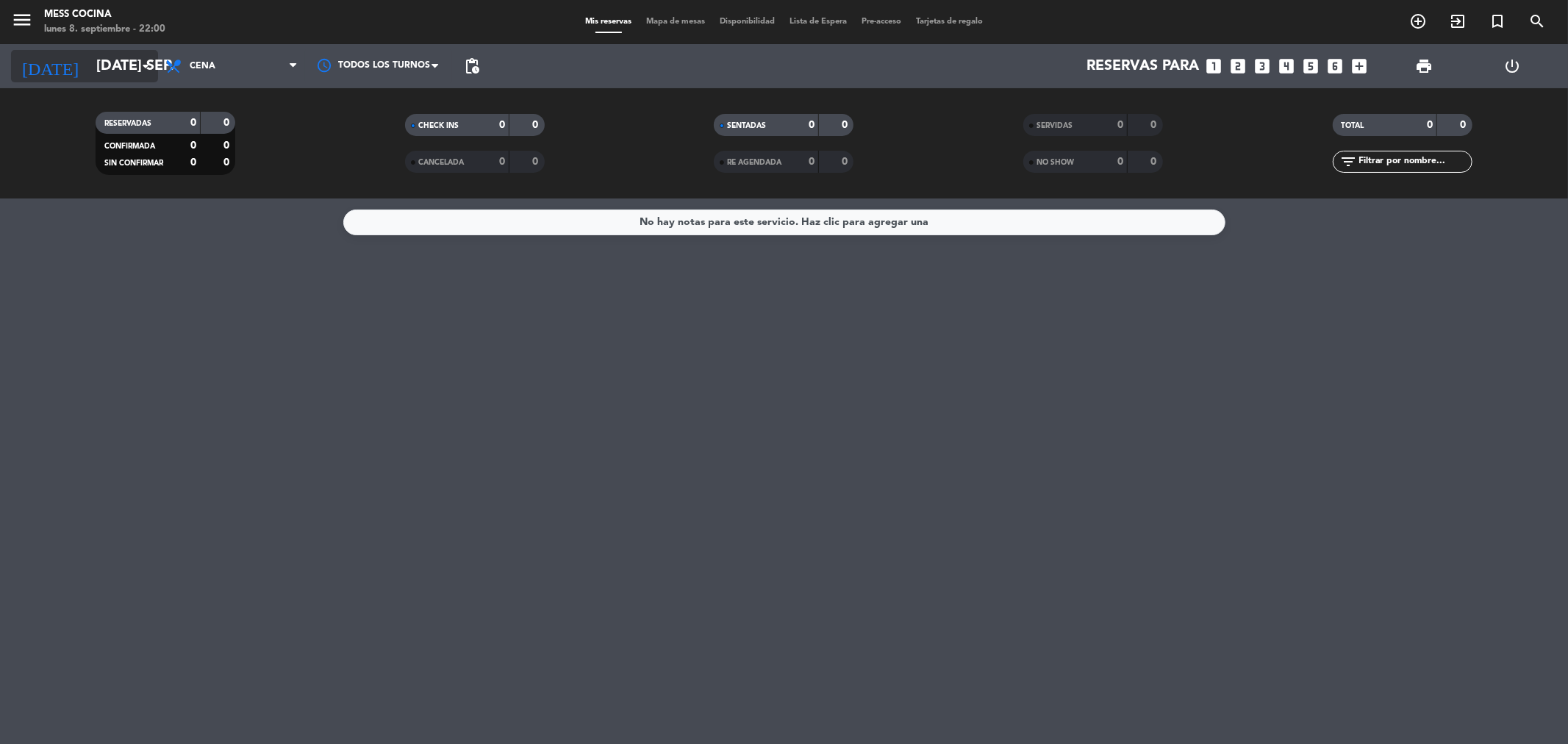
click at [93, 81] on div "[DATE] [DATE] sep. arrow_drop_down" at bounding box center [85, 66] width 147 height 32
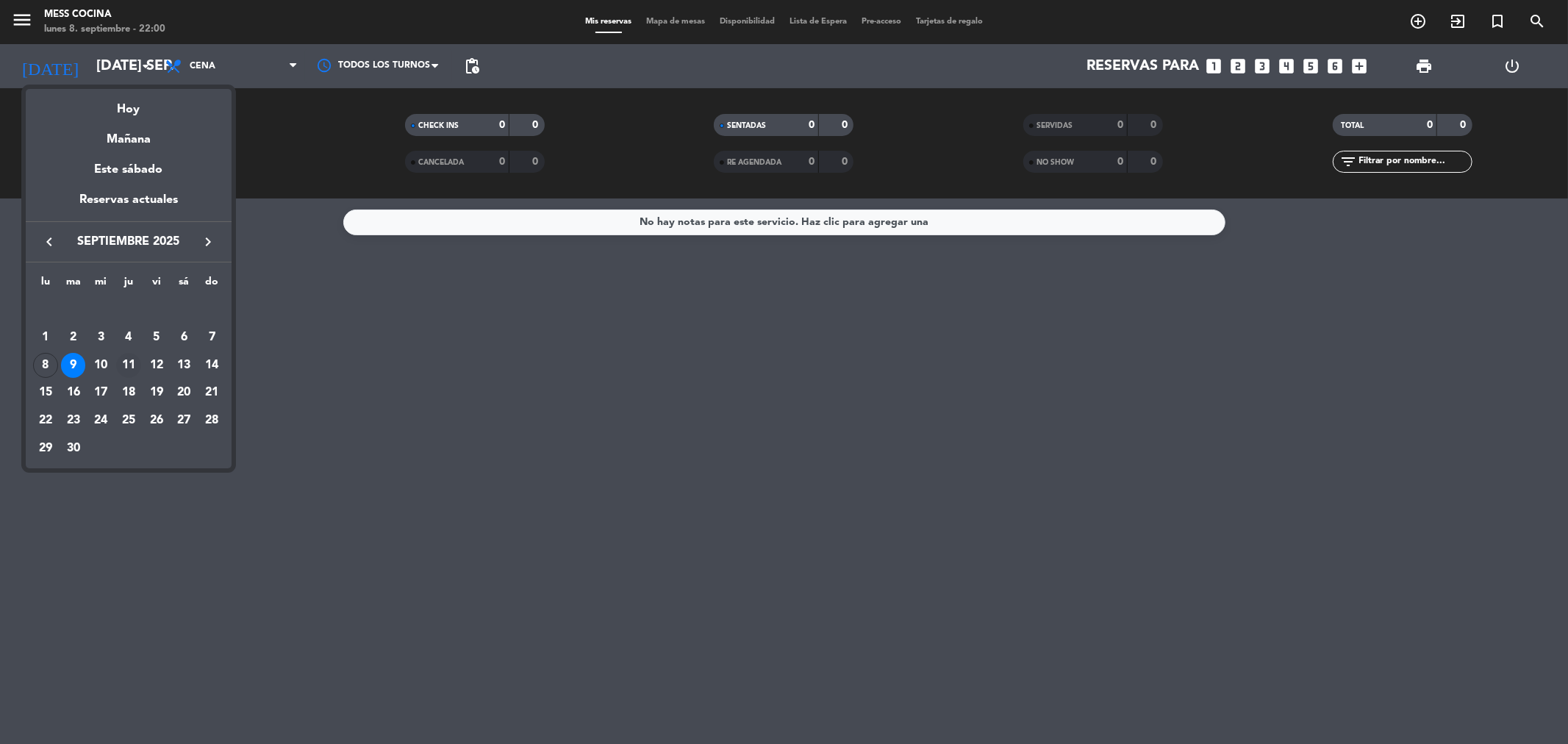
click at [119, 351] on td "11" at bounding box center [128, 365] width 28 height 28
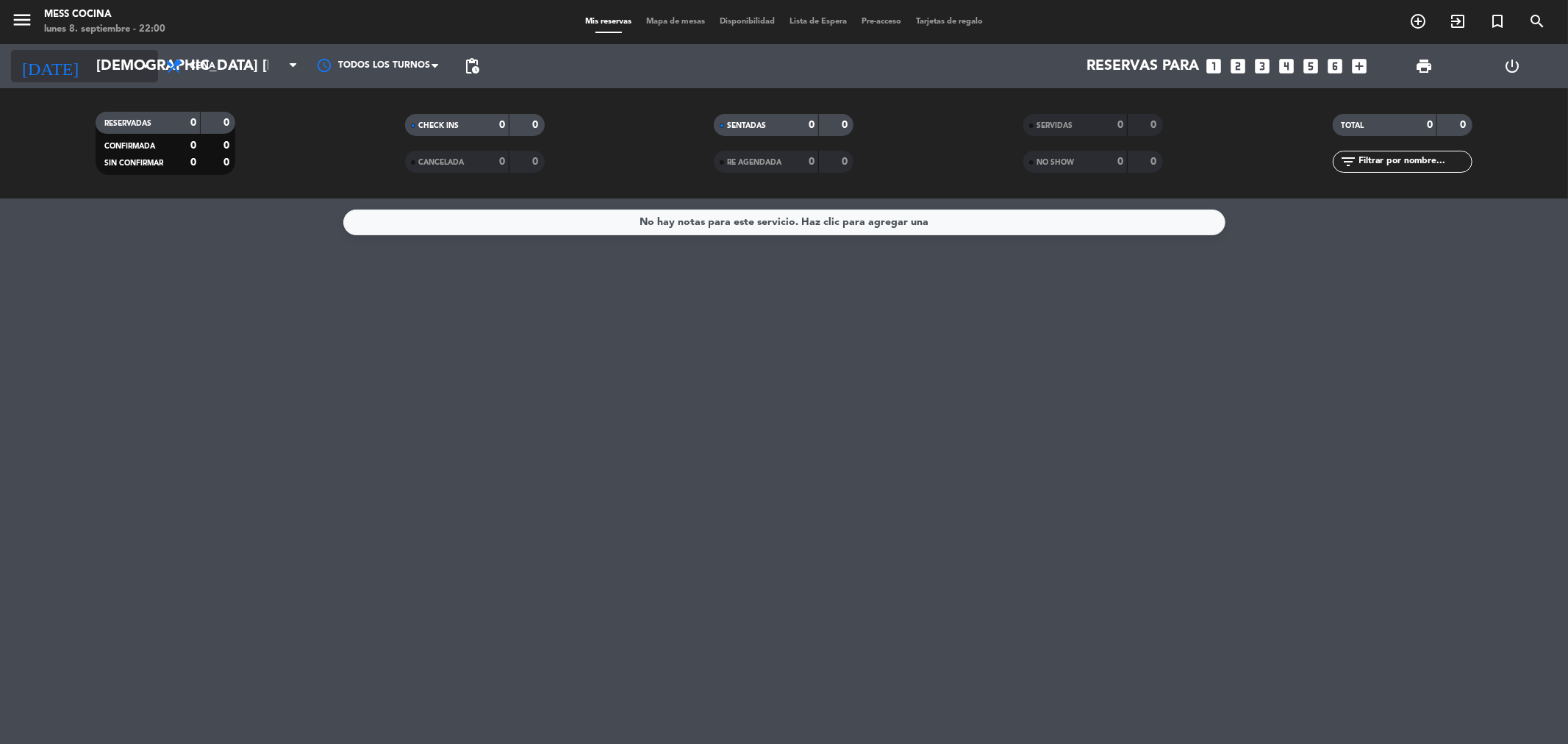
click at [115, 78] on input "[DEMOGRAPHIC_DATA] [DATE]" at bounding box center [182, 66] width 187 height 32
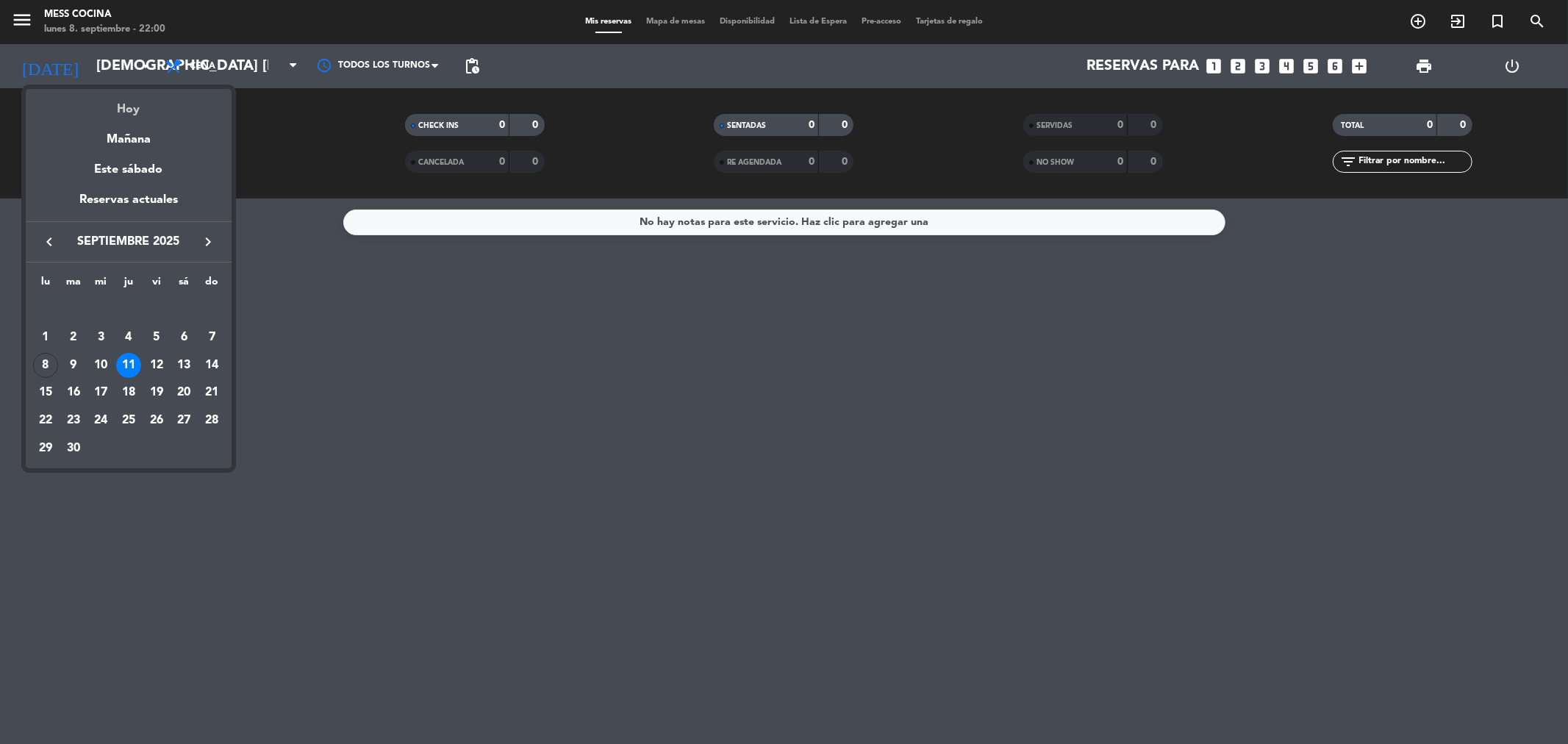
click at [128, 106] on div "Hoy" at bounding box center [128, 104] width 206 height 30
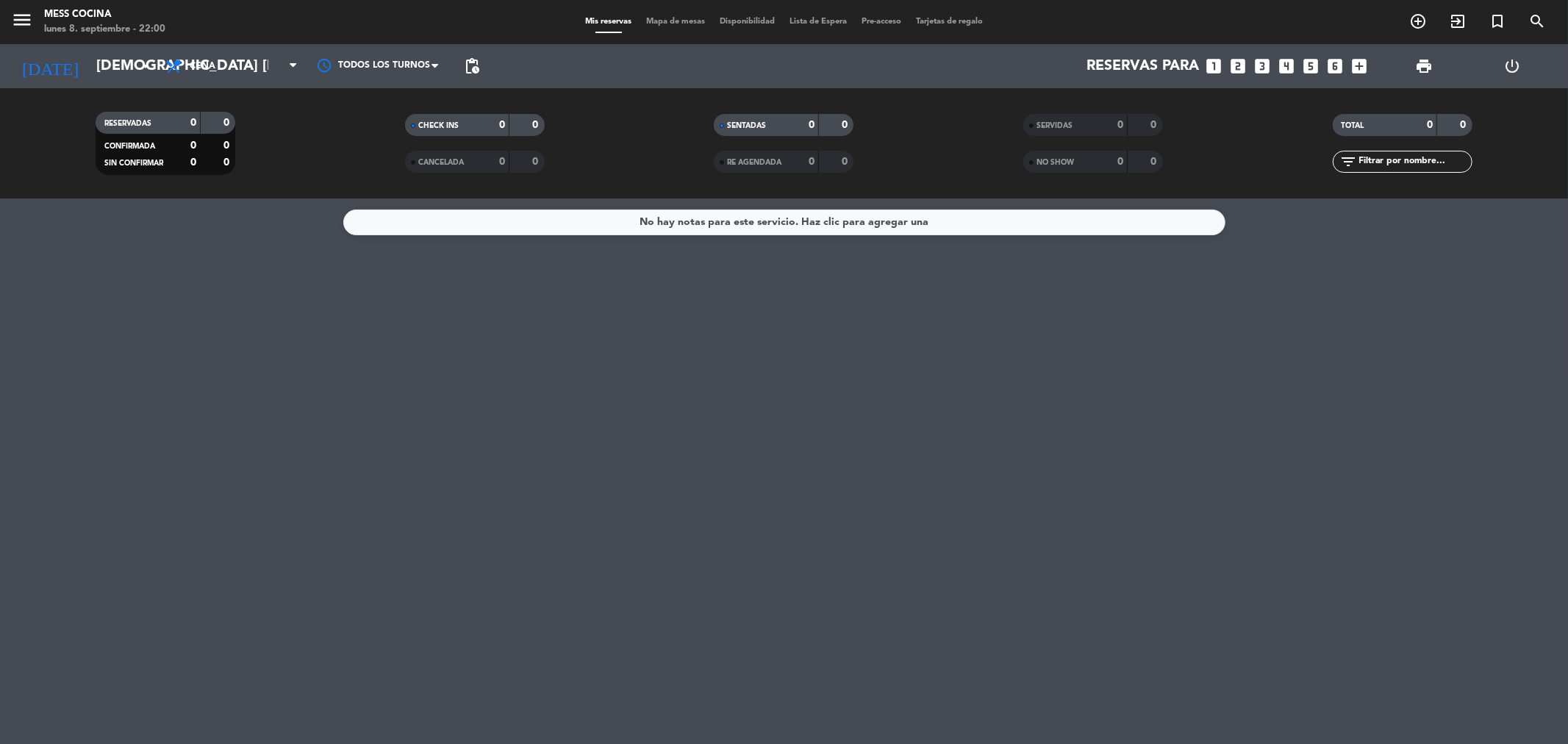
type input "lun. [DATE]"
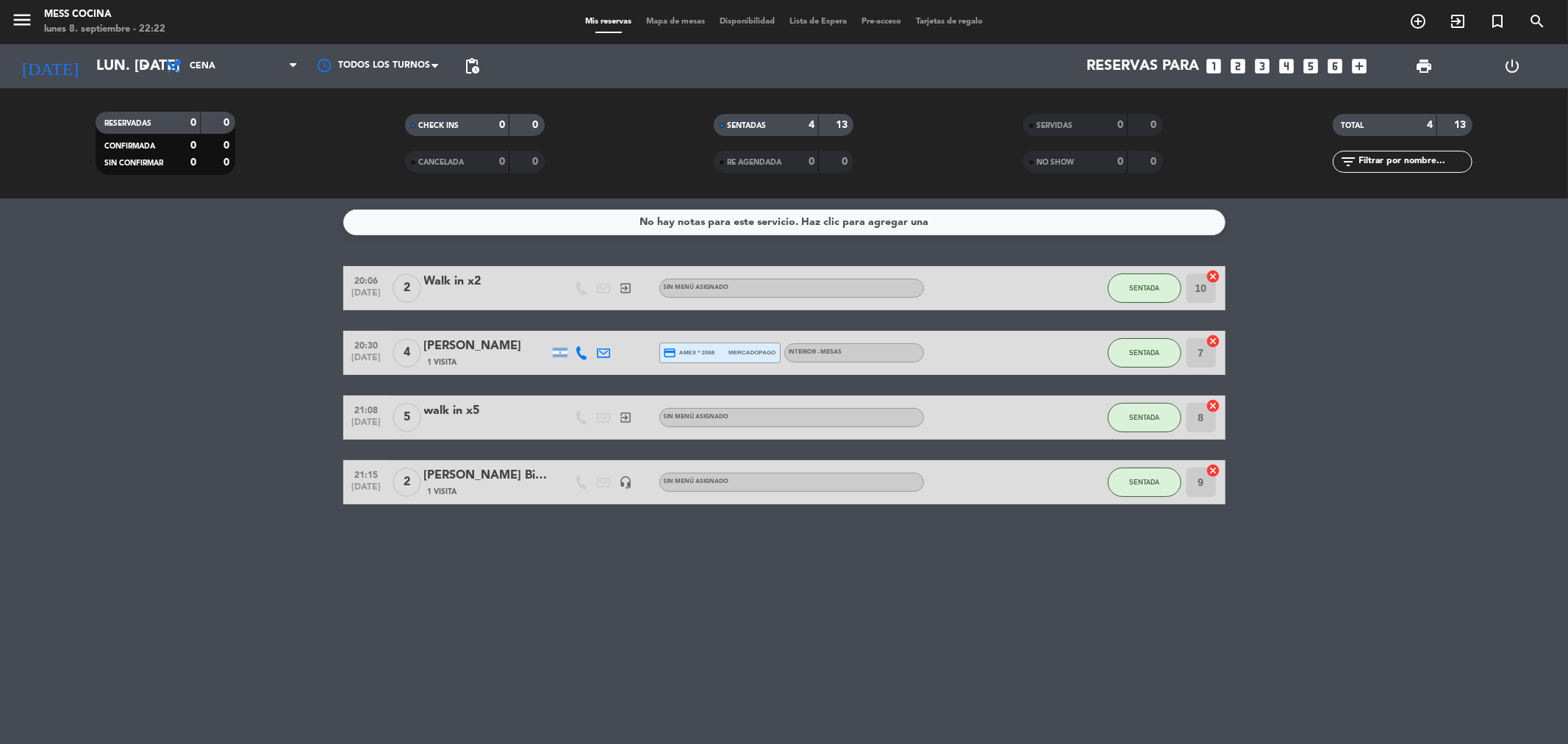
click at [1448, 439] on bookings-row "20:06 [DATE] 2 Walk in x2 exit_to_app Sin menú asignado SENTADA 10 cancel 20:30…" at bounding box center [784, 385] width 1568 height 238
click at [1512, 566] on div "No hay notas para este servicio. Haz clic para agregar una 20:06 [DATE] 2 Walk …" at bounding box center [784, 471] width 1568 height 546
